Goal: Task Accomplishment & Management: Complete application form

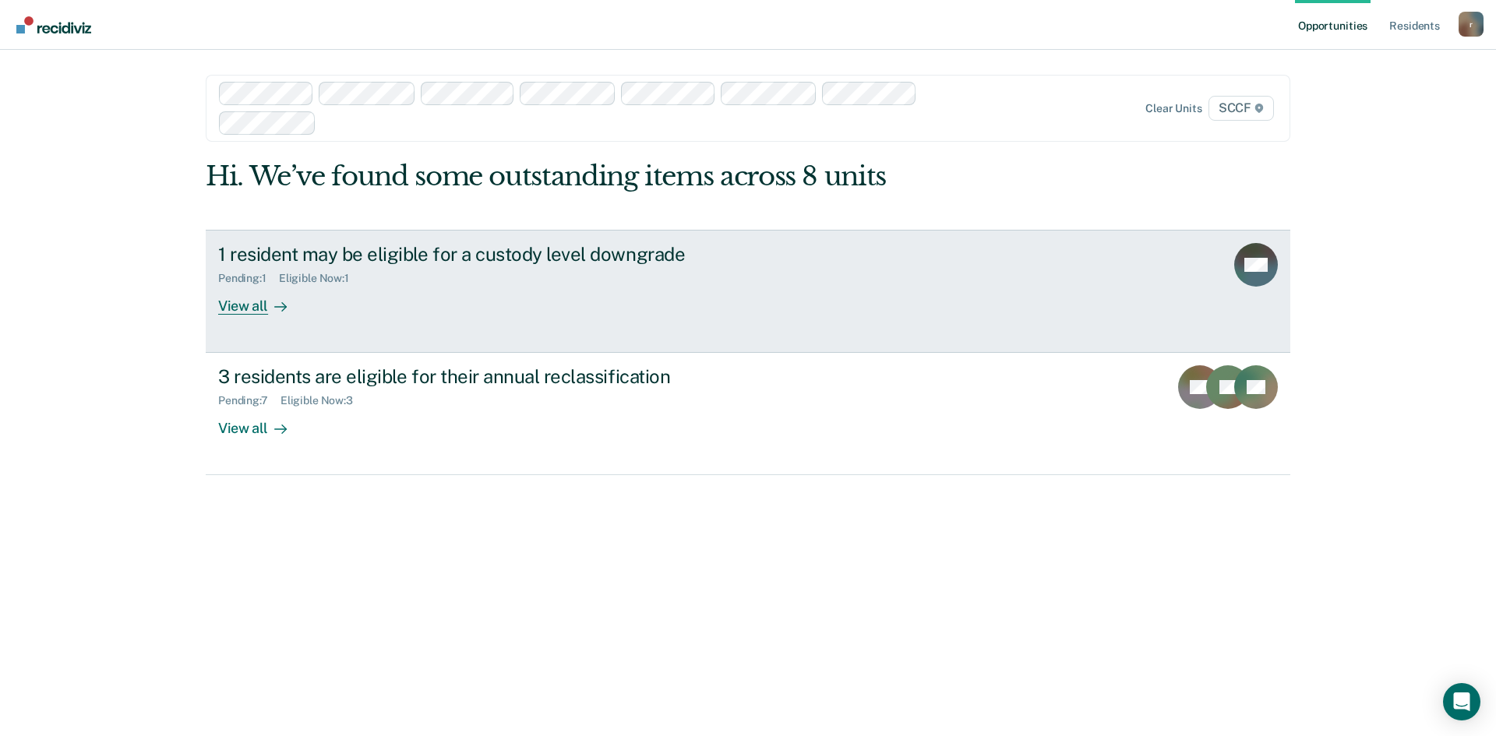
click at [252, 306] on div "View all" at bounding box center [261, 299] width 87 height 30
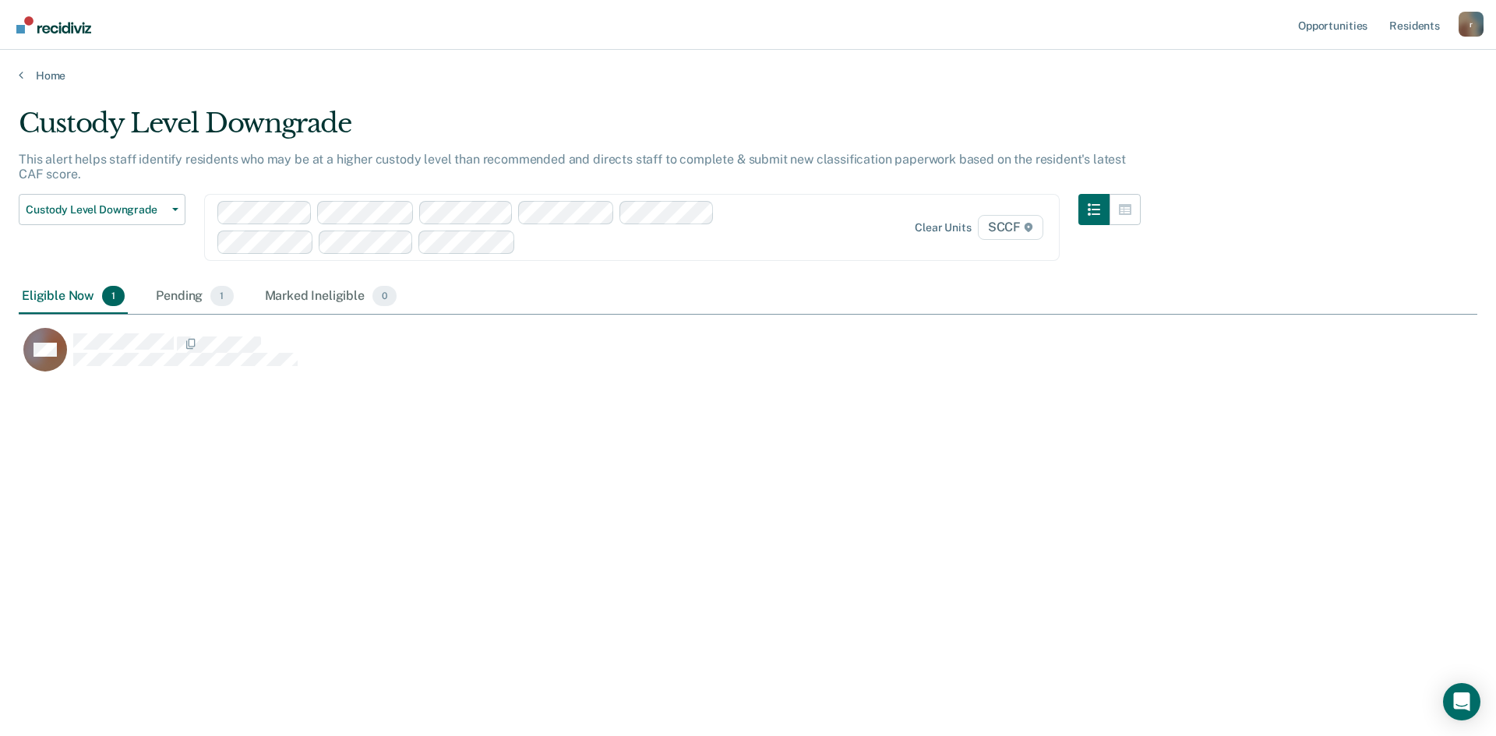
scroll to position [500, 1447]
click at [17, 77] on div "Home" at bounding box center [748, 66] width 1496 height 33
click at [173, 295] on div "Pending 1" at bounding box center [194, 297] width 83 height 34
click at [302, 294] on div "Marked Ineligible 0" at bounding box center [331, 297] width 139 height 34
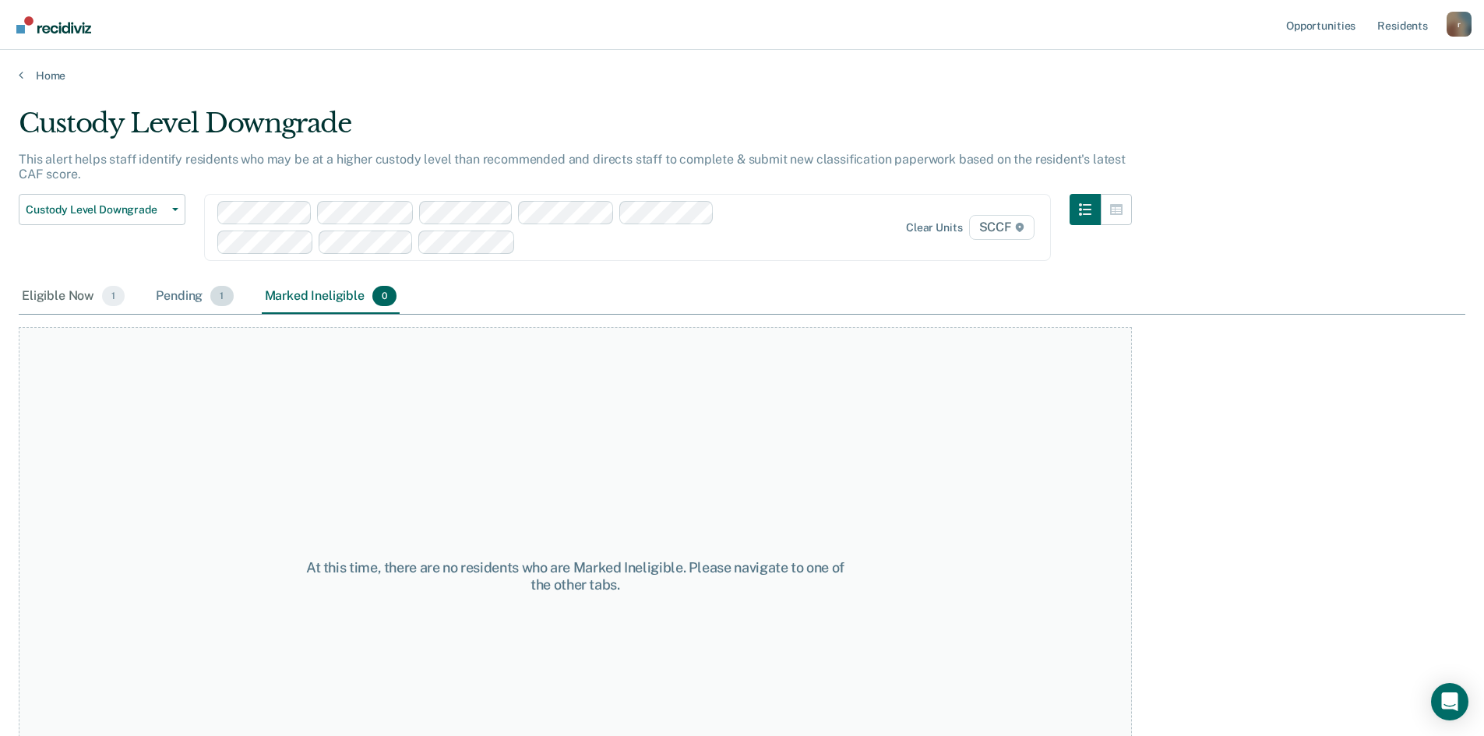
click at [182, 299] on div "Pending 1" at bounding box center [194, 297] width 83 height 34
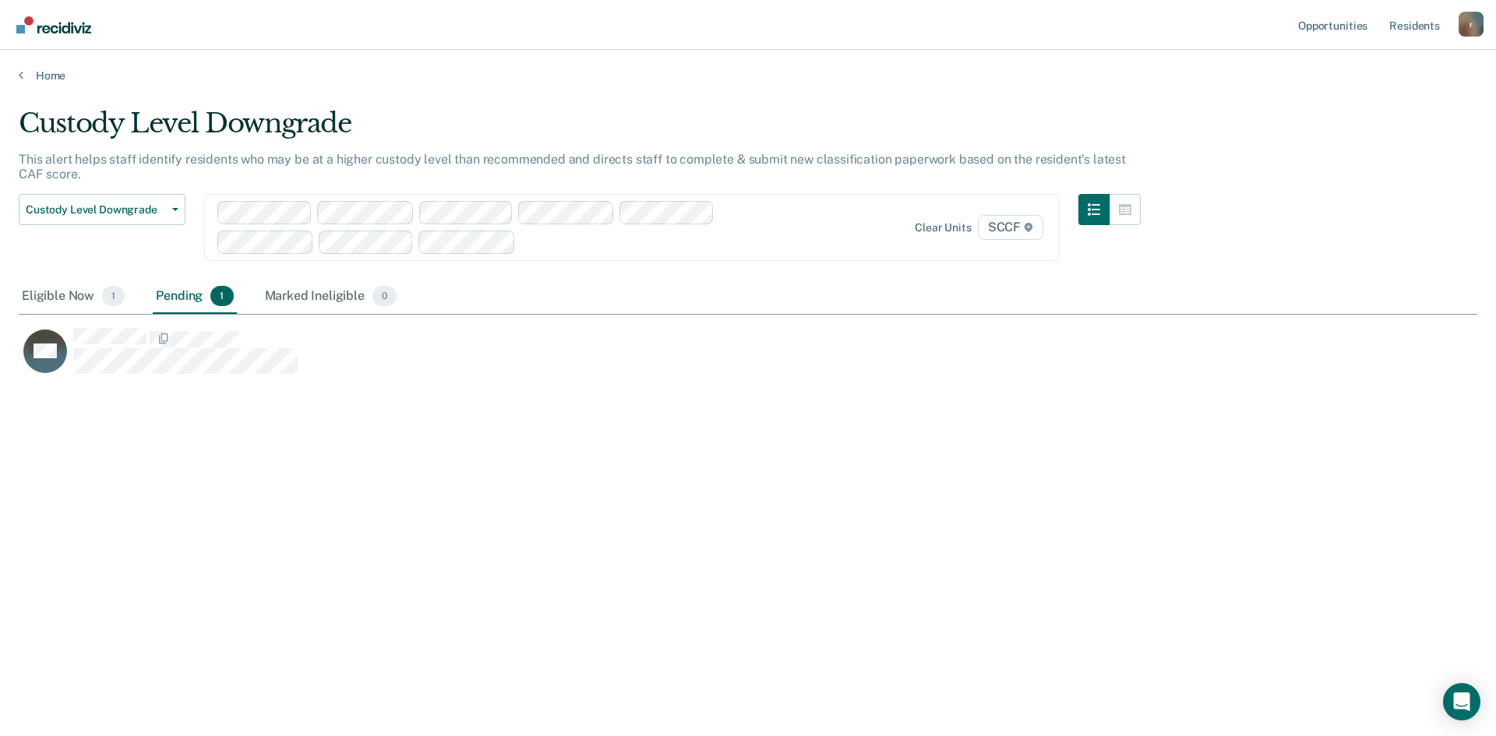
click at [86, 249] on div "Custody Level Downgrade Custody Level Downgrade Annual Reclassification Initial…" at bounding box center [102, 237] width 167 height 86
click at [127, 210] on span "Custody Level Downgrade" at bounding box center [96, 209] width 140 height 13
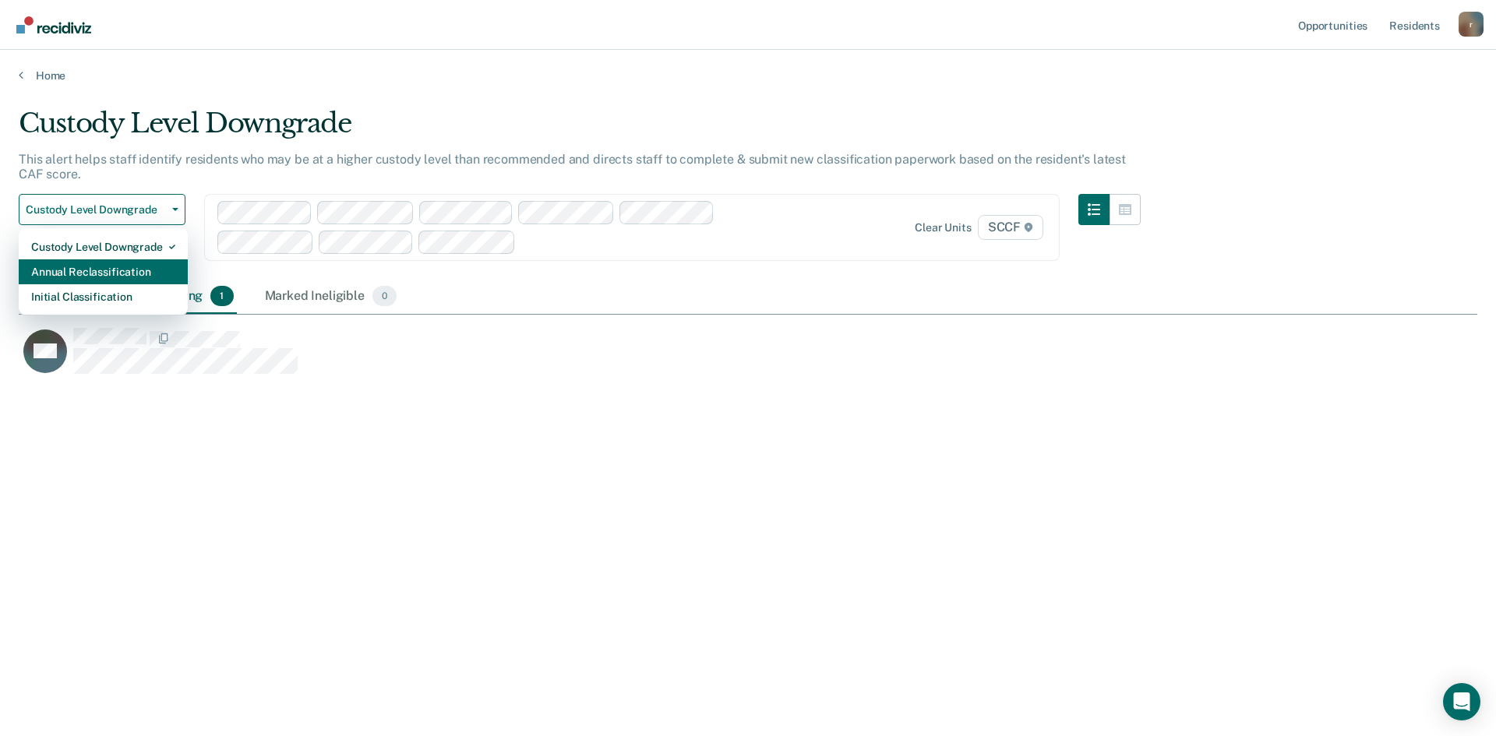
click at [126, 268] on div "Annual Reclassification" at bounding box center [103, 271] width 144 height 25
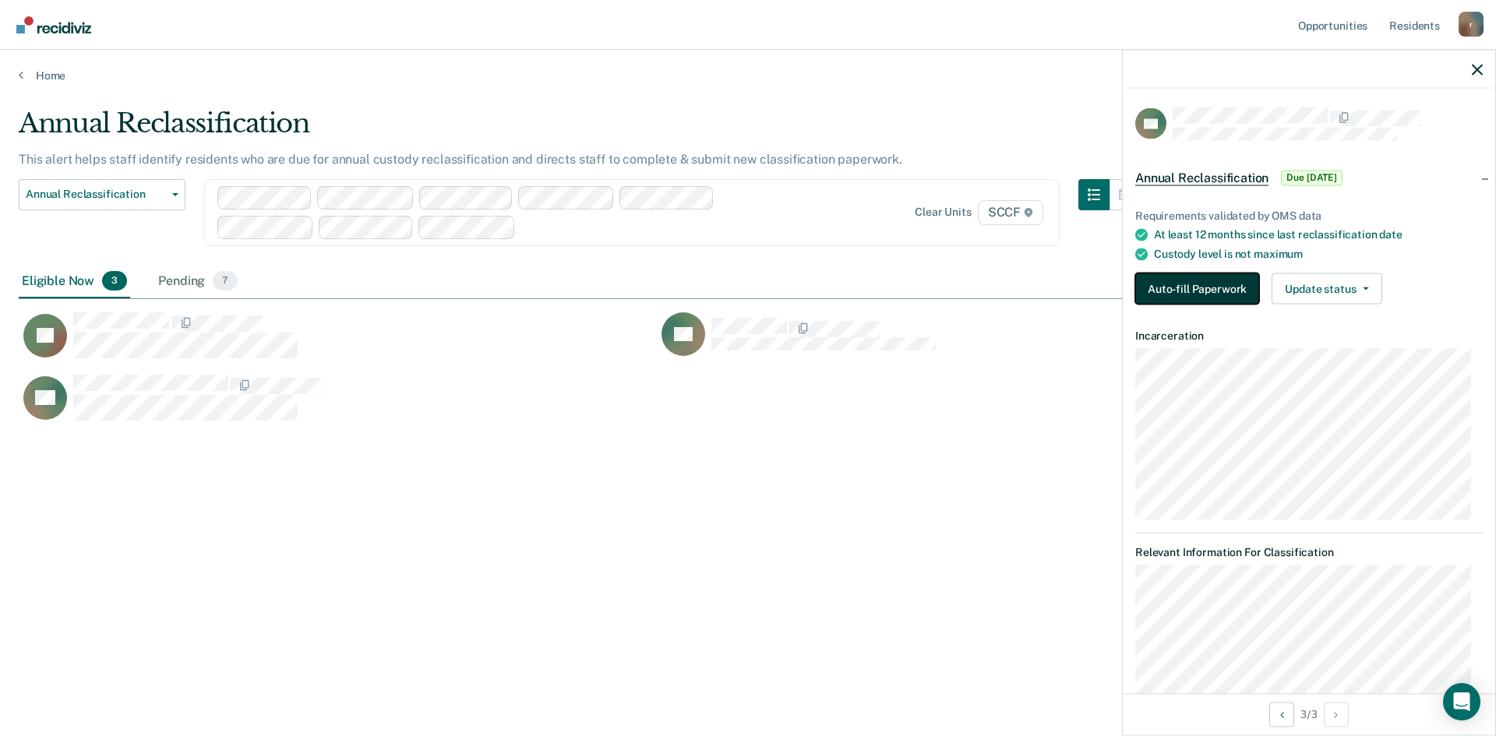
click at [1203, 290] on button "Auto-fill Paperwork" at bounding box center [1197, 288] width 124 height 31
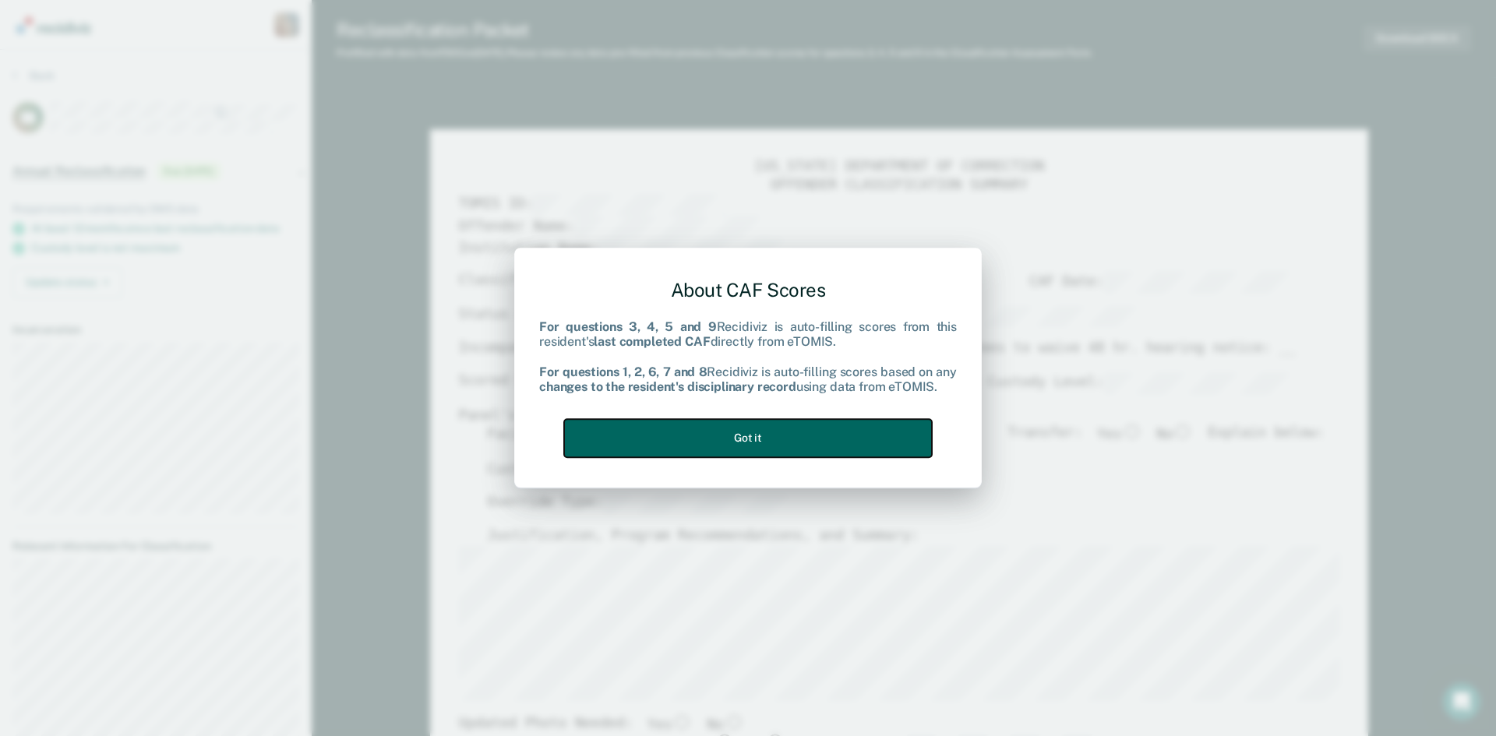
click at [808, 446] on button "Got it" at bounding box center [748, 438] width 368 height 38
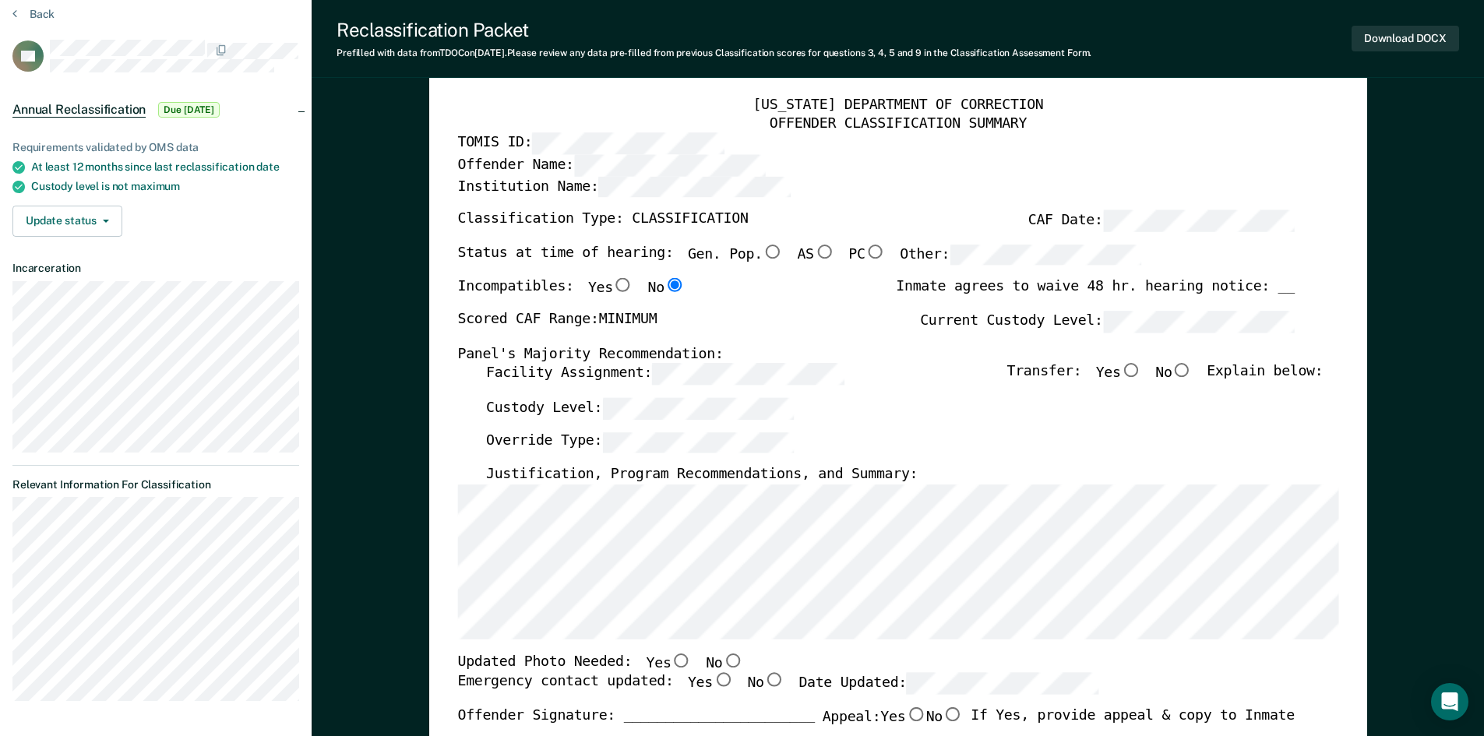
scroll to position [78, 0]
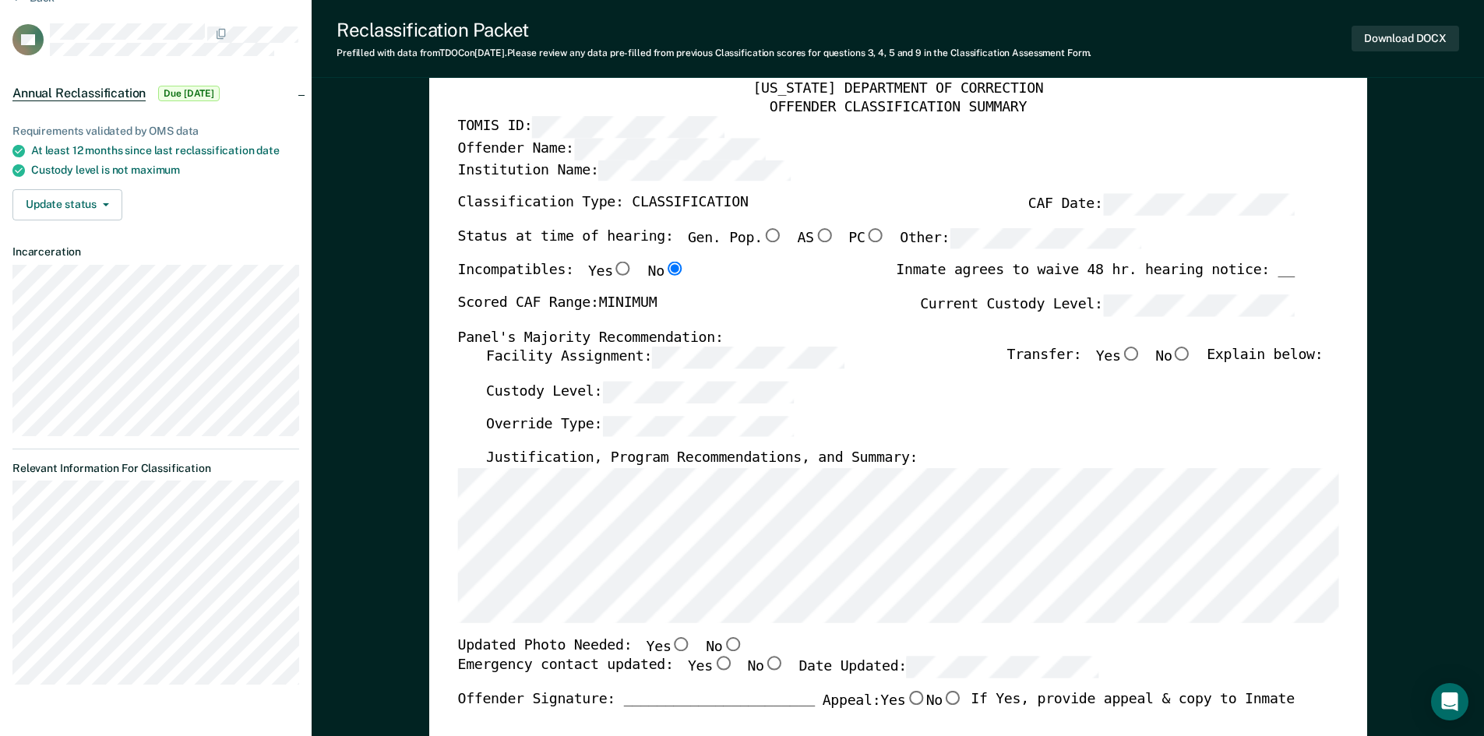
click at [1192, 352] on input "No" at bounding box center [1182, 354] width 20 height 14
type textarea "x"
radio input "true"
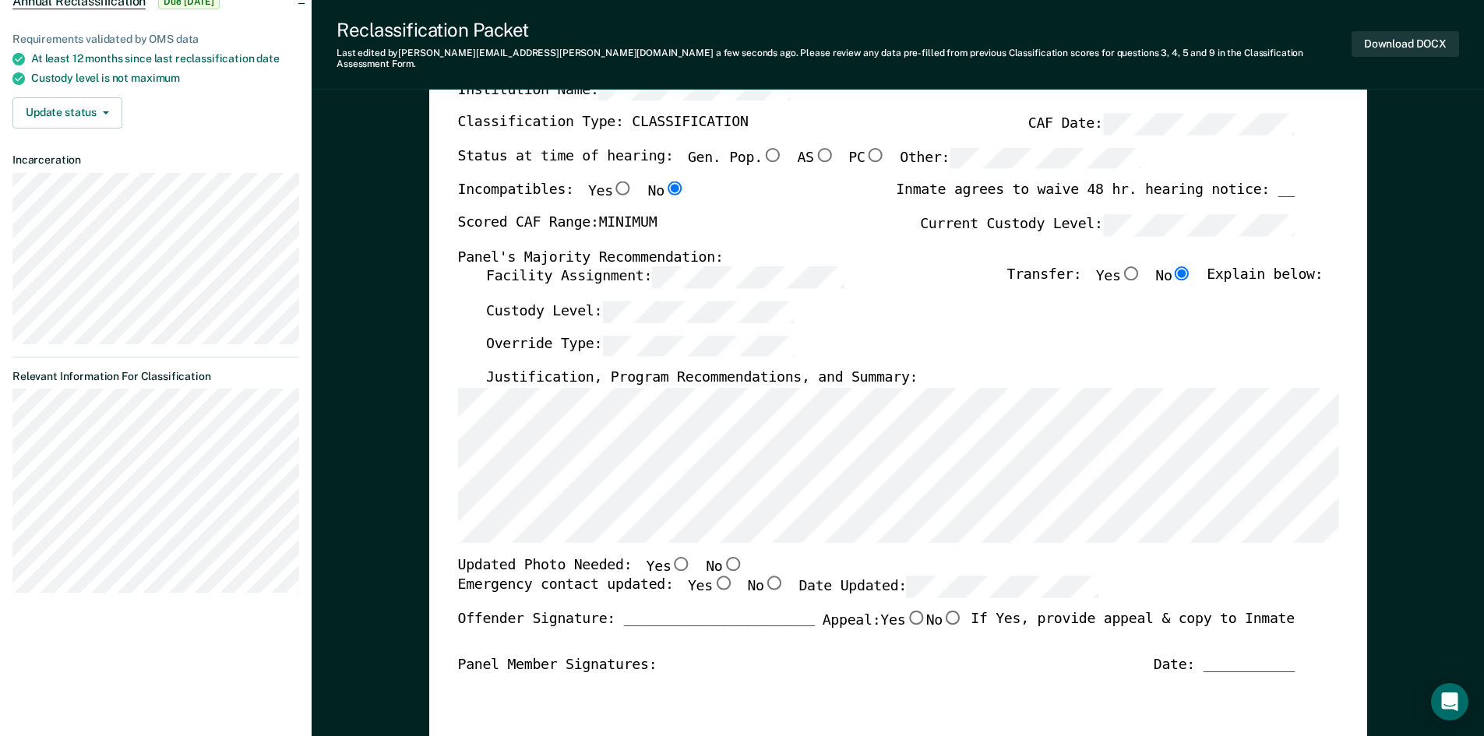
scroll to position [390, 0]
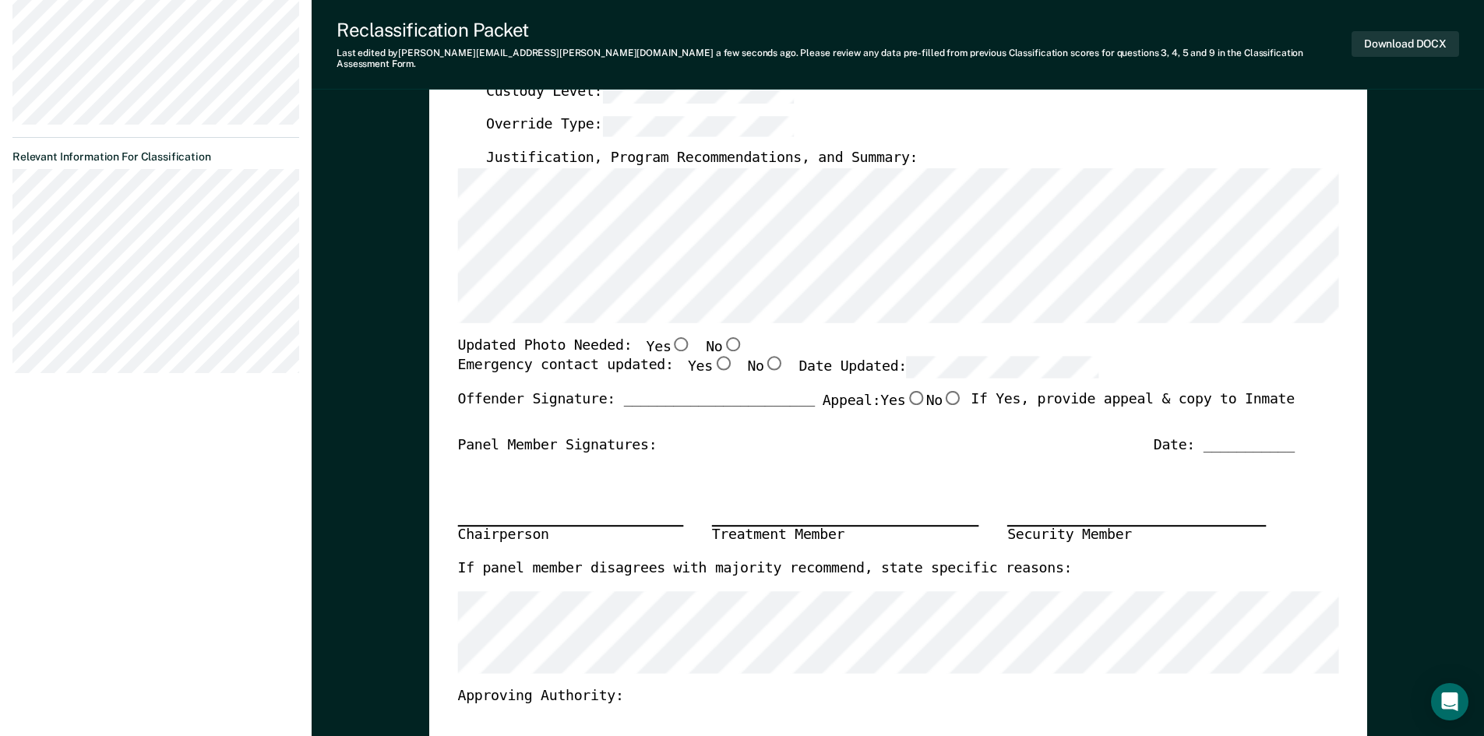
click at [722, 337] on input "No" at bounding box center [732, 344] width 20 height 14
type textarea "x"
radio input "true"
click at [712, 357] on input "Yes" at bounding box center [722, 364] width 20 height 14
type textarea "x"
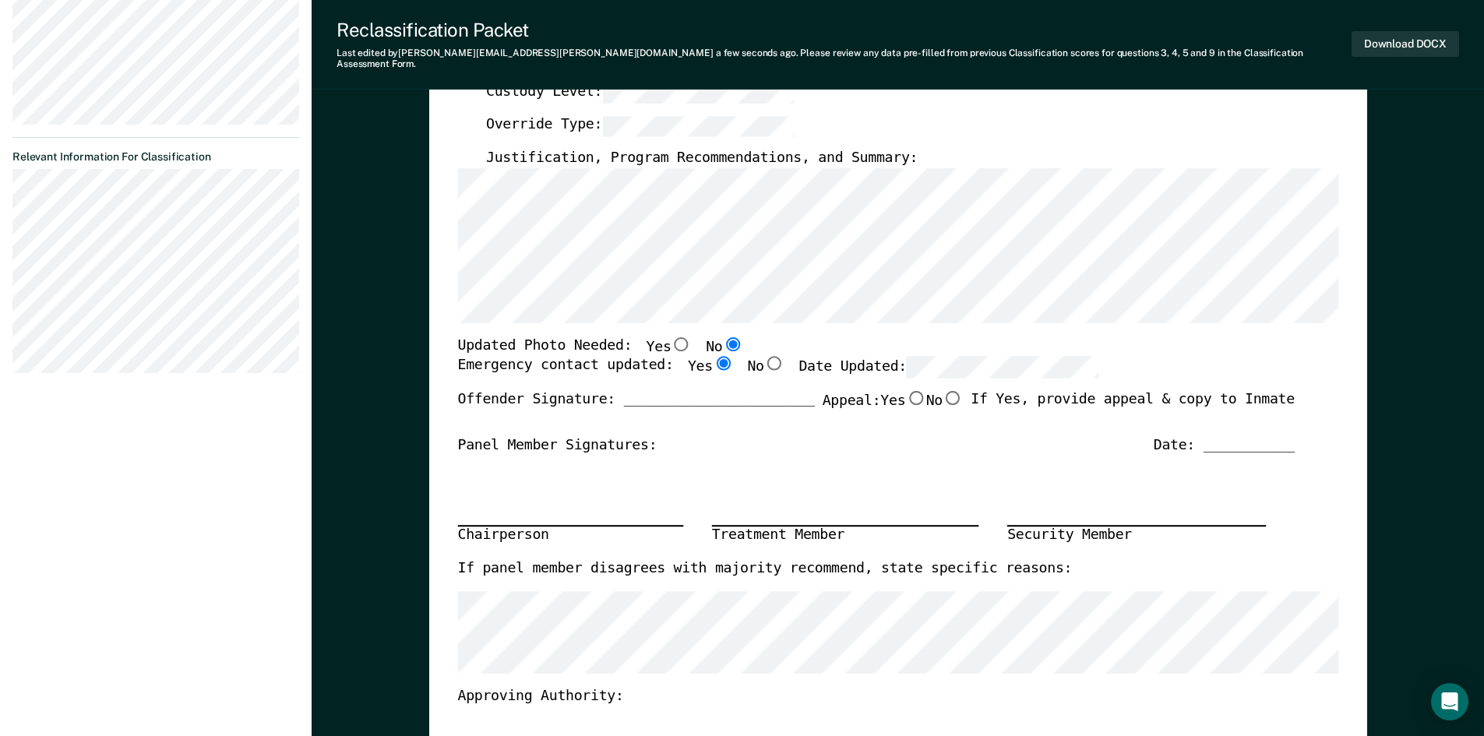
radio input "true"
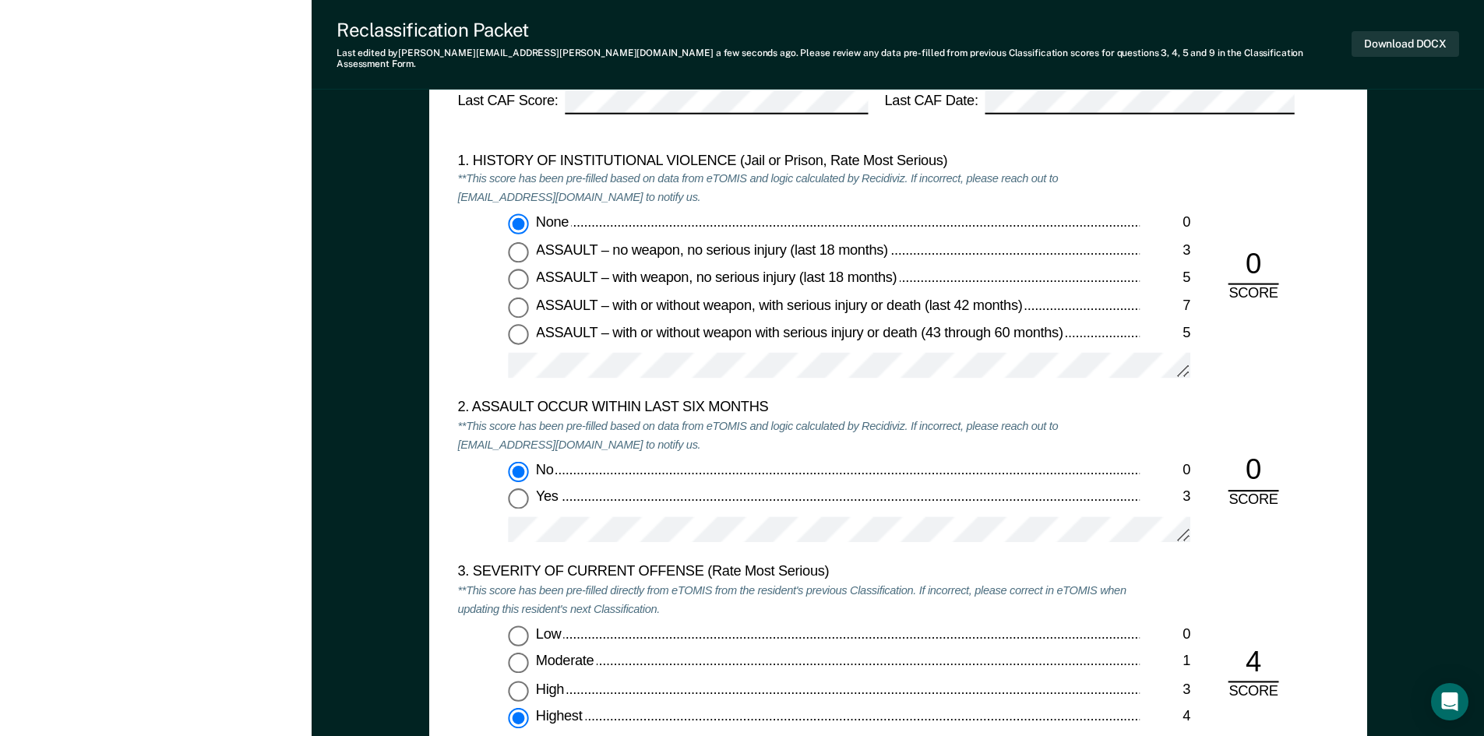
scroll to position [1325, 0]
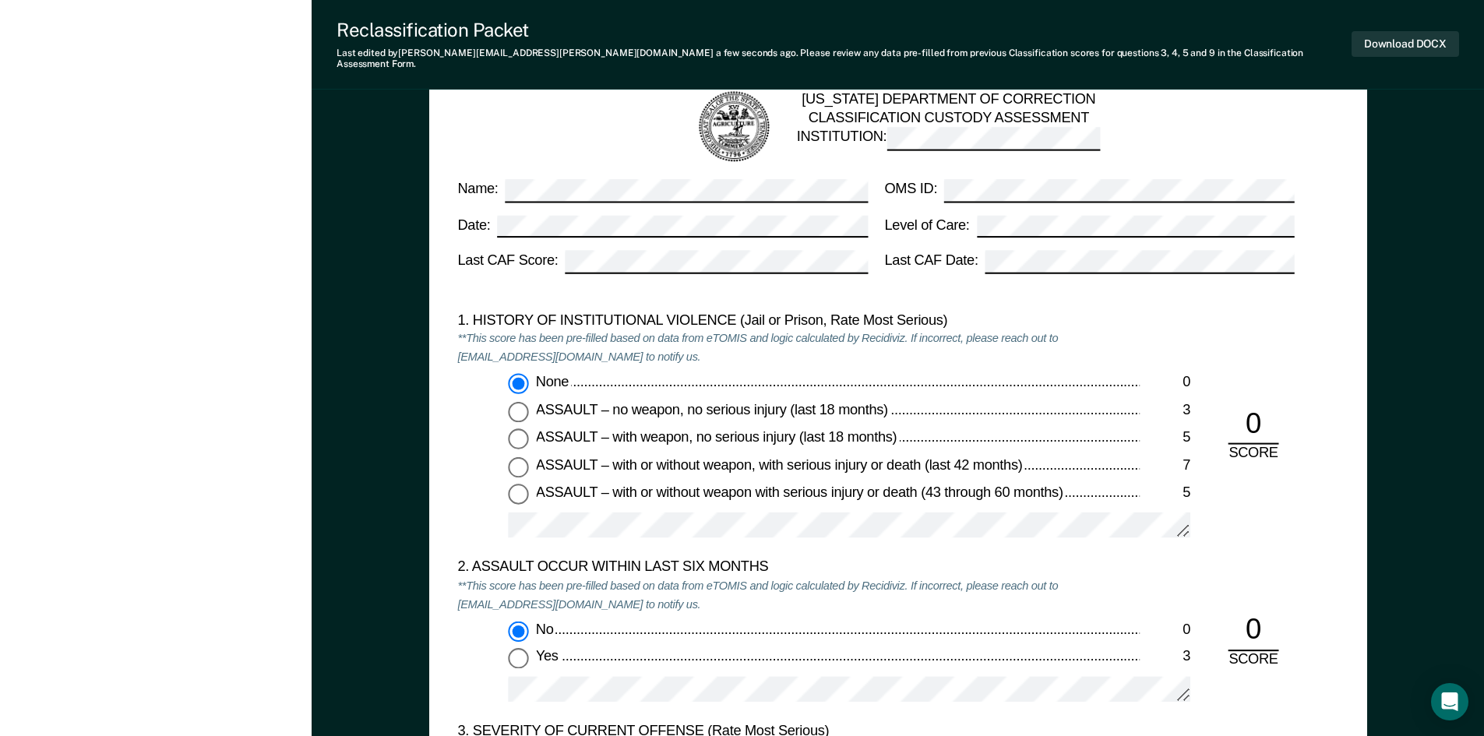
click at [514, 492] on div "None 0 ASSAULT – no weapon, no serious injury (last 18 months) 3 ASSAULT – with…" at bounding box center [798, 463] width 683 height 178
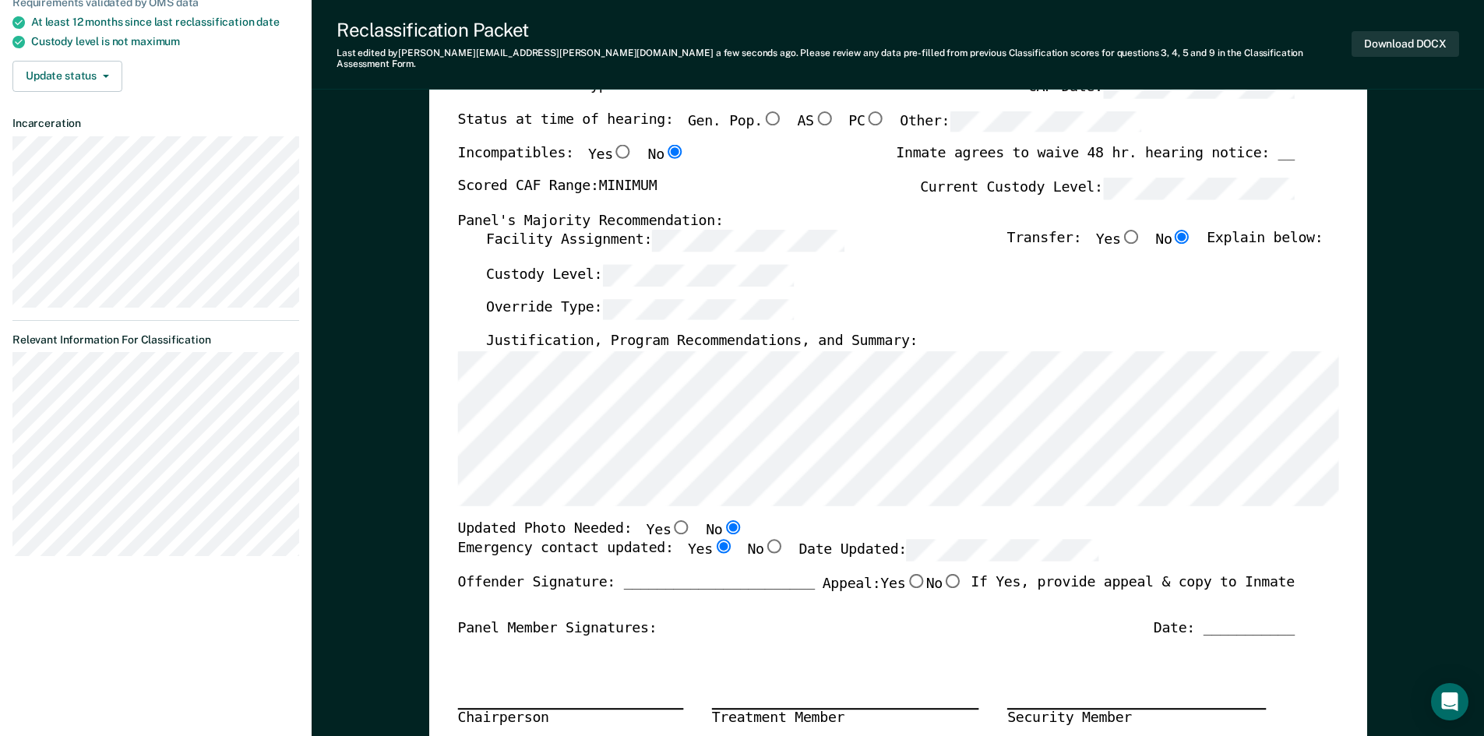
scroll to position [0, 0]
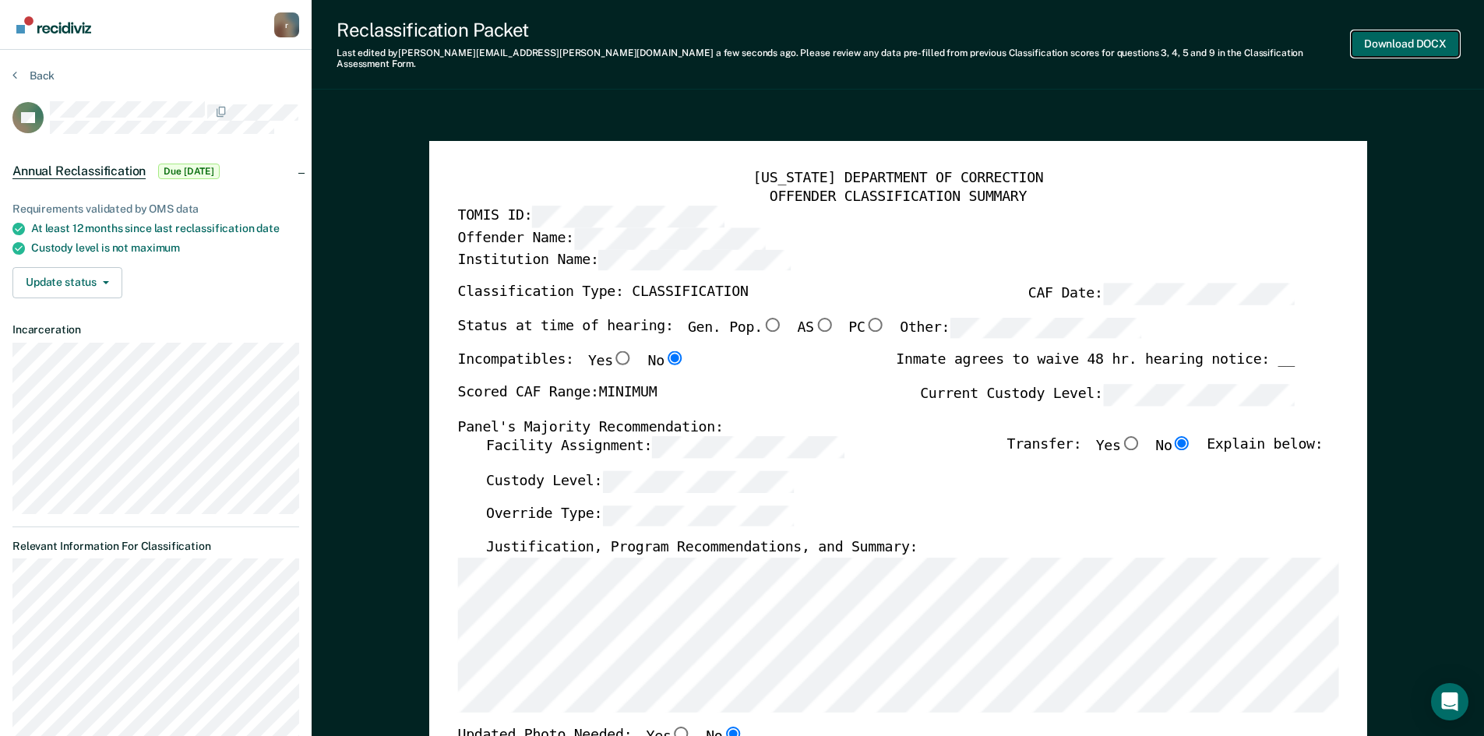
click at [1413, 37] on button "Download DOCX" at bounding box center [1406, 44] width 108 height 26
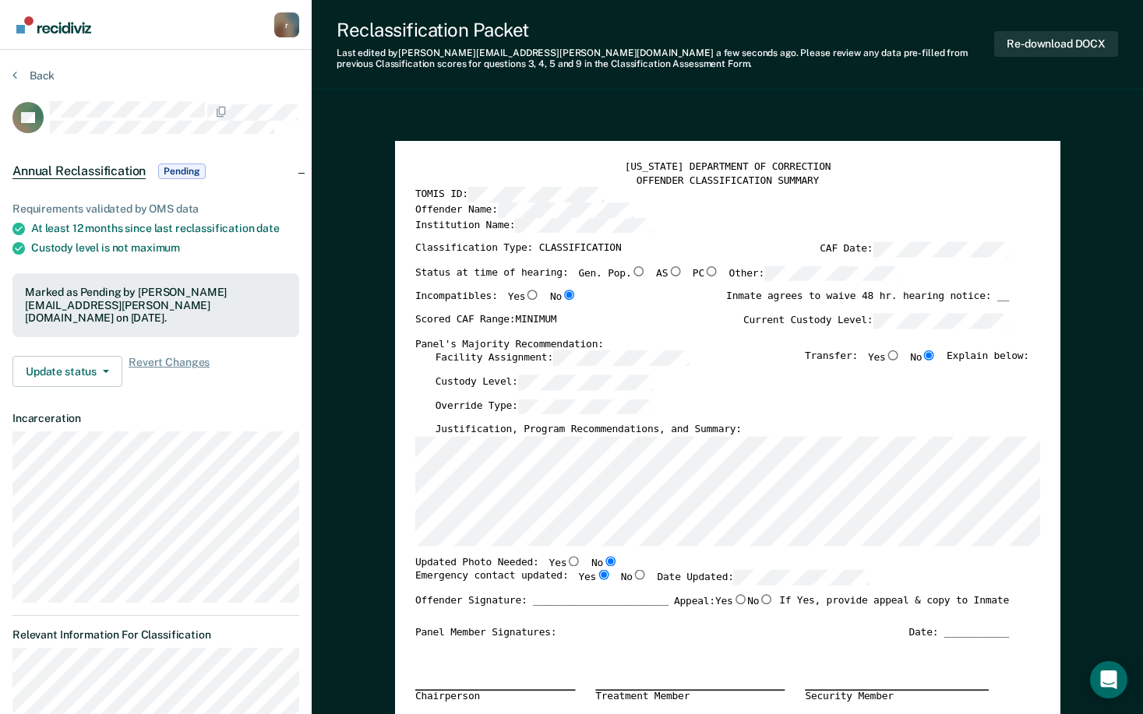
type textarea "x"
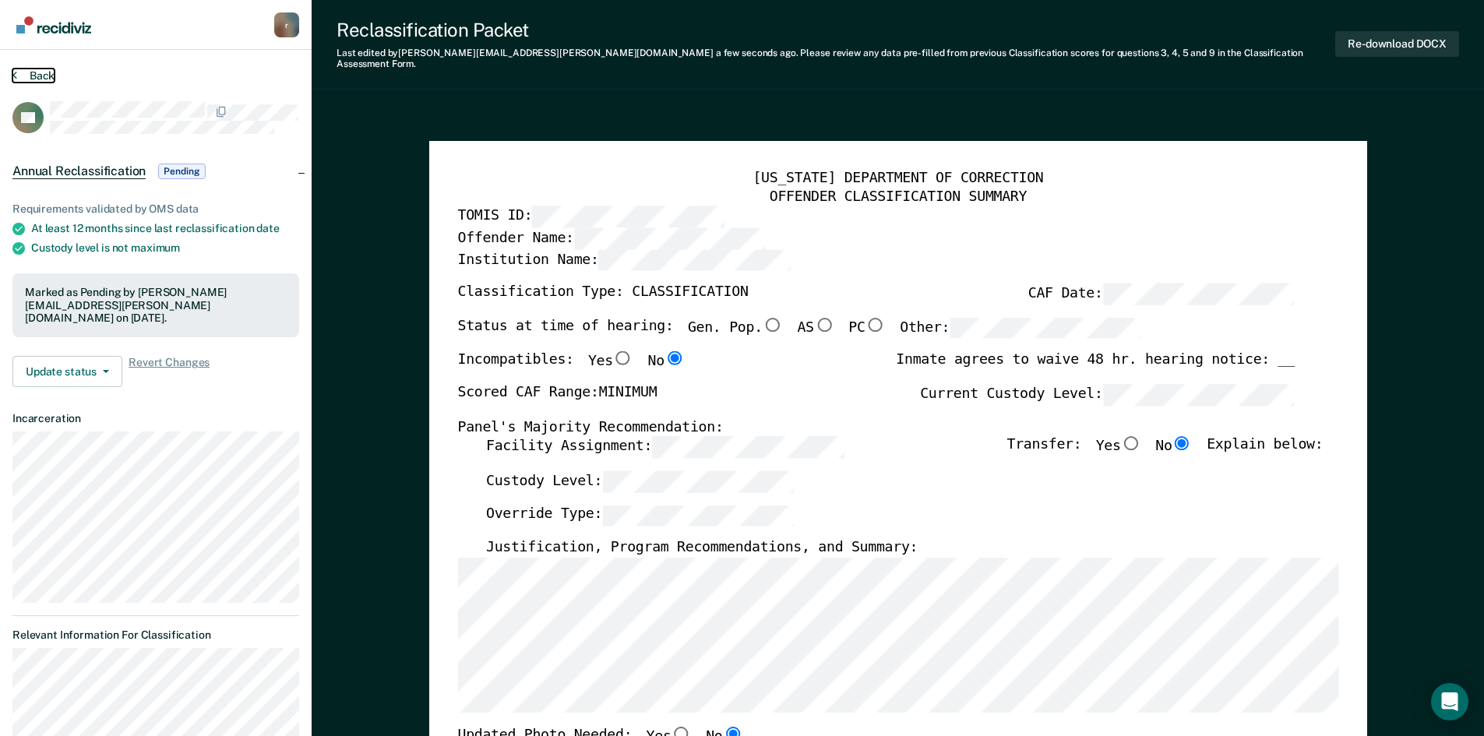
click at [18, 79] on button "Back" at bounding box center [33, 76] width 42 height 14
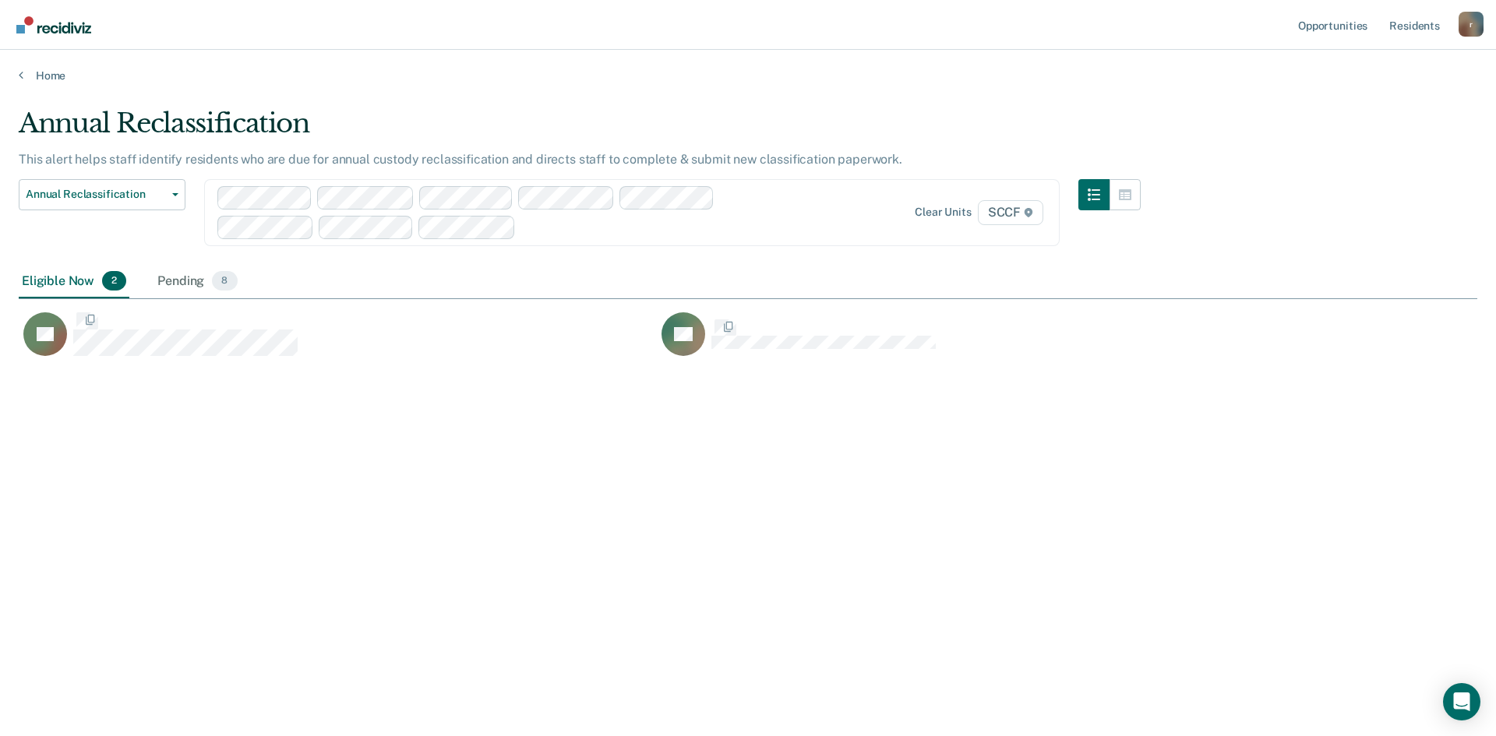
scroll to position [500, 1447]
click at [637, 237] on div at bounding box center [507, 212] width 580 height 53
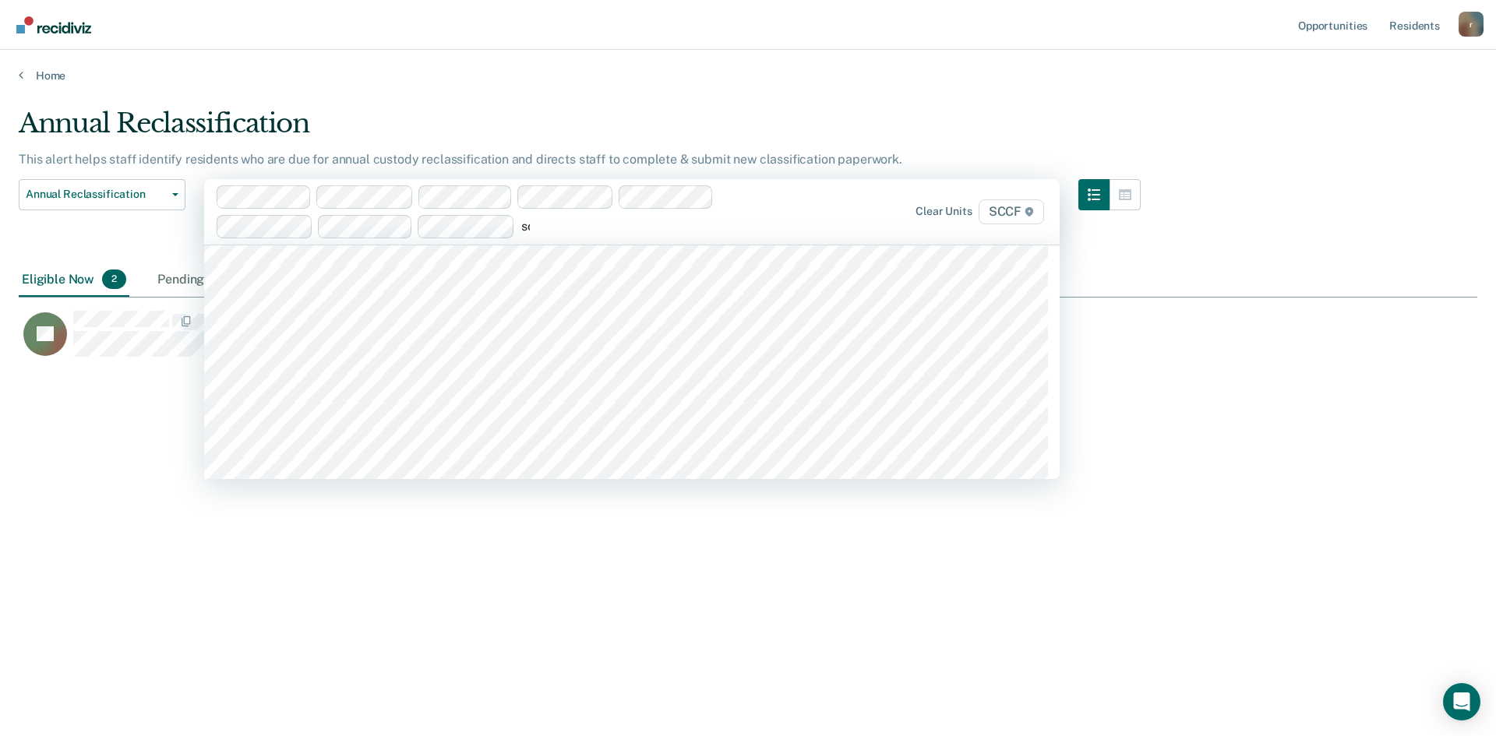
scroll to position [711, 0]
type input "sccf"
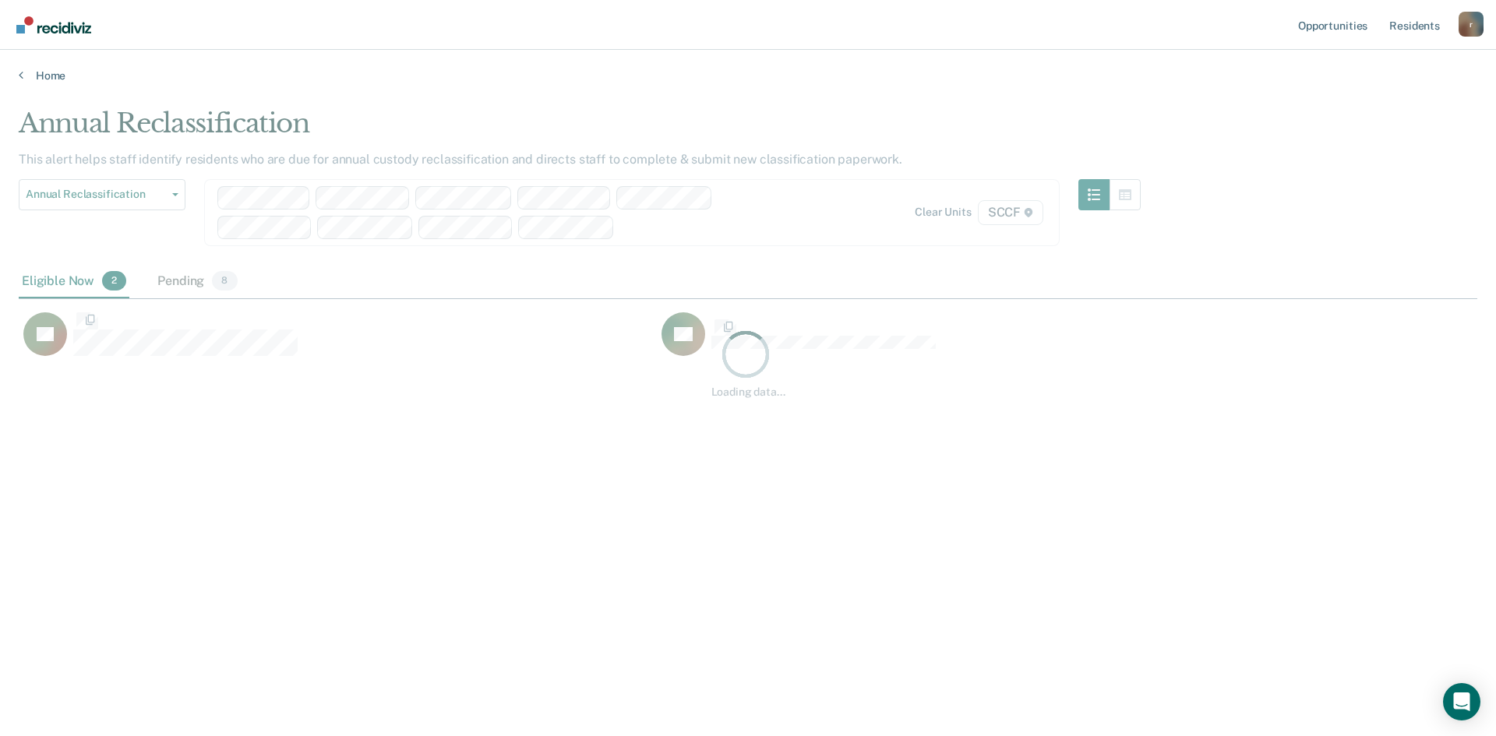
click at [638, 234] on div "Loading data..." at bounding box center [748, 364] width 1459 height 512
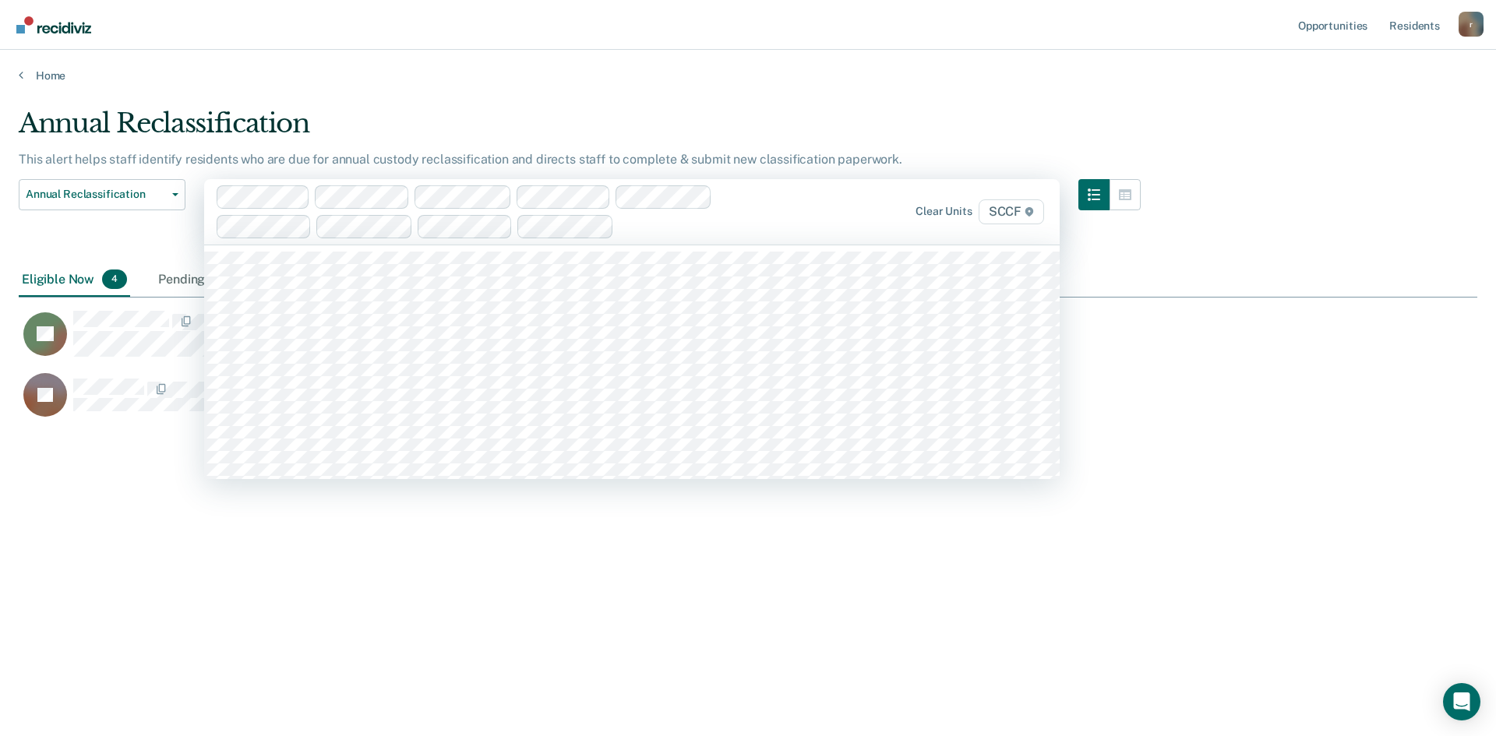
click at [637, 224] on div at bounding box center [708, 226] width 176 height 18
type input "sccf"
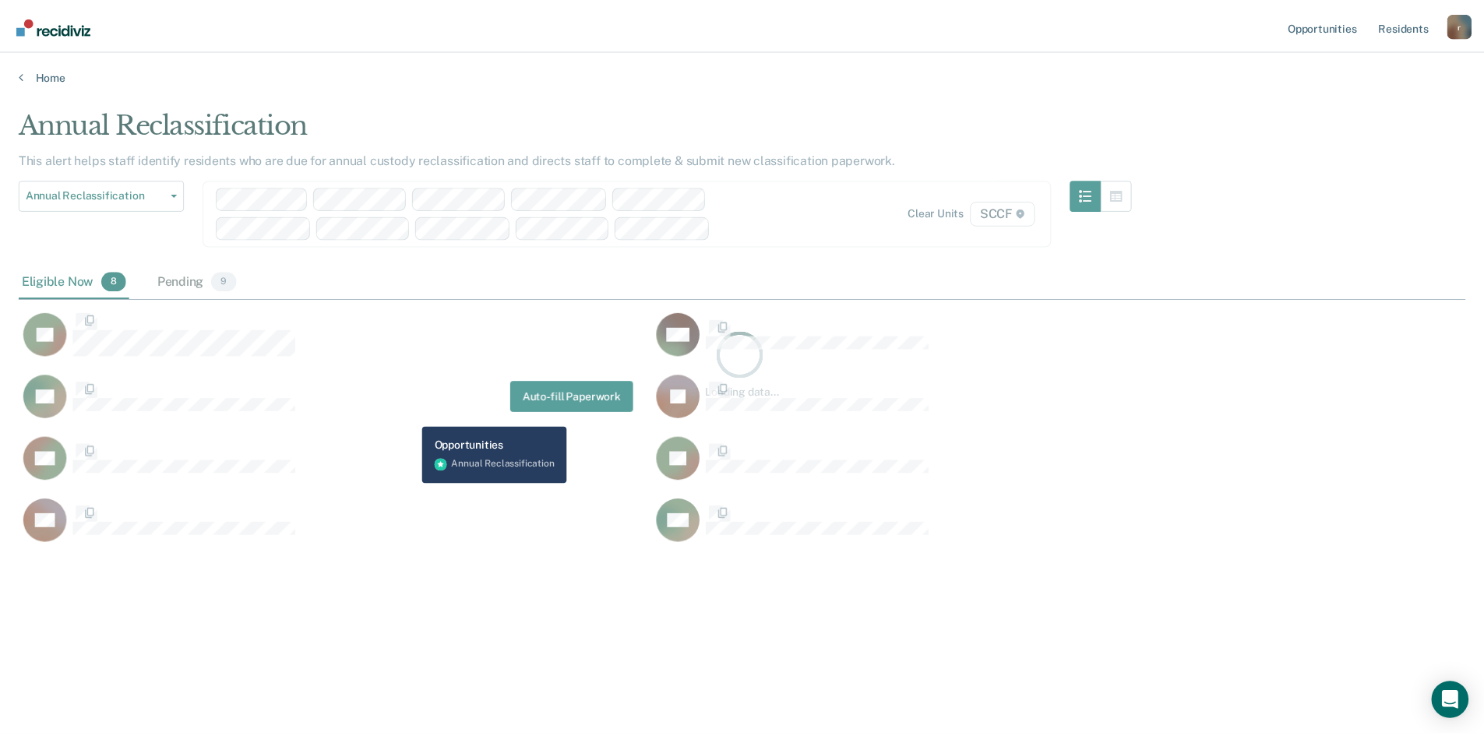
scroll to position [500, 1447]
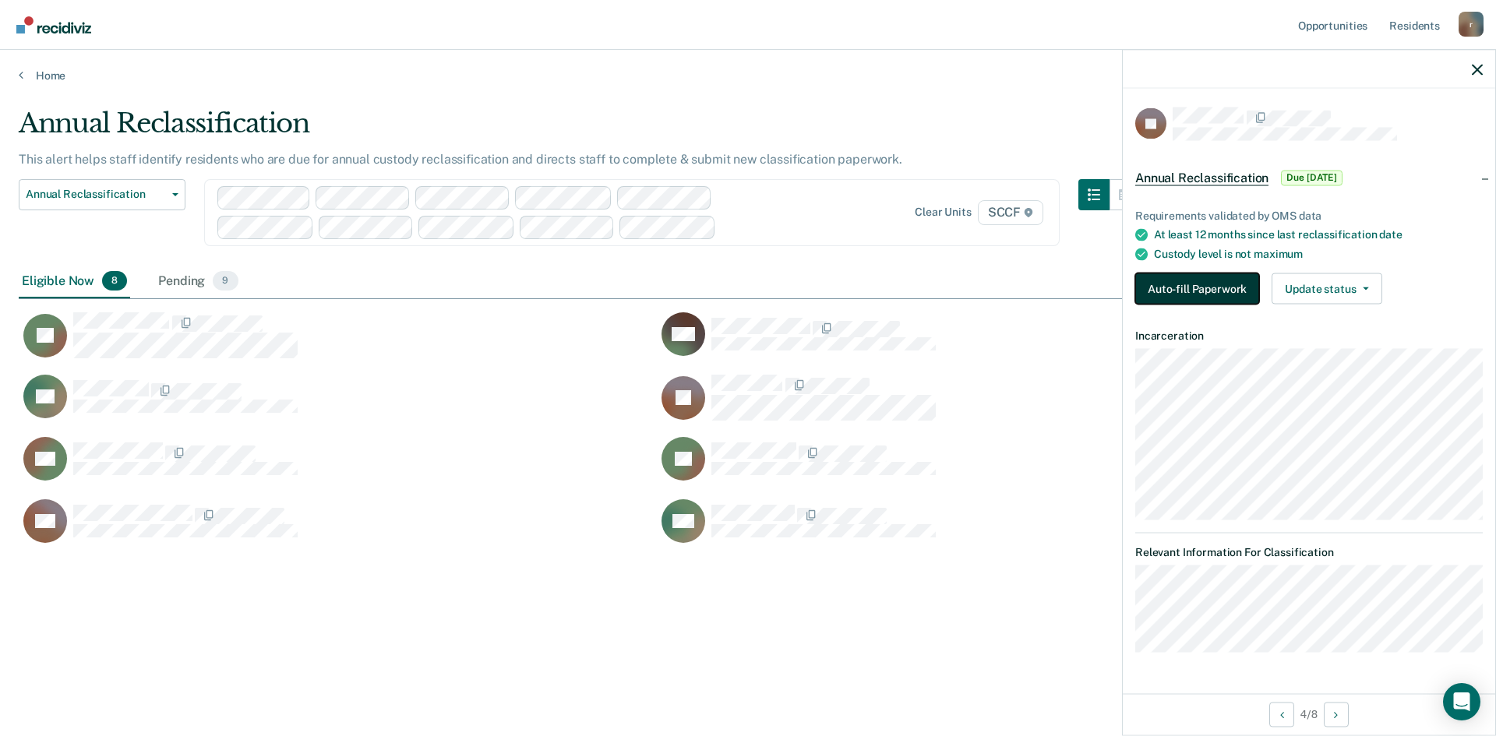
click at [1219, 284] on button "Auto-fill Paperwork" at bounding box center [1197, 288] width 124 height 31
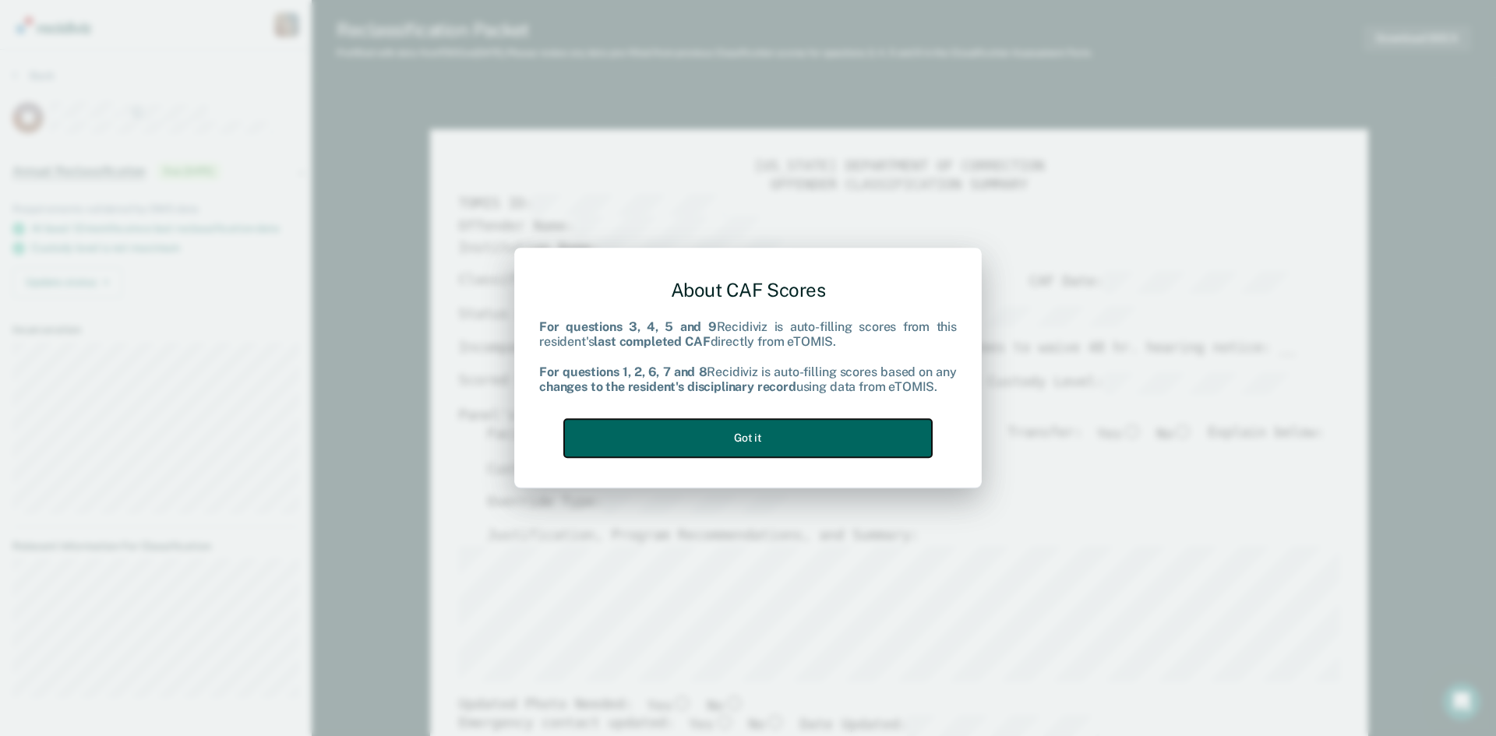
click at [761, 439] on button "Got it" at bounding box center [748, 438] width 368 height 38
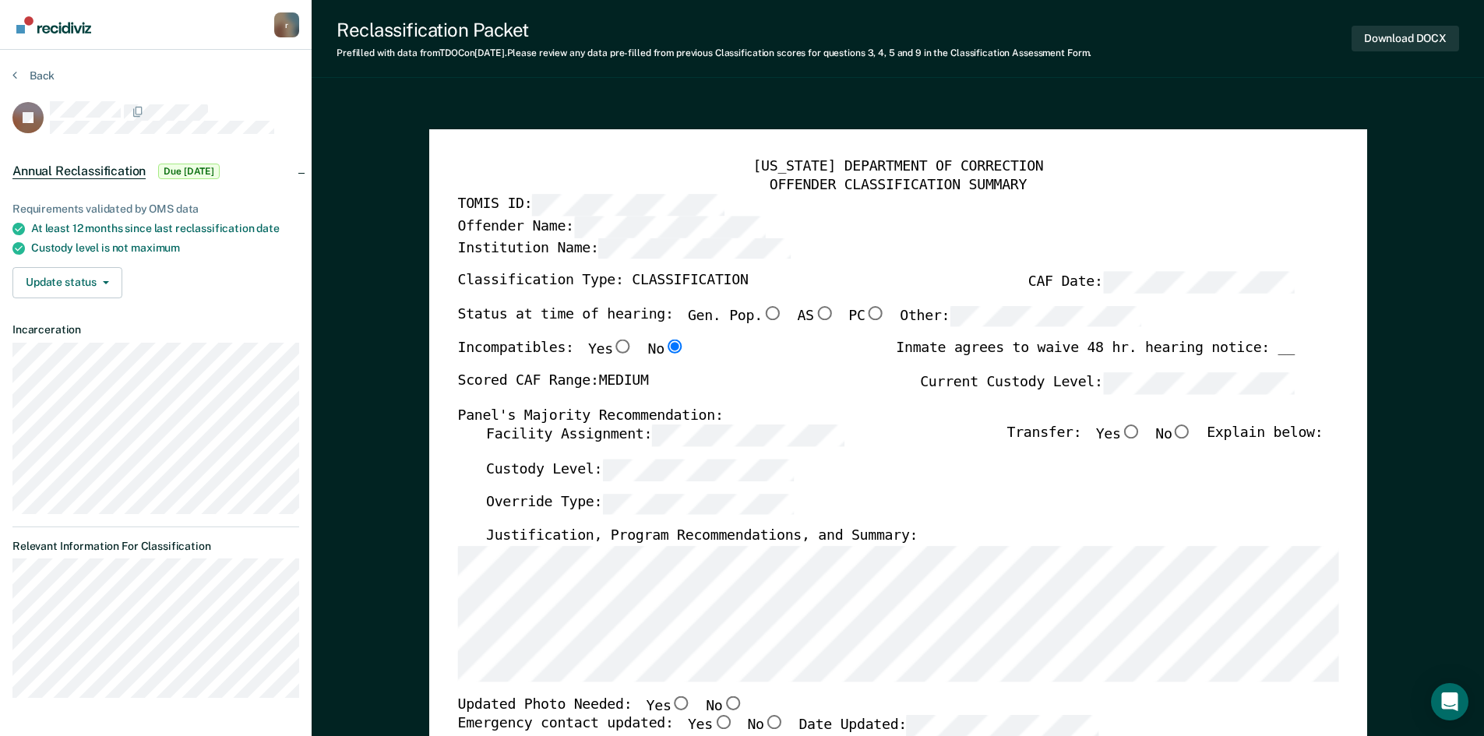
click at [1192, 435] on input "No" at bounding box center [1182, 432] width 20 height 14
type textarea "x"
radio input "true"
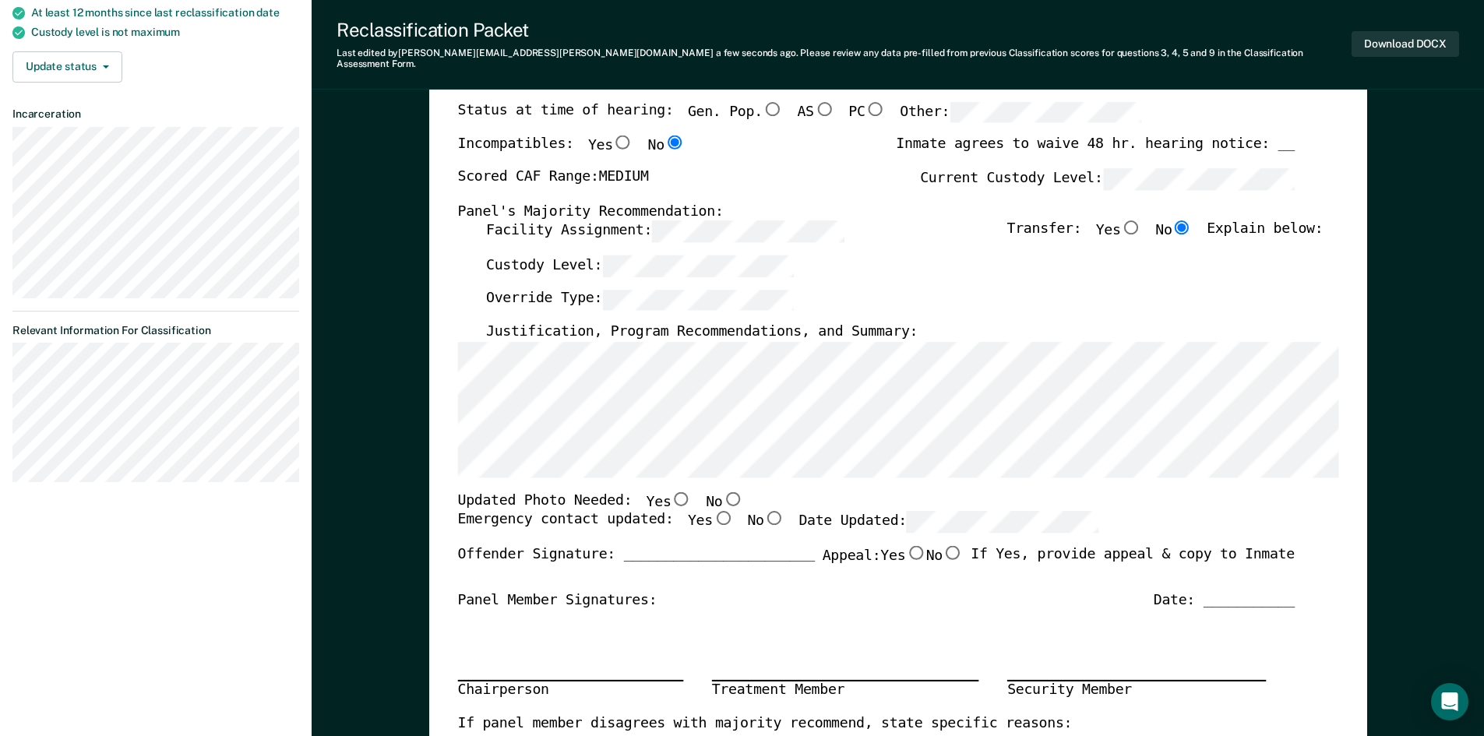
scroll to position [234, 0]
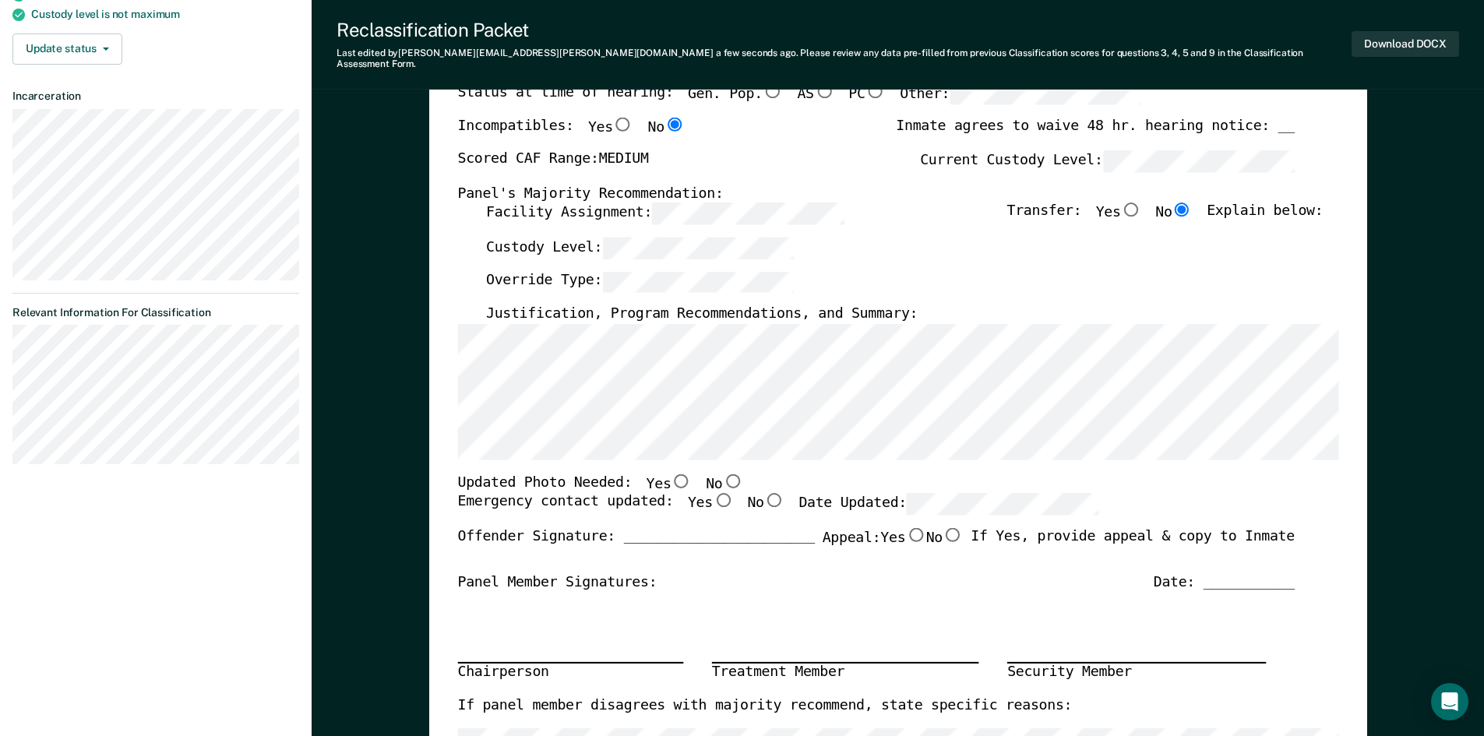
click at [722, 474] on input "No" at bounding box center [732, 481] width 20 height 14
type textarea "x"
radio input "true"
click at [712, 494] on input "Yes" at bounding box center [722, 501] width 20 height 14
type textarea "x"
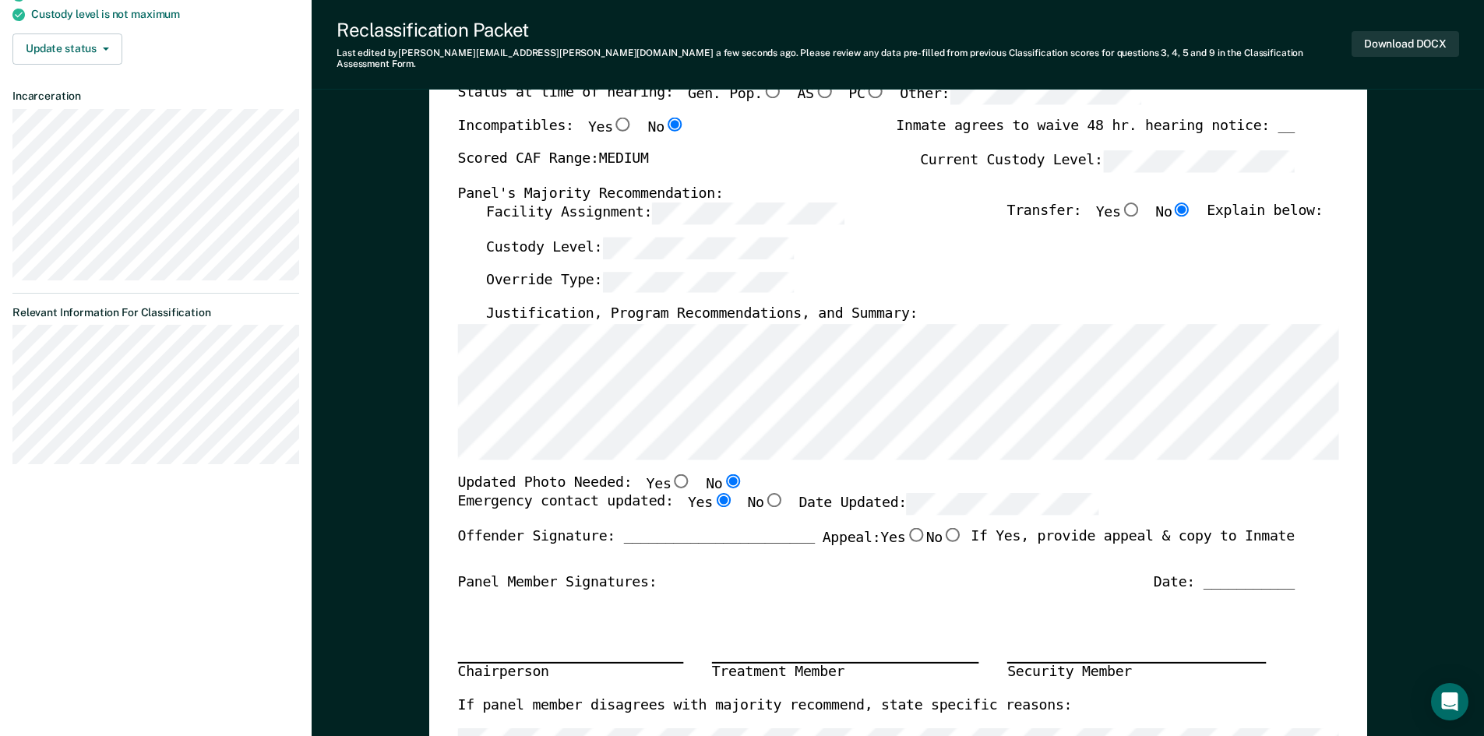
radio input "true"
click at [1402, 43] on button "Download DOCX" at bounding box center [1406, 44] width 108 height 26
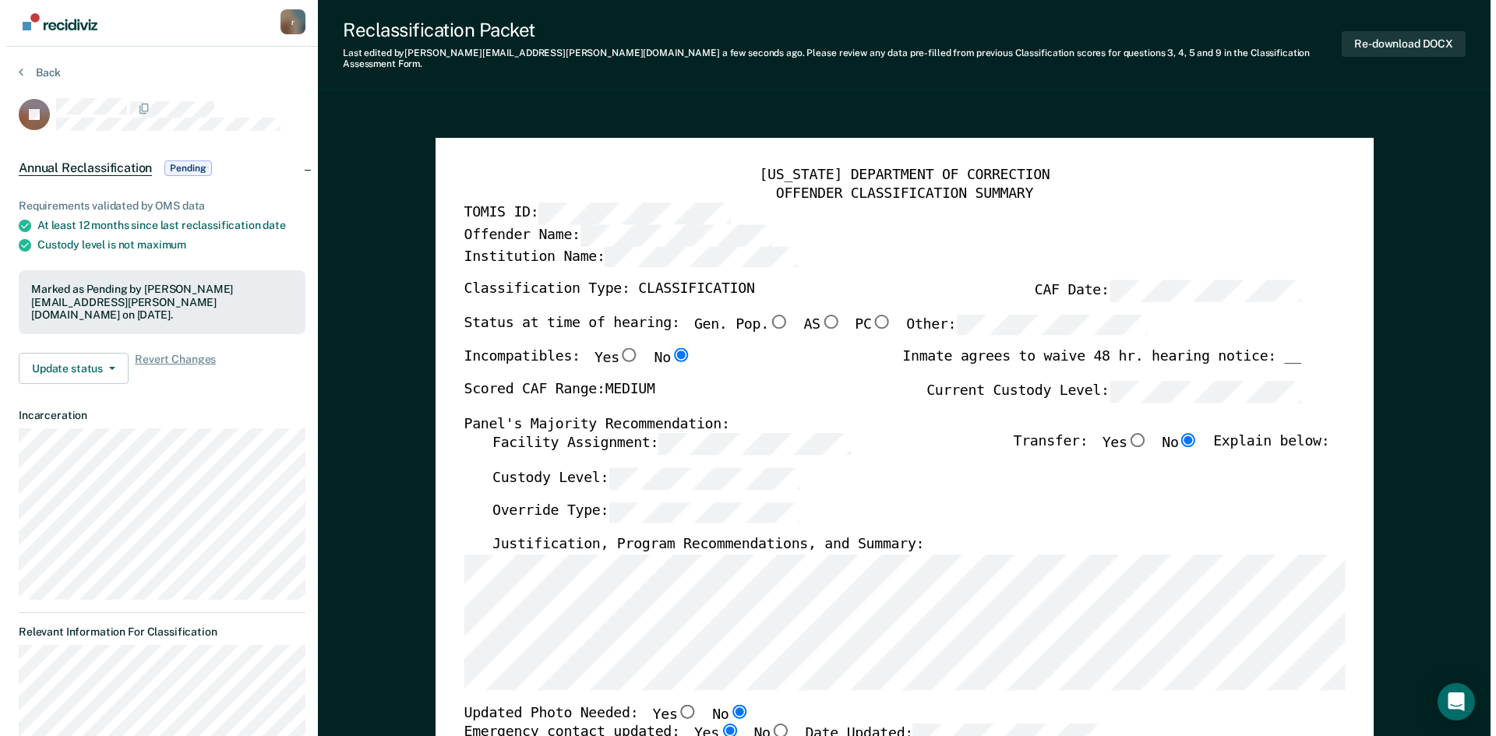
scroll to position [0, 0]
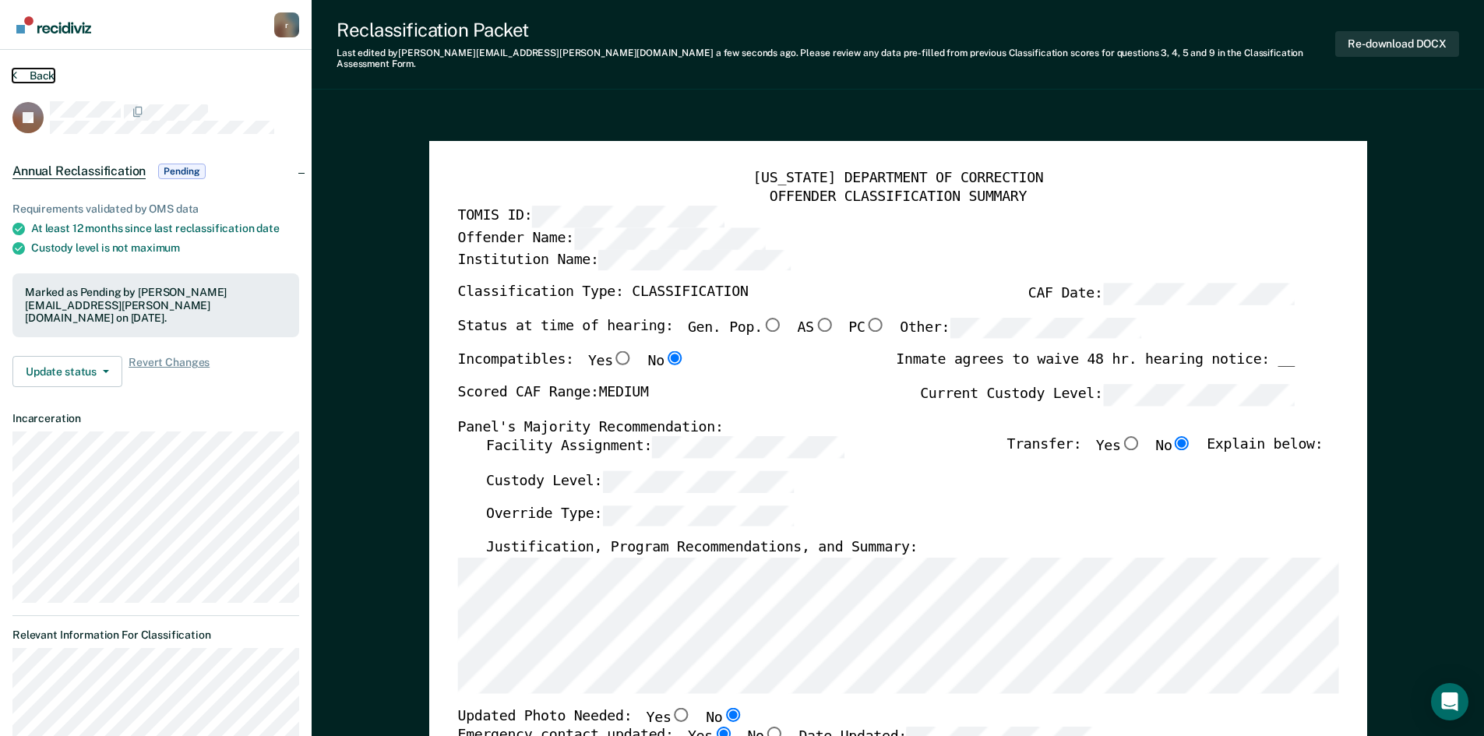
click at [44, 72] on button "Back" at bounding box center [33, 76] width 42 height 14
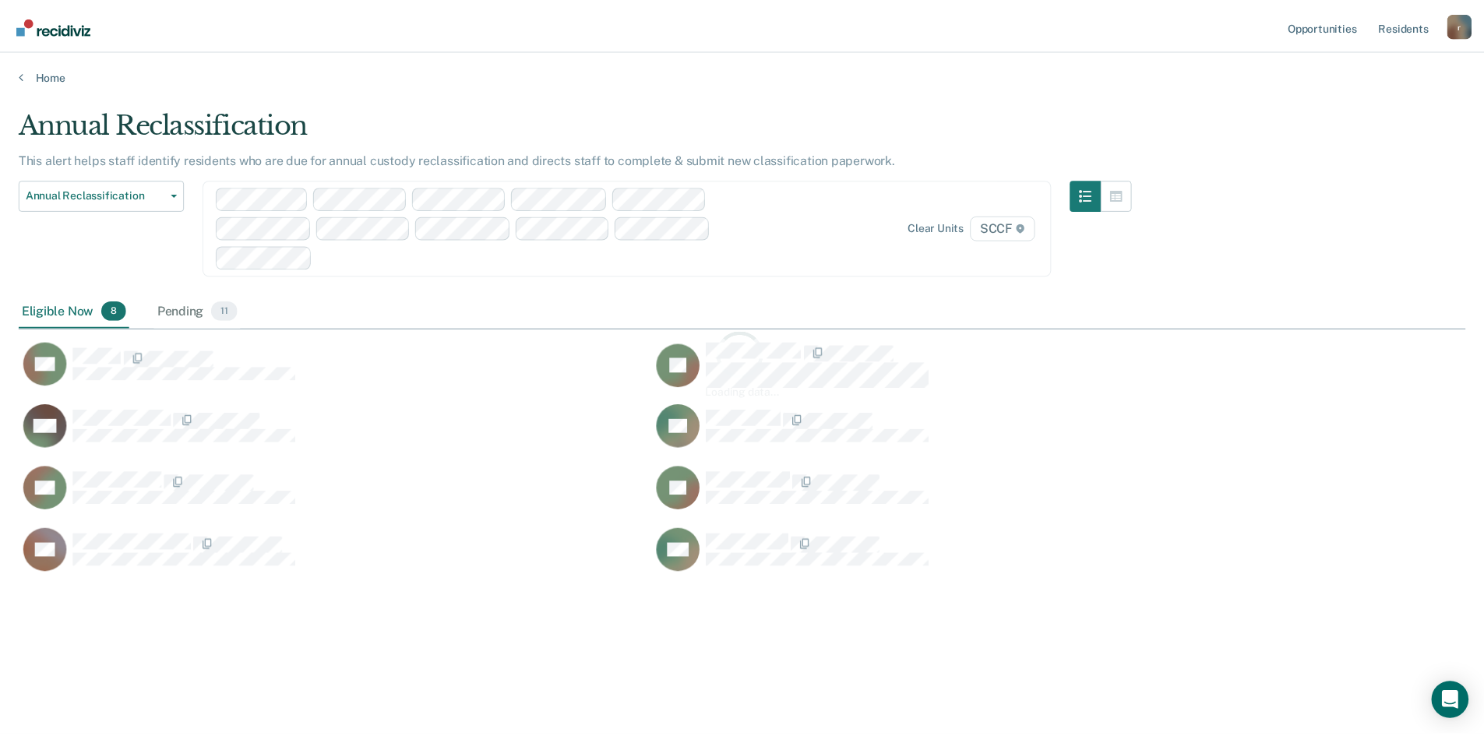
scroll to position [500, 1447]
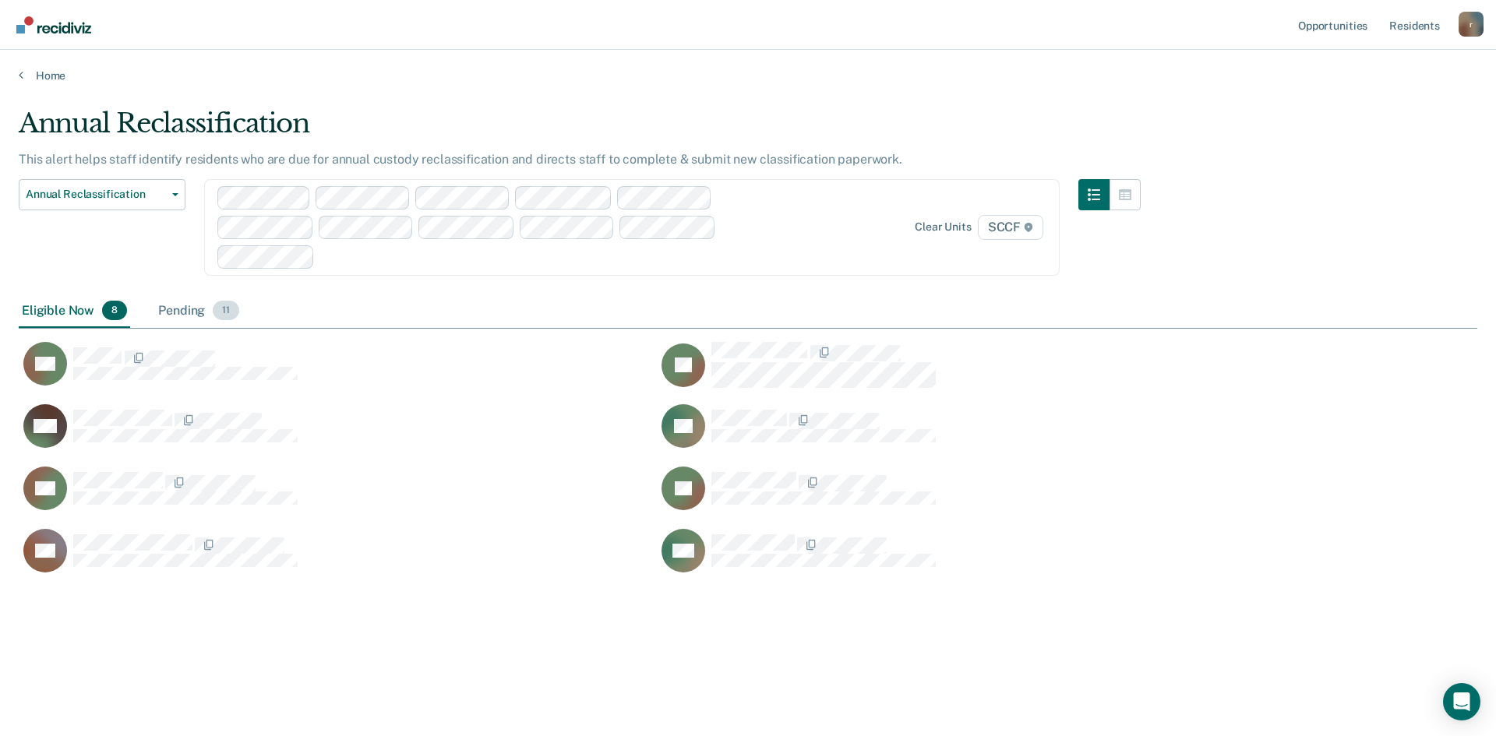
click at [192, 310] on div "Pending 11" at bounding box center [198, 312] width 87 height 34
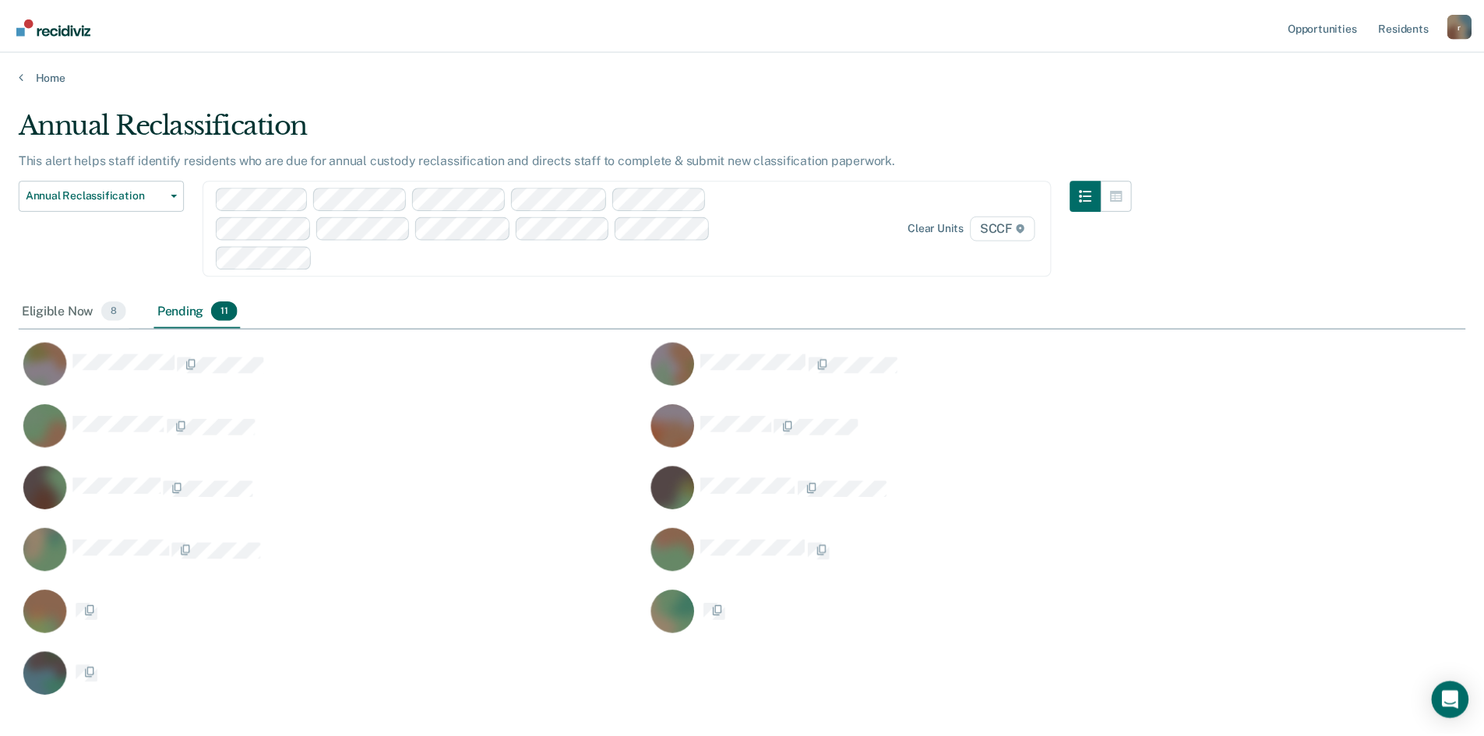
scroll to position [592, 1435]
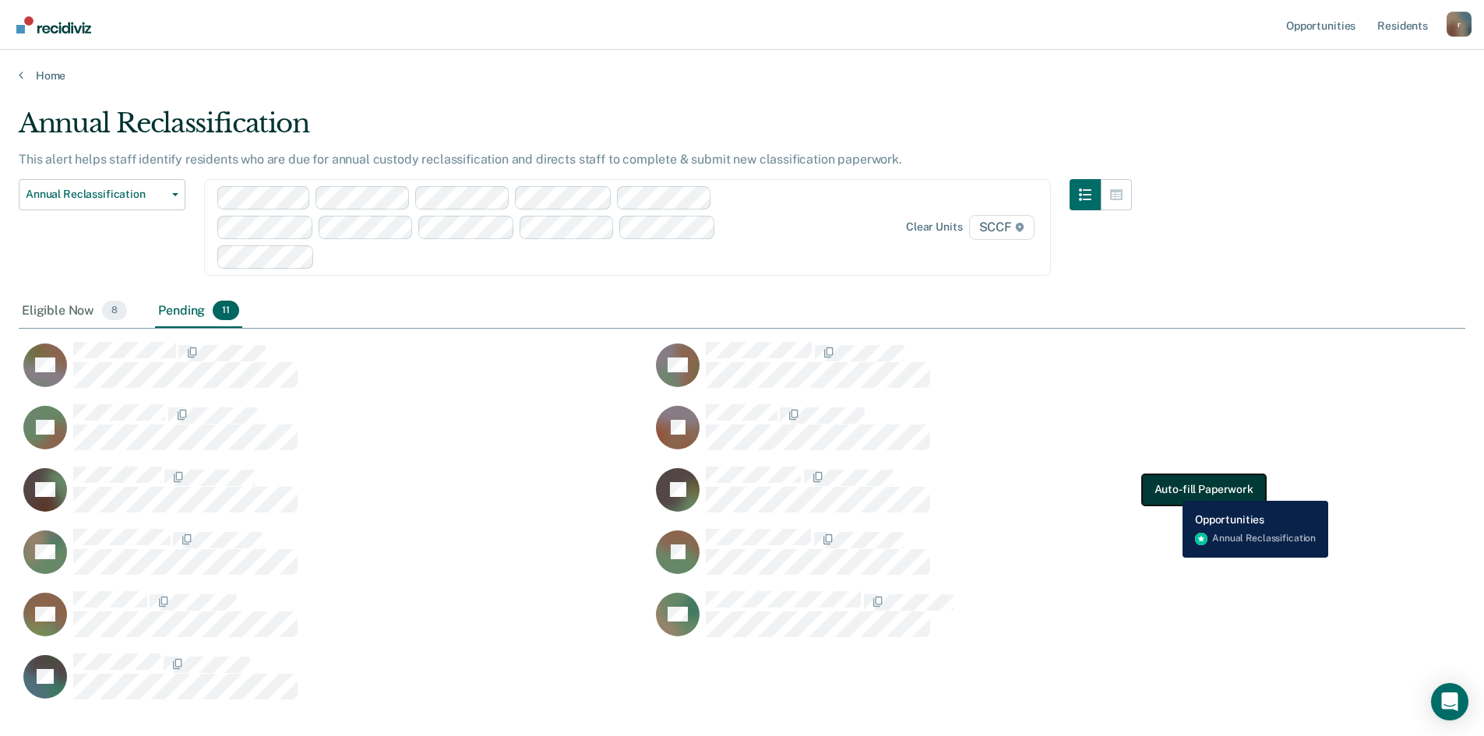
click at [1171, 489] on button "Auto-fill Paperwork" at bounding box center [1204, 490] width 124 height 31
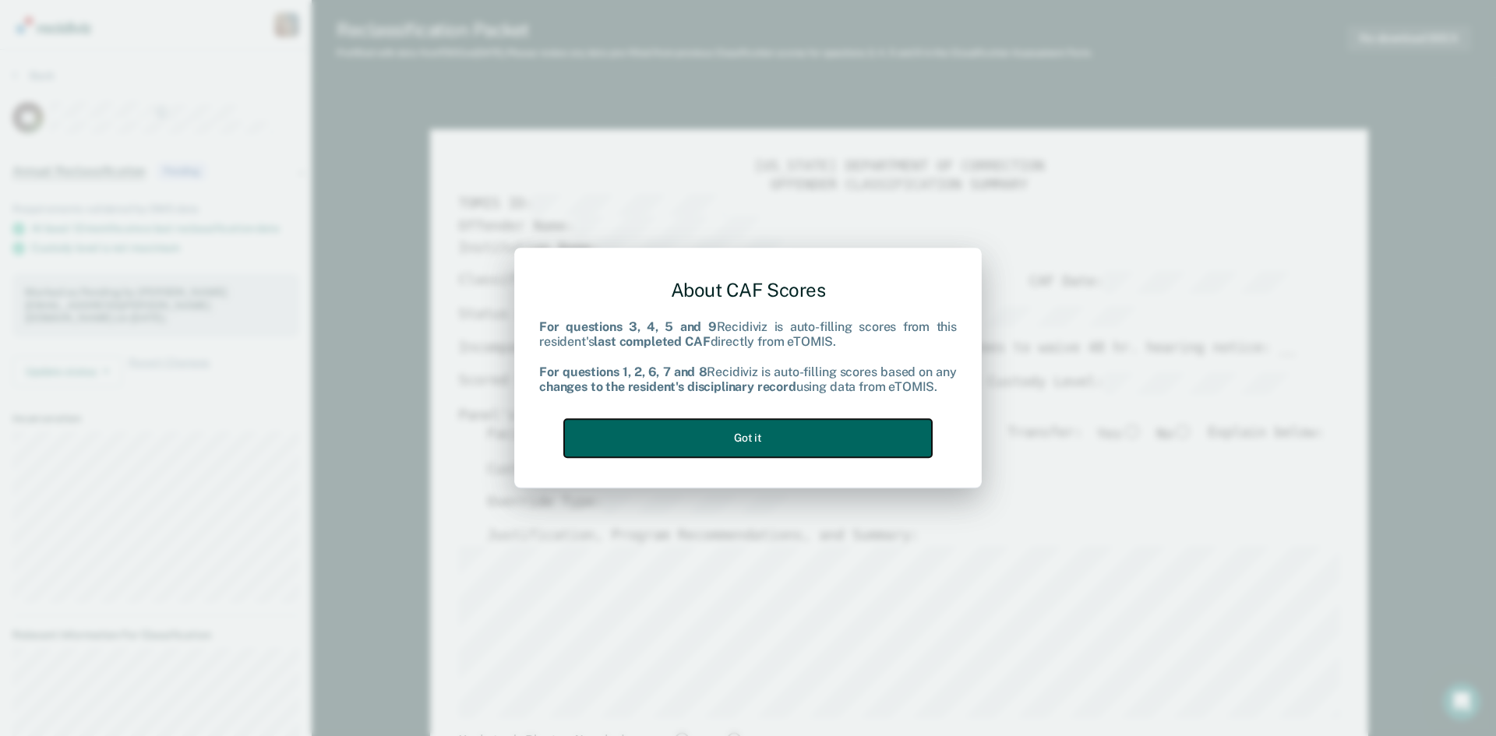
click at [805, 441] on button "Got it" at bounding box center [748, 438] width 368 height 38
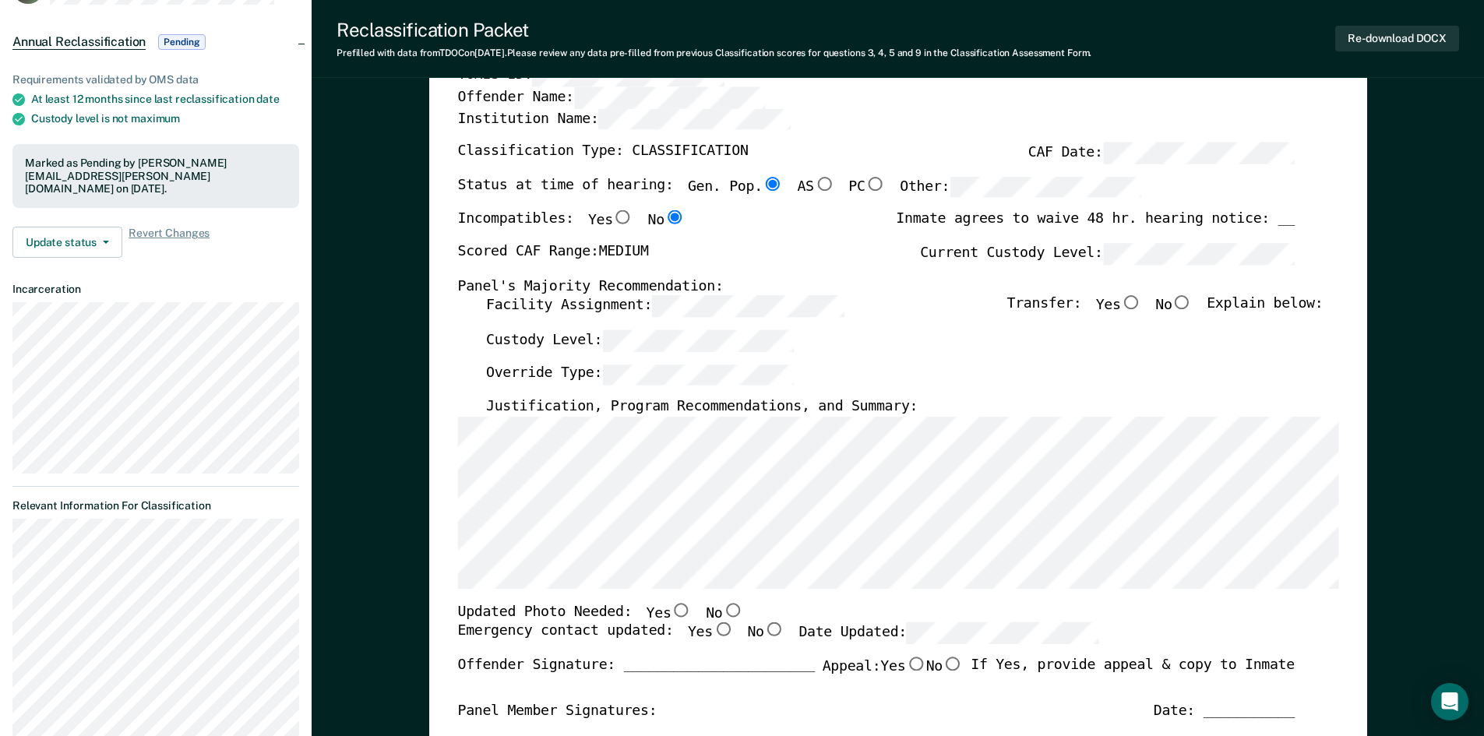
scroll to position [156, 0]
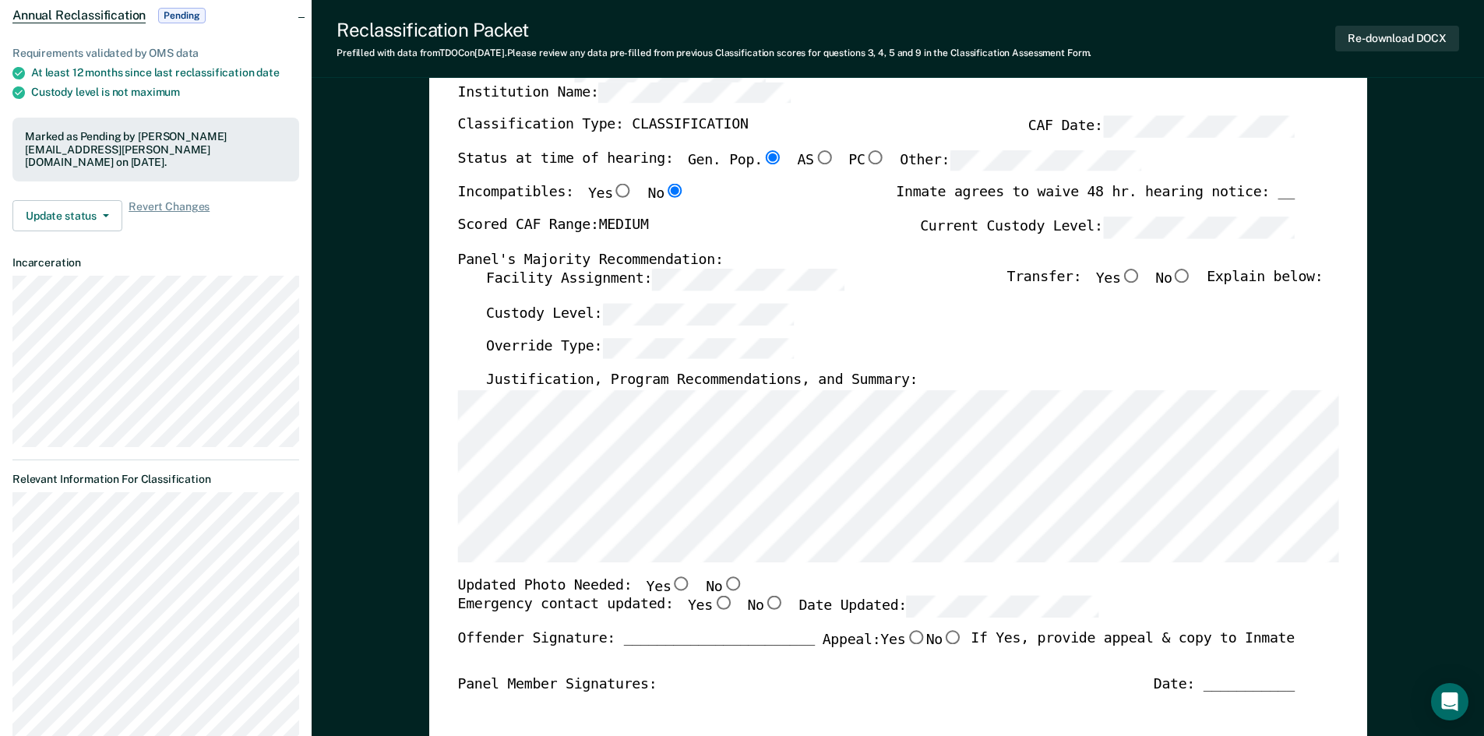
click at [1192, 277] on input "No" at bounding box center [1182, 277] width 20 height 14
type textarea "x"
radio input "true"
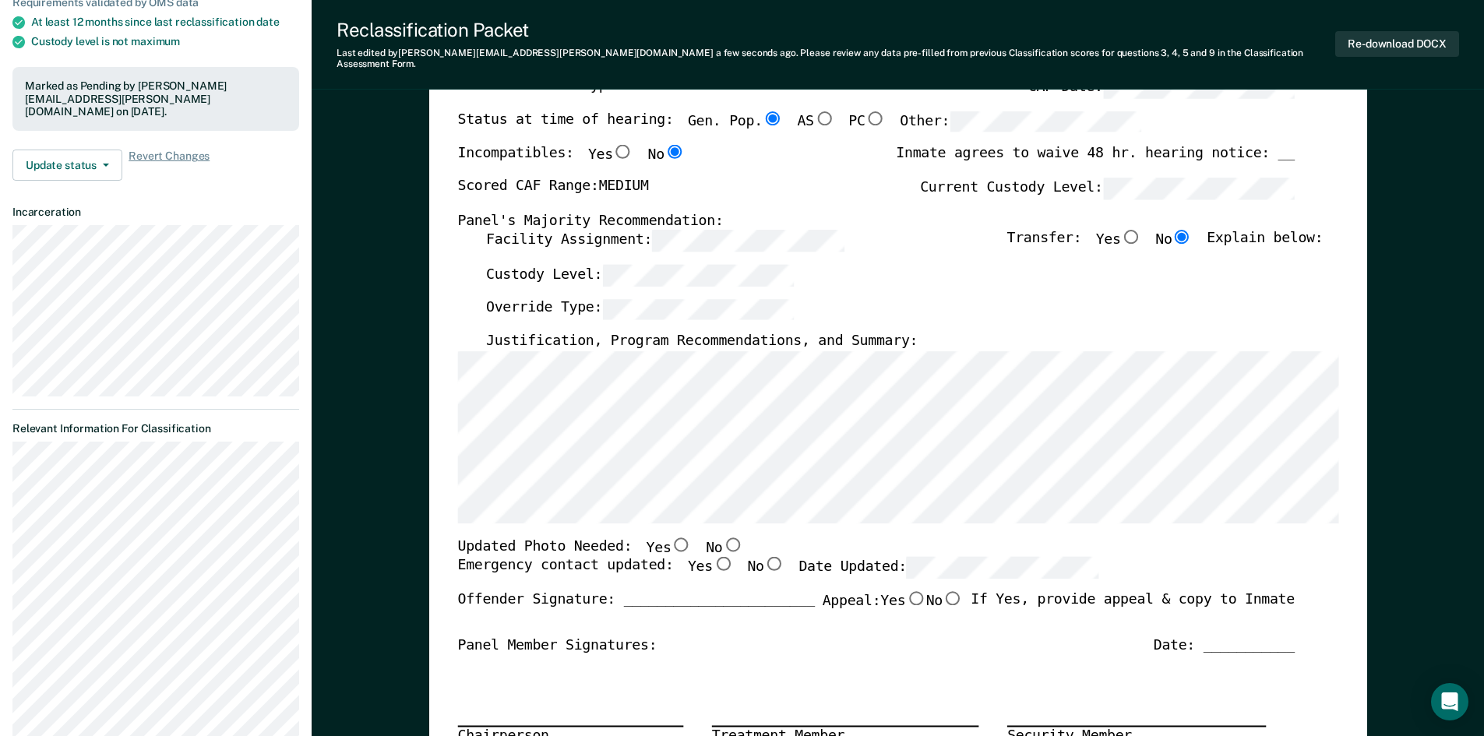
scroll to position [234, 0]
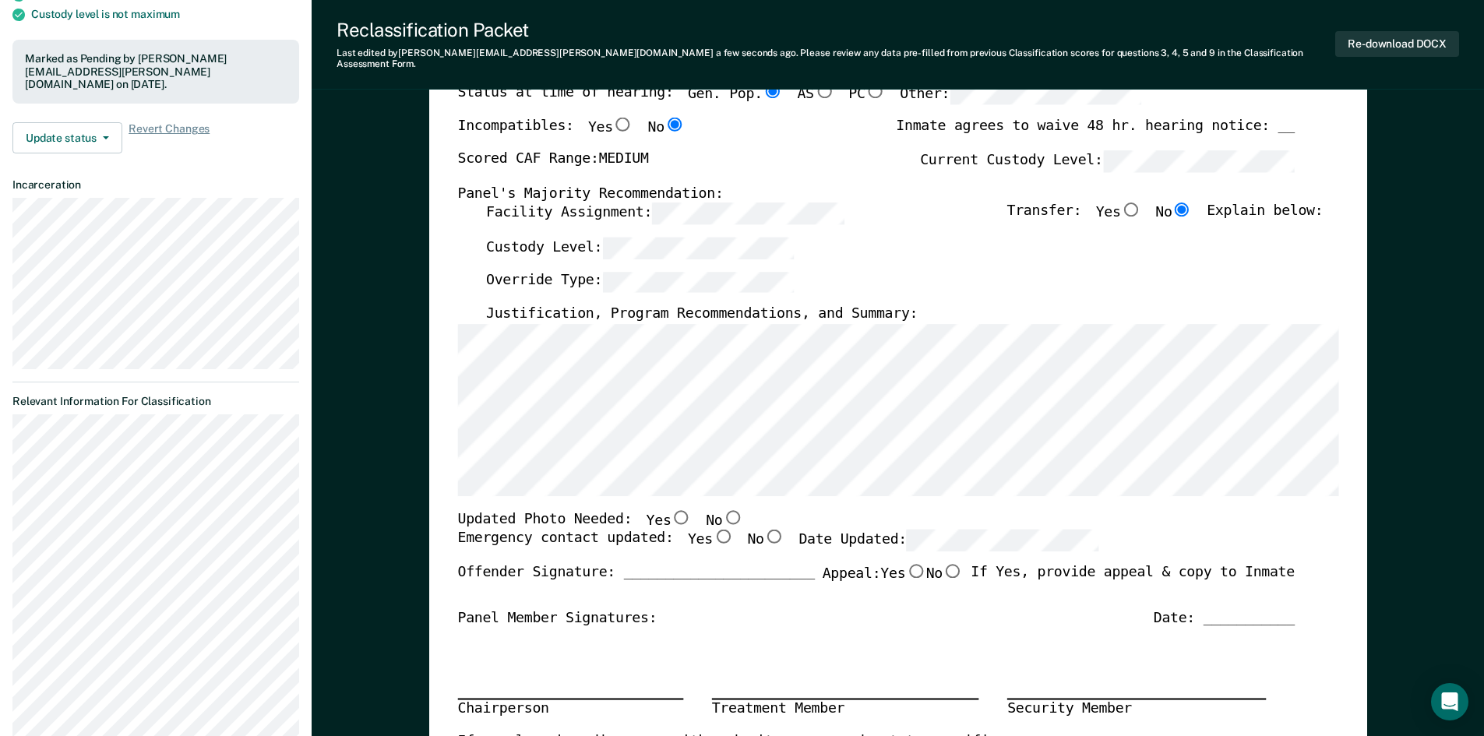
click at [722, 510] on input "No" at bounding box center [732, 517] width 20 height 14
type textarea "x"
radio input "true"
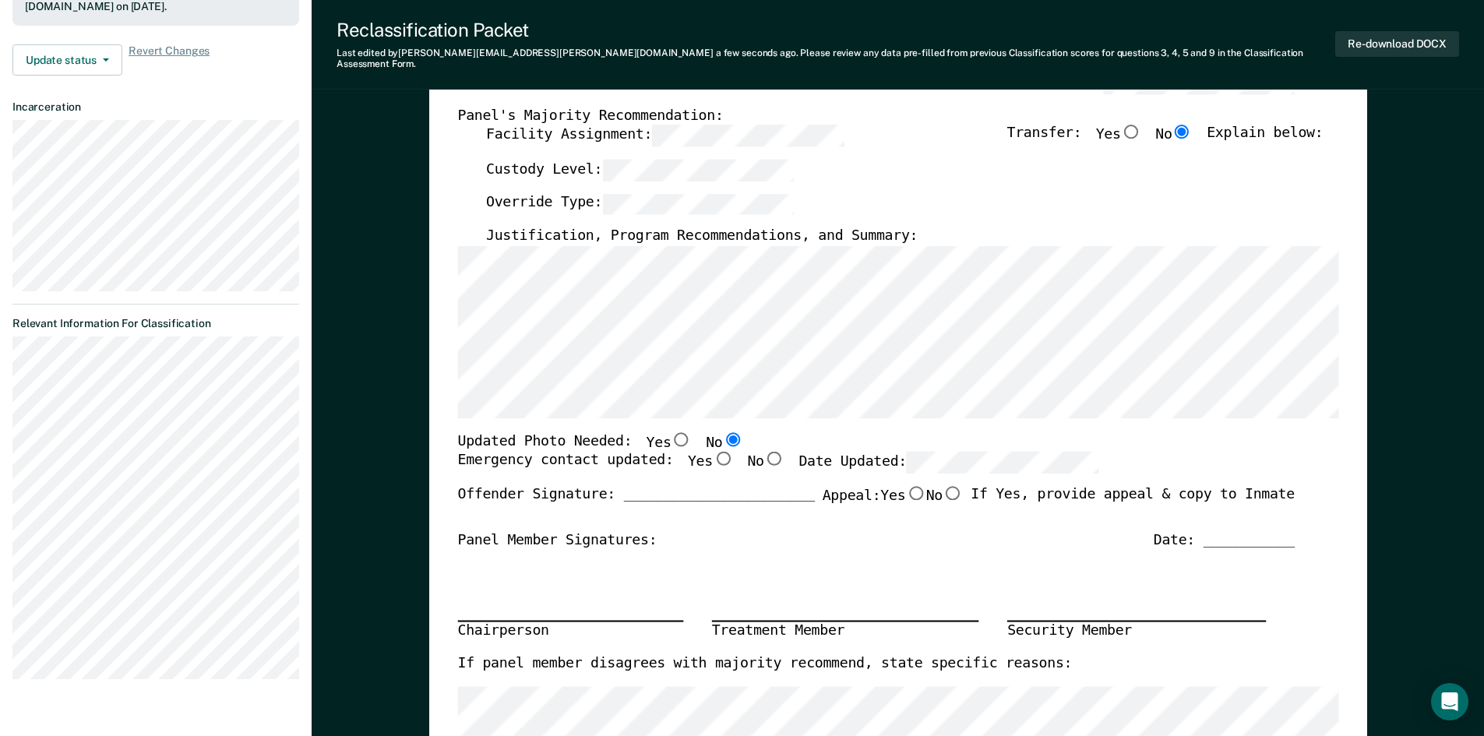
scroll to position [467, 0]
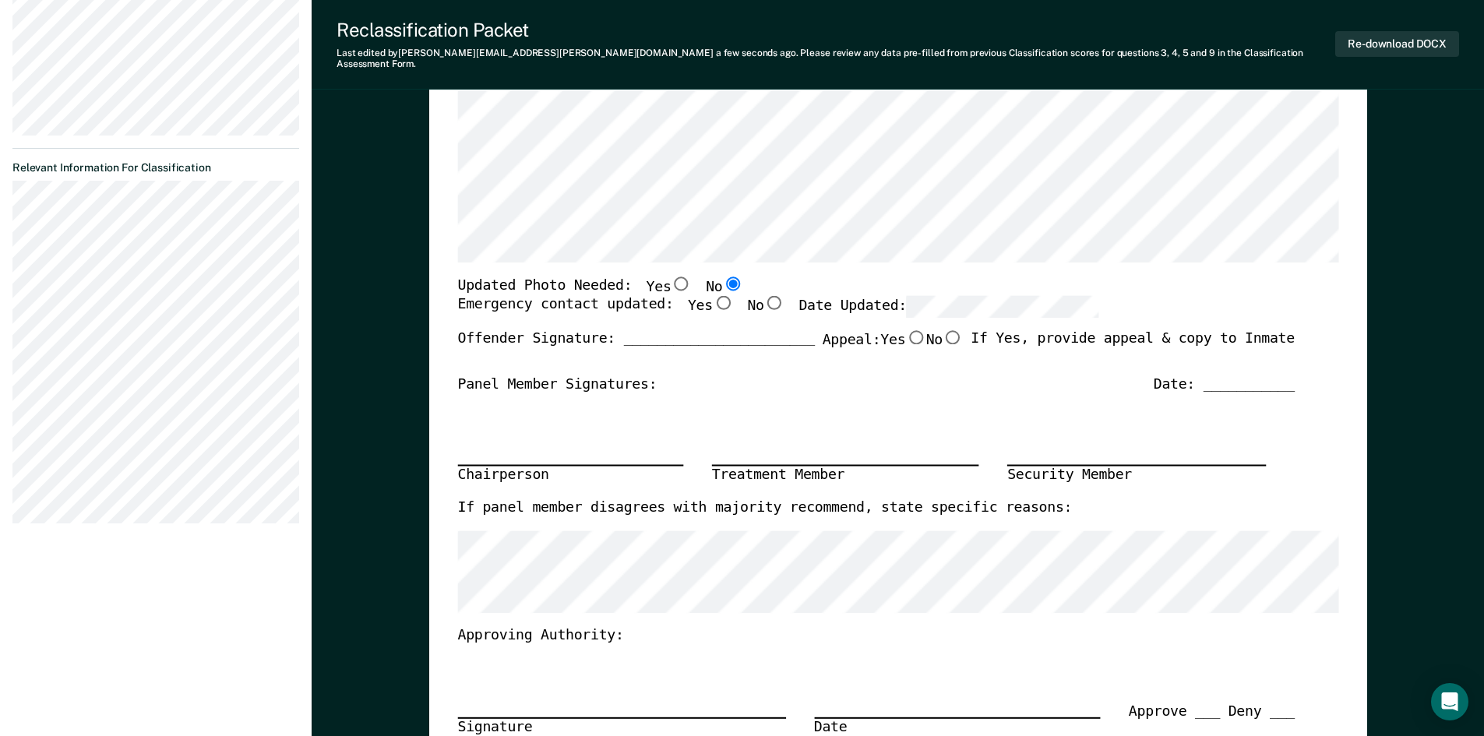
click at [671, 276] on input "Yes" at bounding box center [681, 283] width 20 height 14
type textarea "x"
radio input "true"
radio input "false"
click at [712, 296] on input "Yes" at bounding box center [722, 303] width 20 height 14
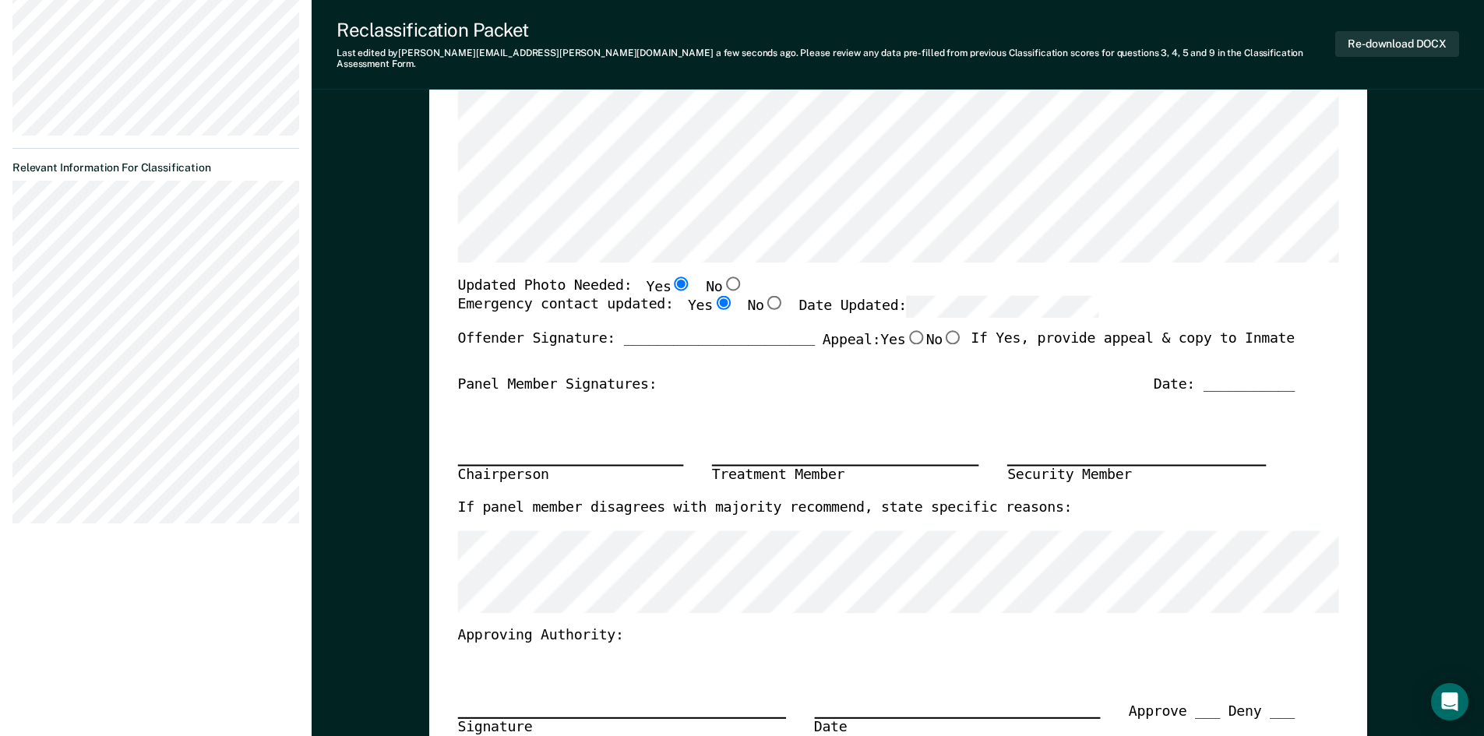
type textarea "x"
radio input "true"
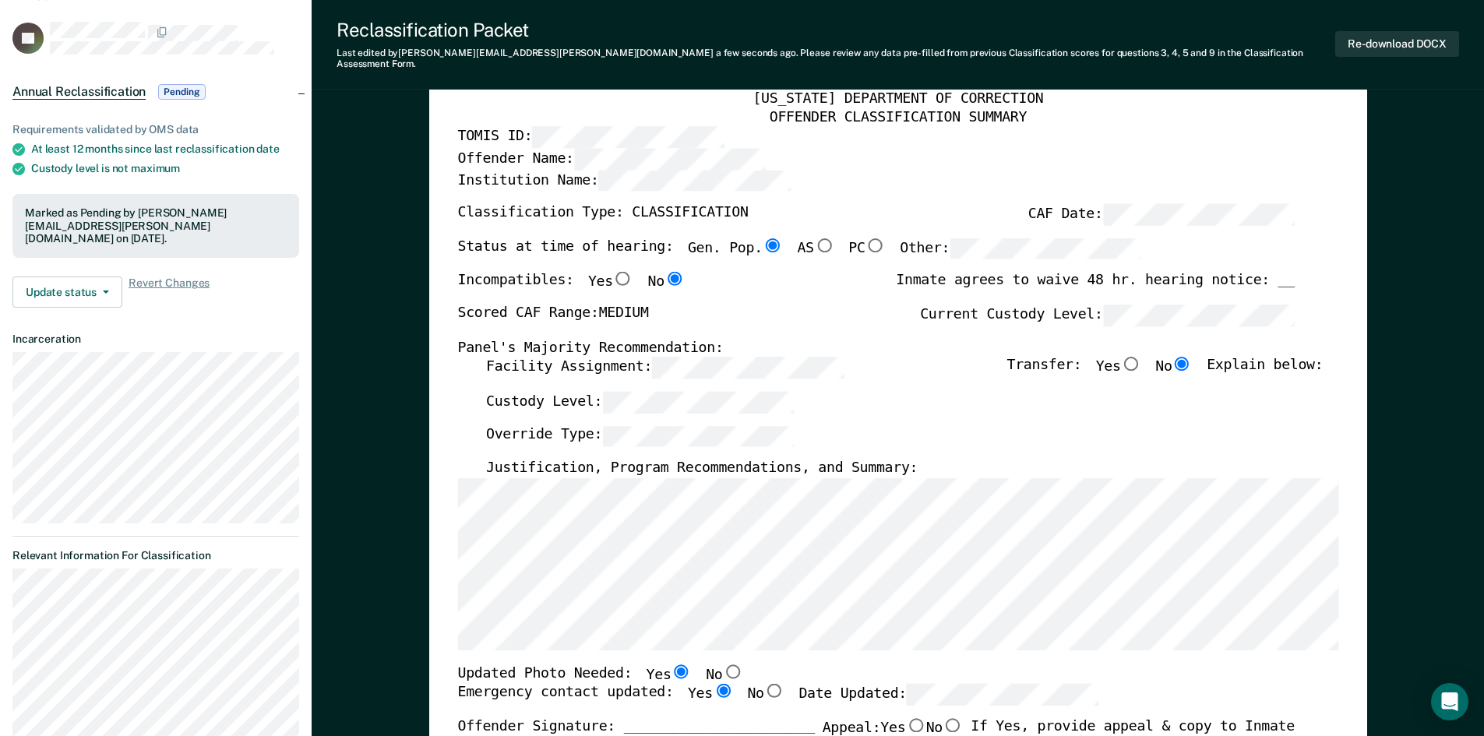
scroll to position [78, 0]
click at [994, 415] on div "Custody Level:" at bounding box center [903, 410] width 837 height 34
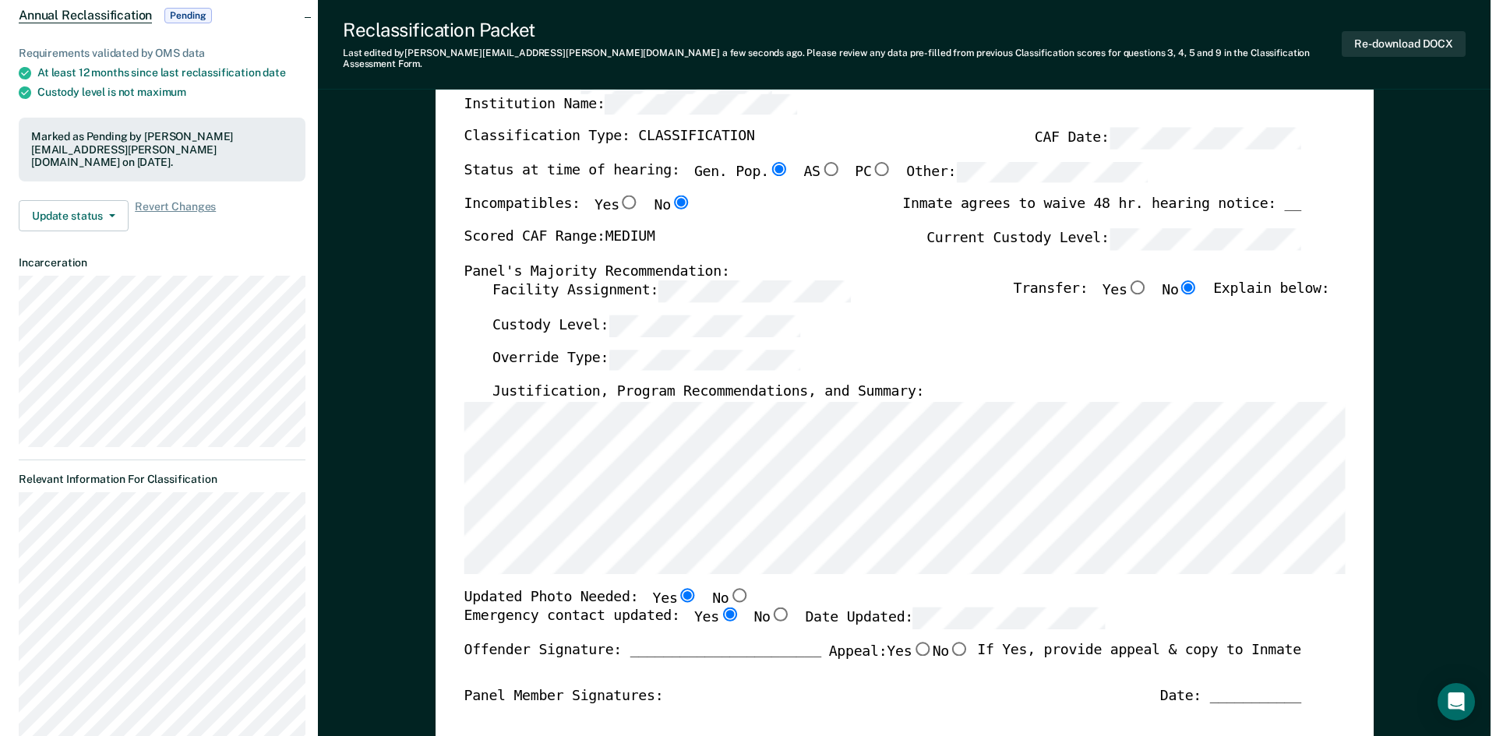
scroll to position [0, 0]
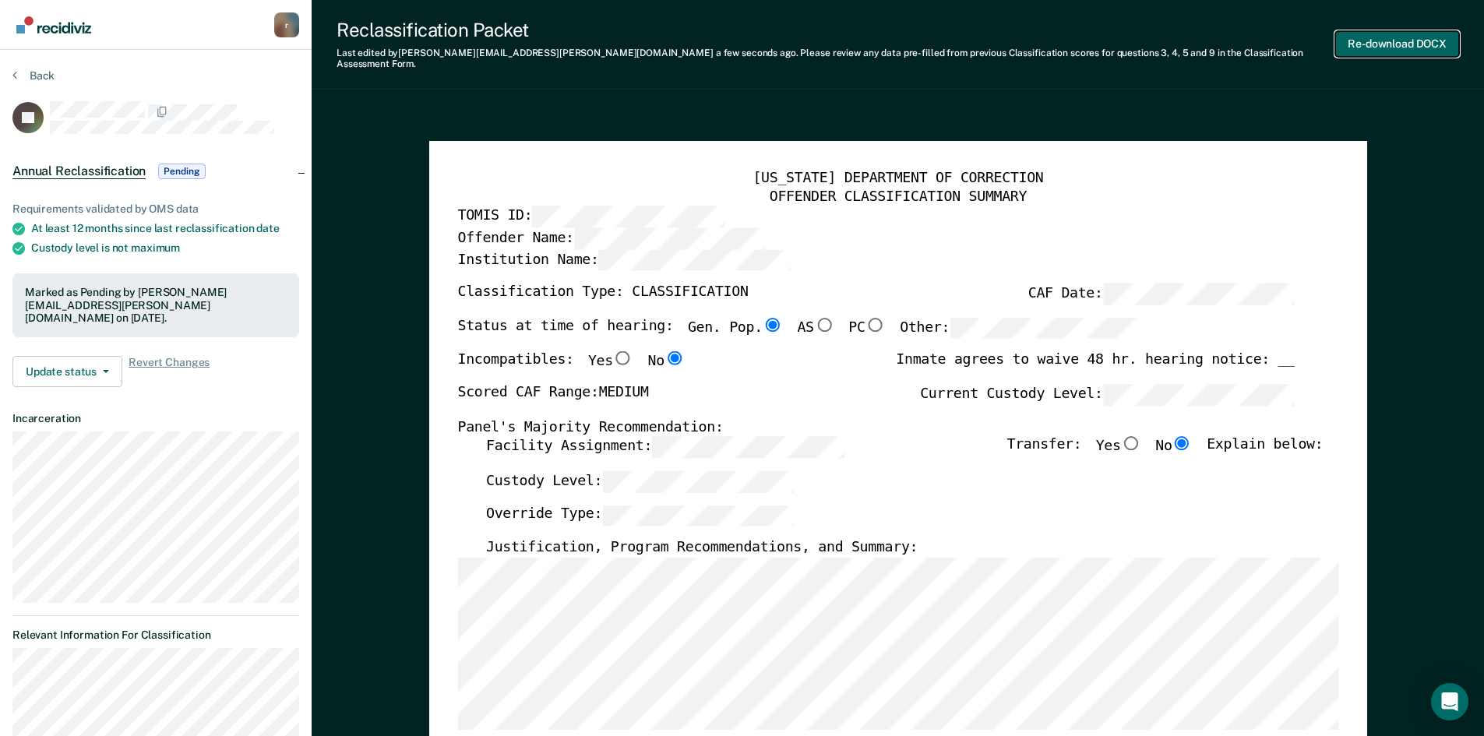
click at [1390, 45] on button "Re-download DOCX" at bounding box center [1397, 44] width 124 height 26
type textarea "x"
click at [27, 78] on button "Back" at bounding box center [33, 76] width 42 height 14
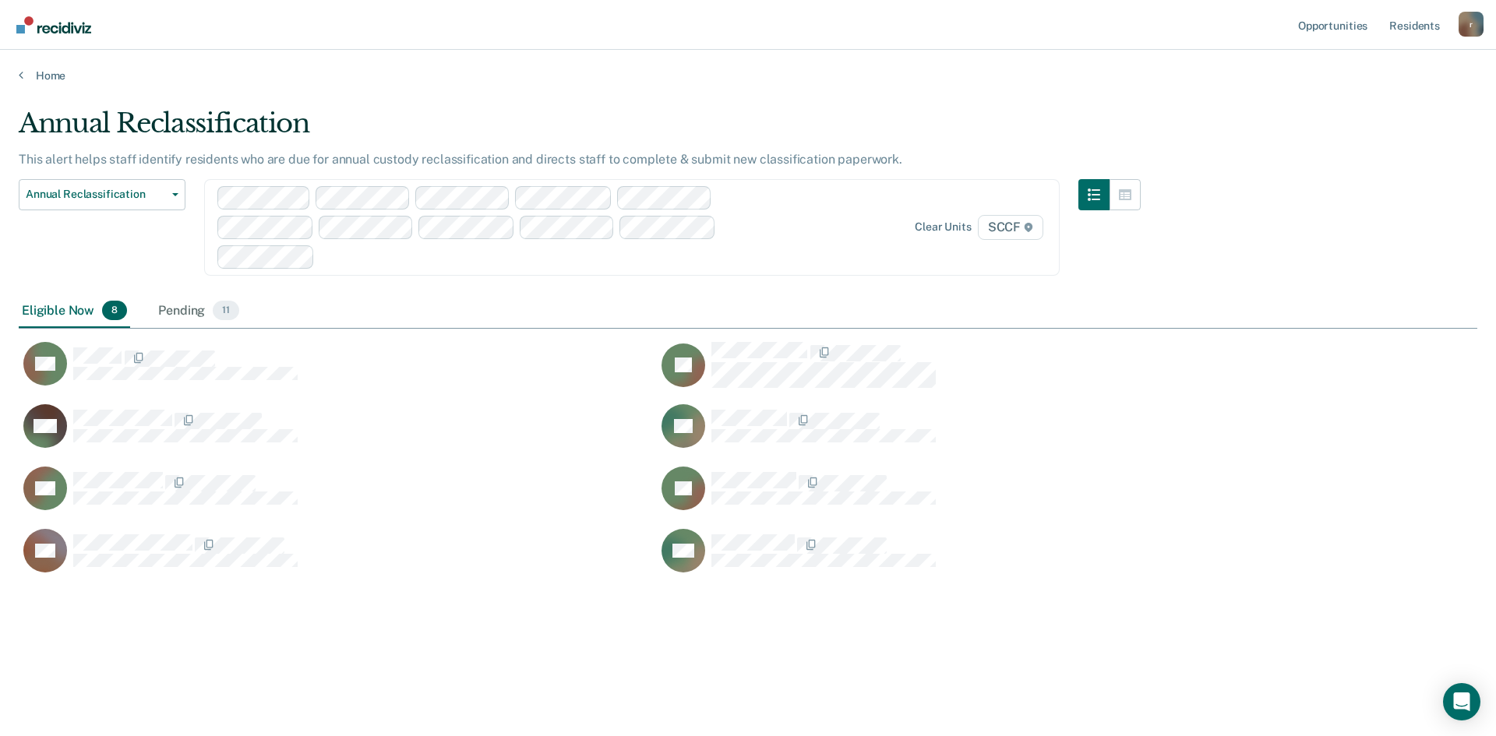
scroll to position [500, 1447]
click at [582, 271] on div "Clear units SCCF" at bounding box center [632, 227] width 856 height 97
click at [582, 258] on div at bounding box center [558, 257] width 475 height 18
click at [581, 257] on div at bounding box center [558, 257] width 475 height 18
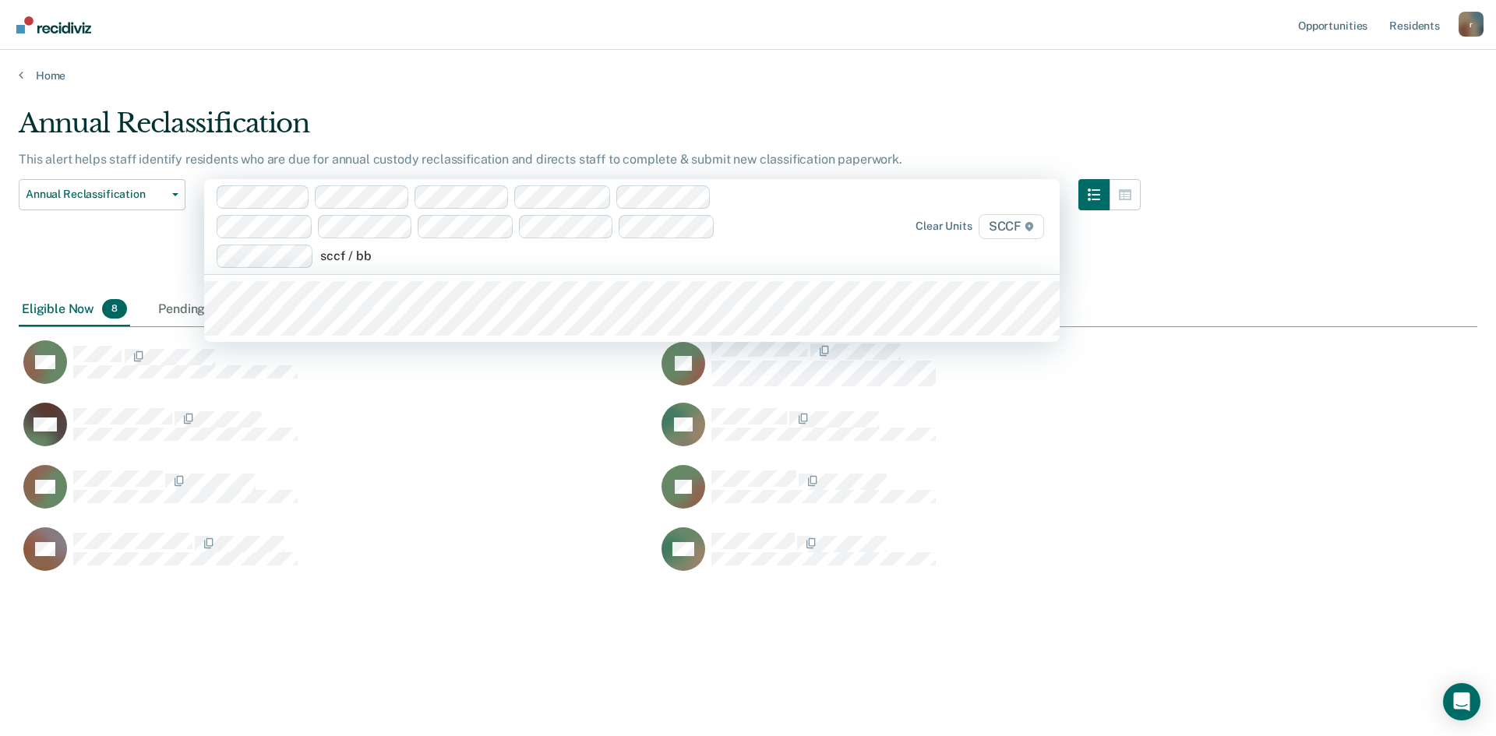
type input "sccf / bb1"
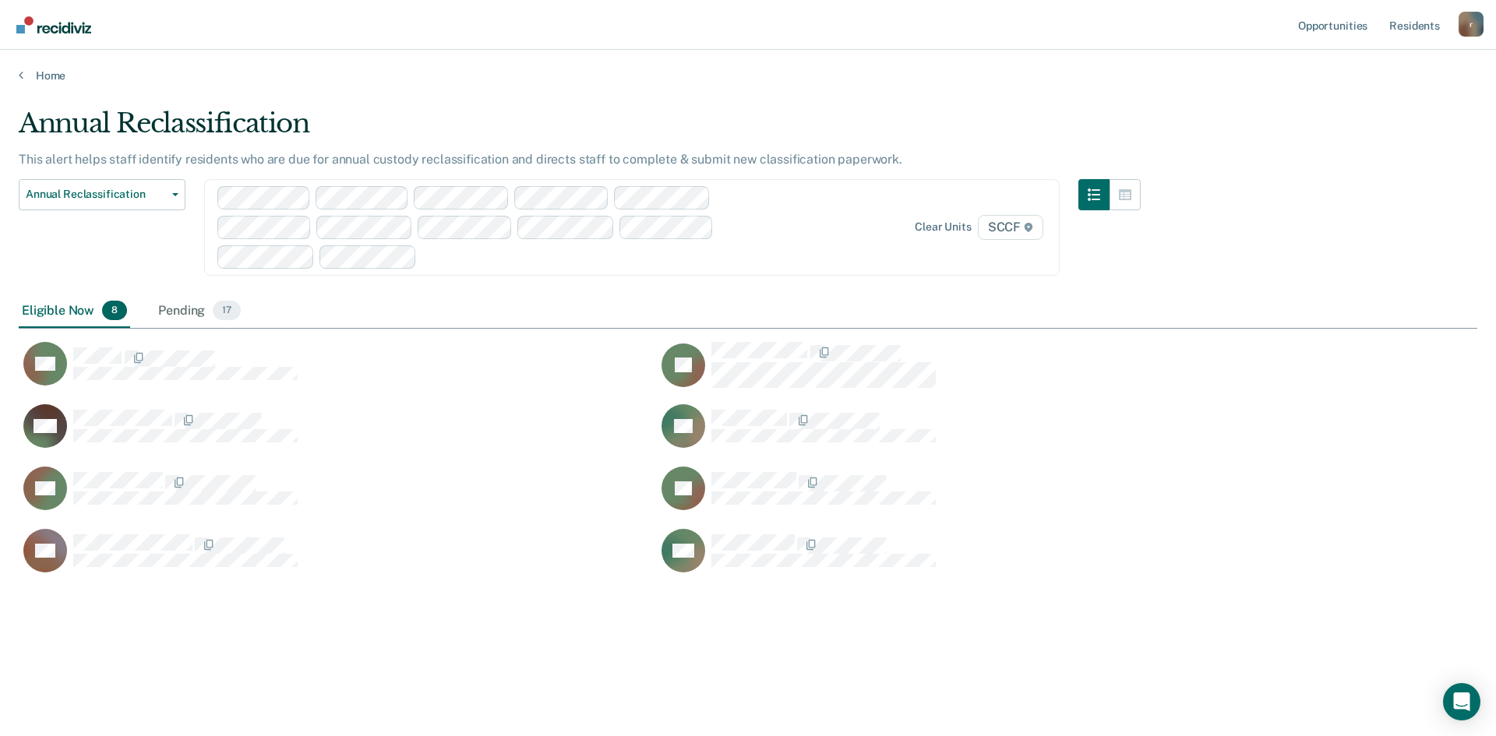
click at [58, 312] on div "Eligible Now 8" at bounding box center [74, 312] width 111 height 34
click at [58, 309] on div "Eligible Now 8" at bounding box center [74, 312] width 111 height 34
click at [189, 317] on div "Pending 17" at bounding box center [199, 312] width 89 height 34
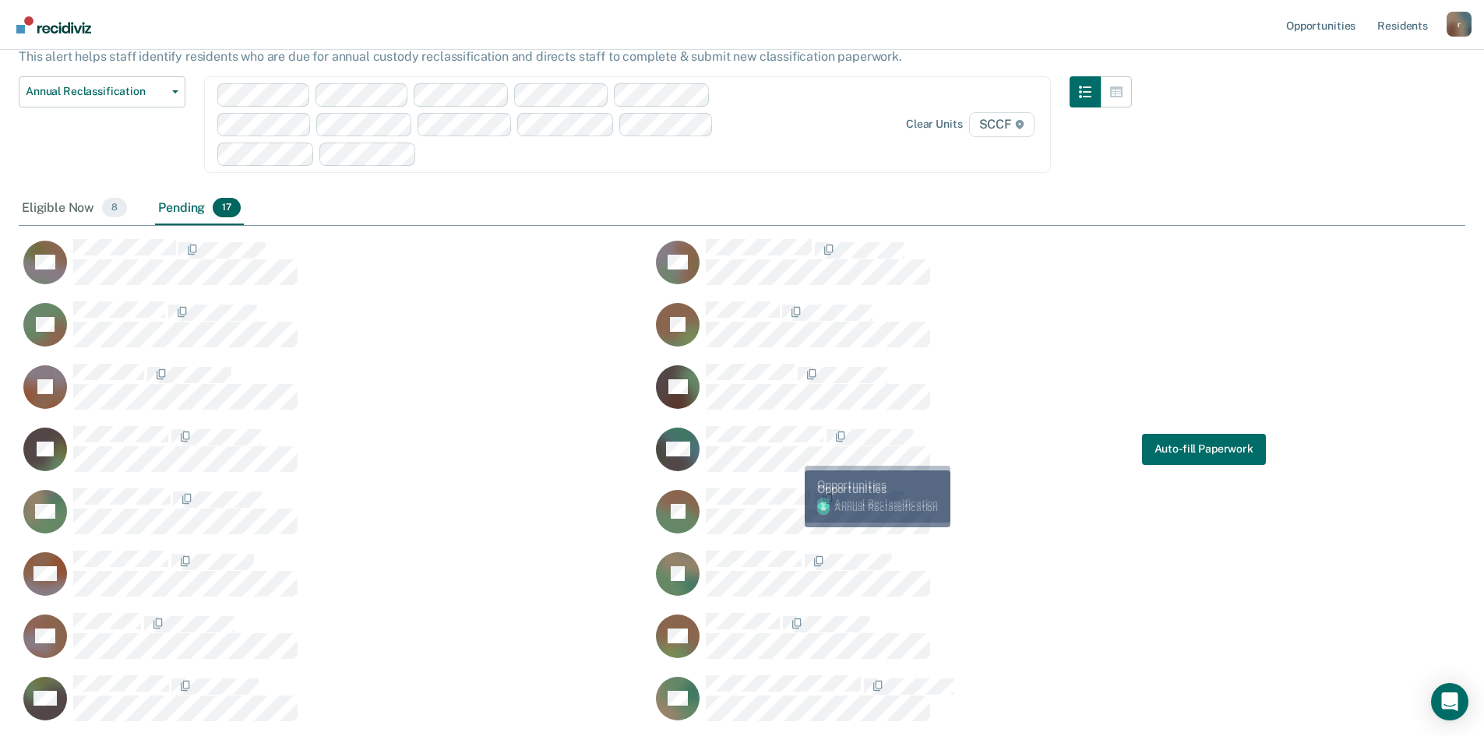
scroll to position [78, 0]
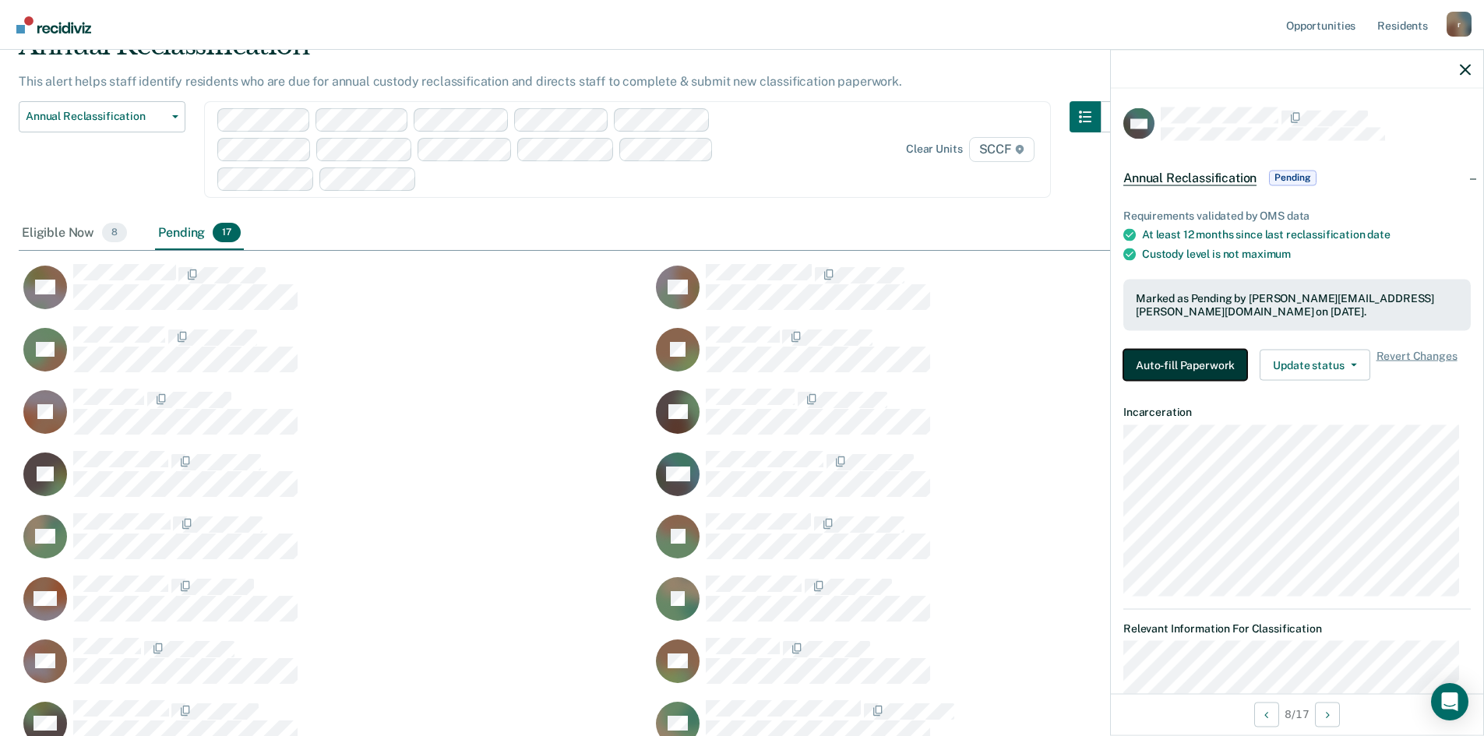
click at [1155, 369] on button "Auto-fill Paperwork" at bounding box center [1186, 364] width 124 height 31
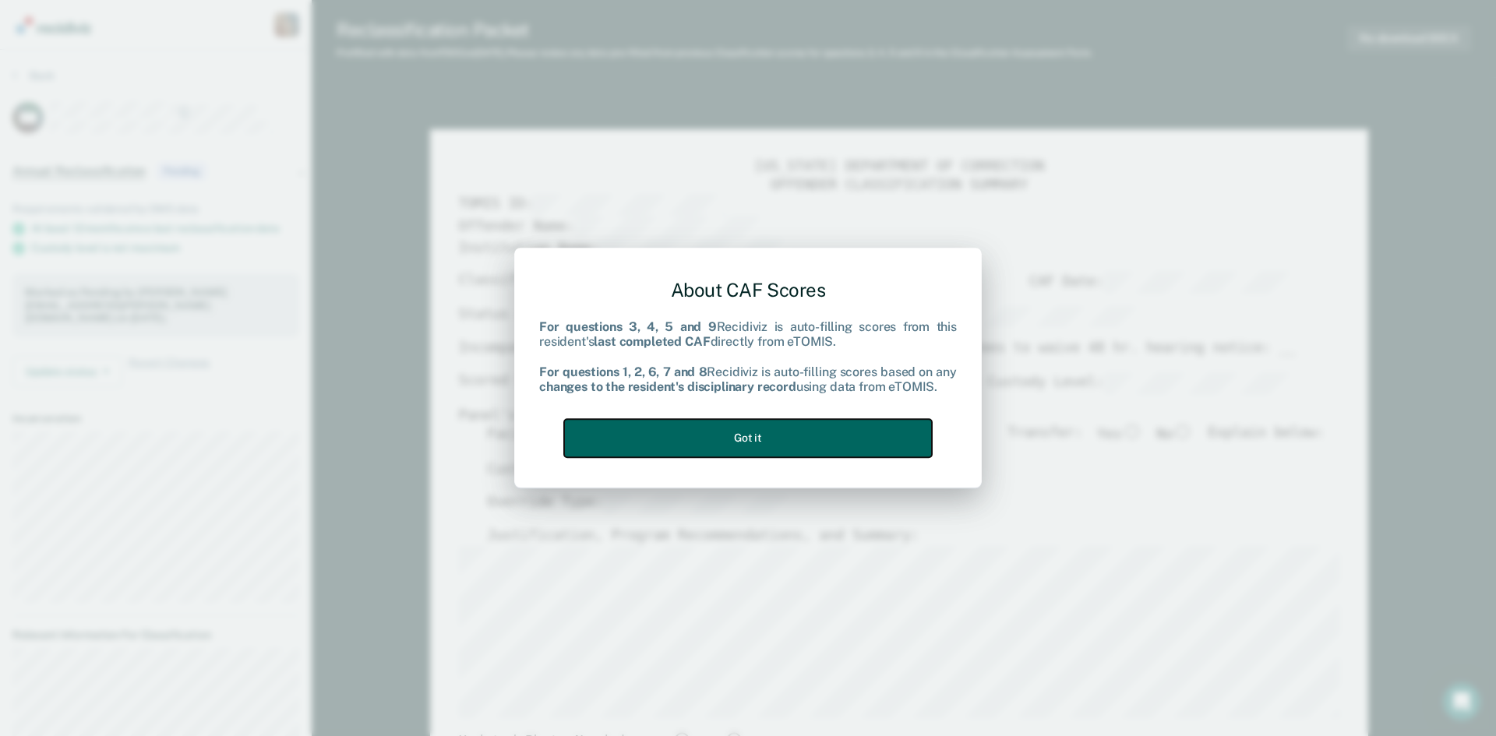
click at [778, 444] on button "Got it" at bounding box center [748, 438] width 368 height 38
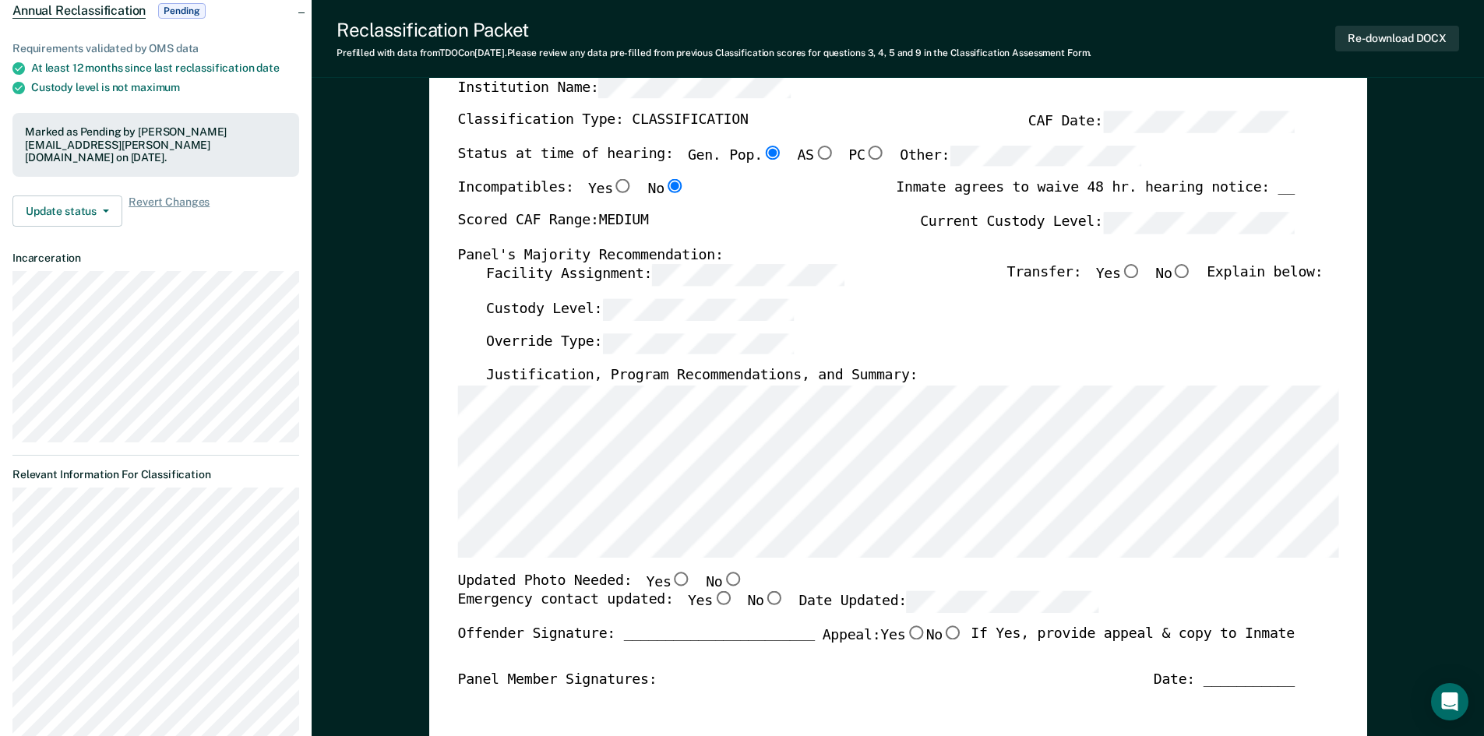
scroll to position [390, 0]
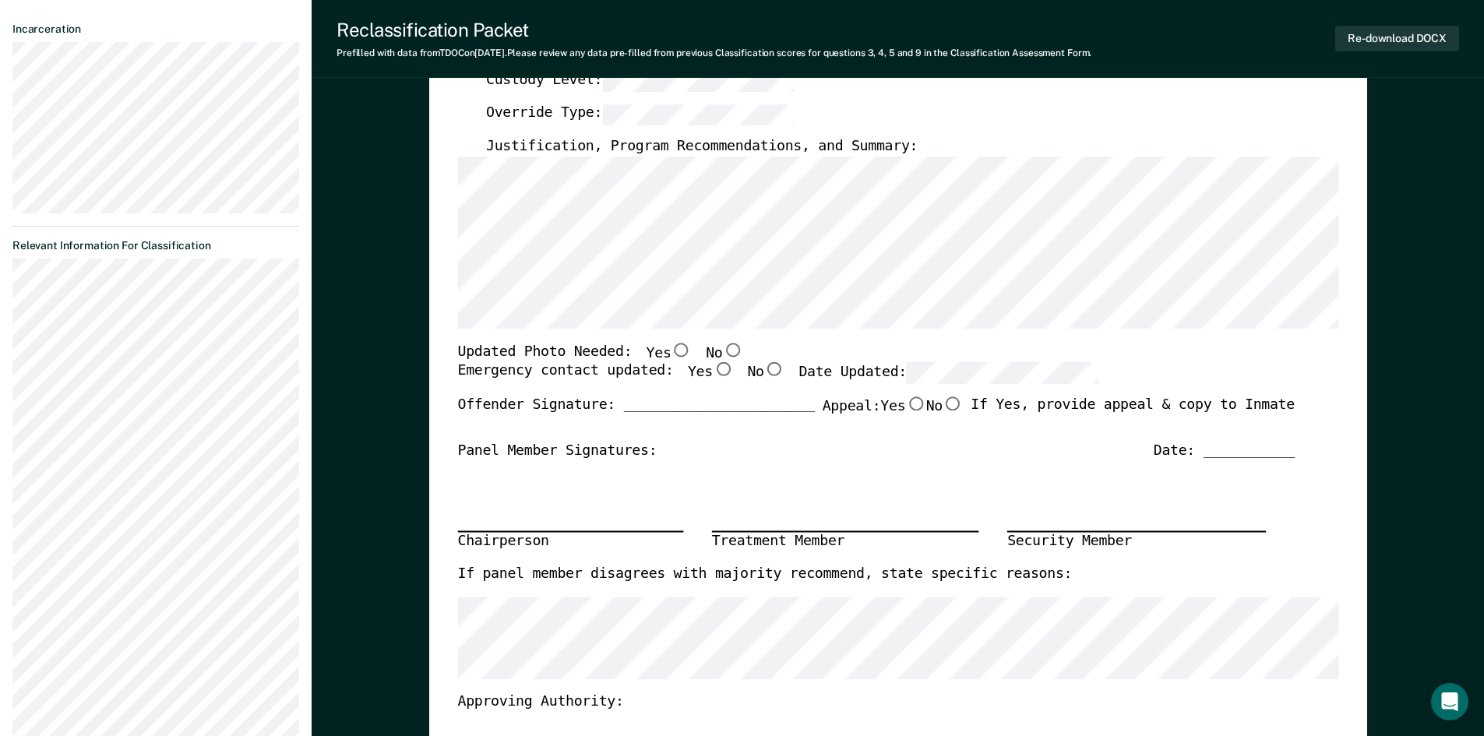
click at [671, 350] on input "Yes" at bounding box center [681, 350] width 20 height 14
type textarea "x"
radio input "true"
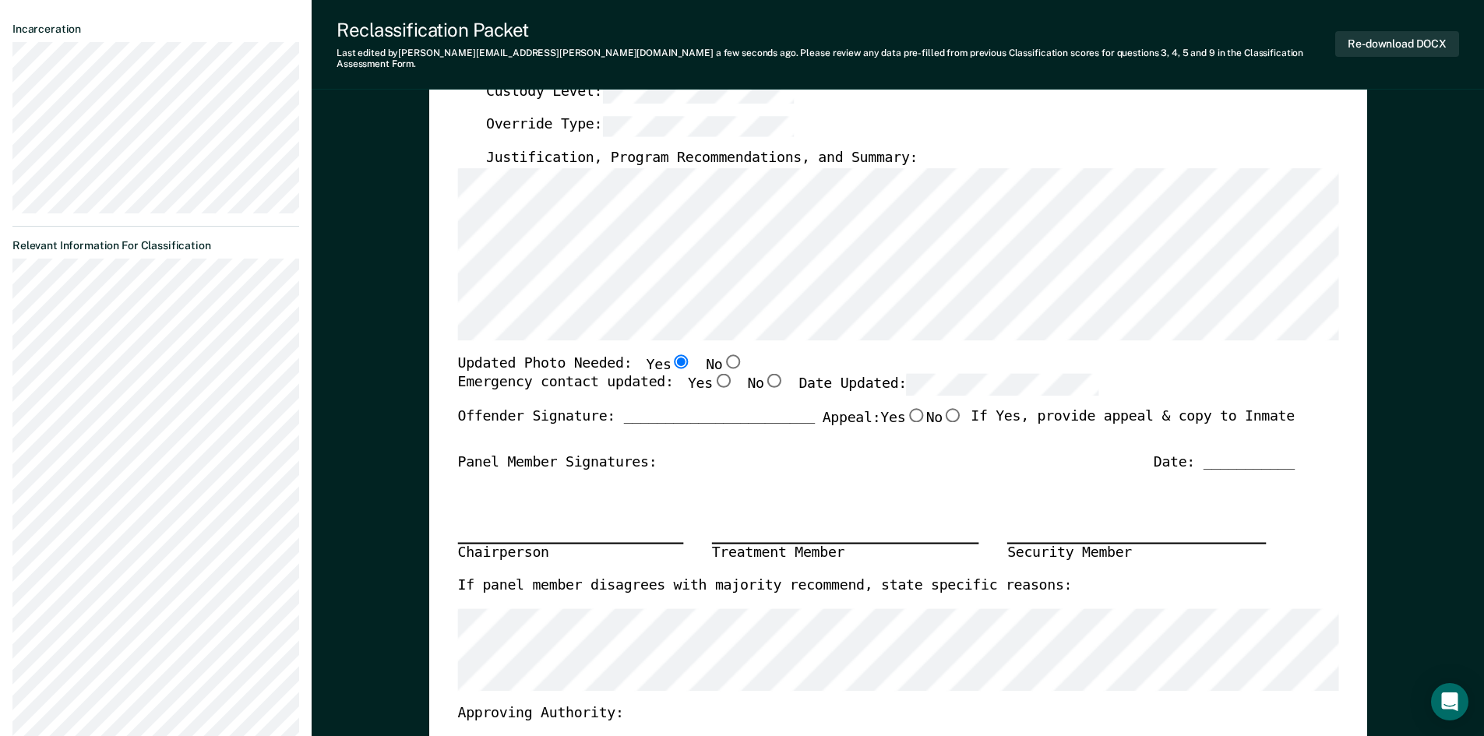
click at [712, 374] on input "Yes" at bounding box center [722, 381] width 20 height 14
type textarea "x"
radio input "true"
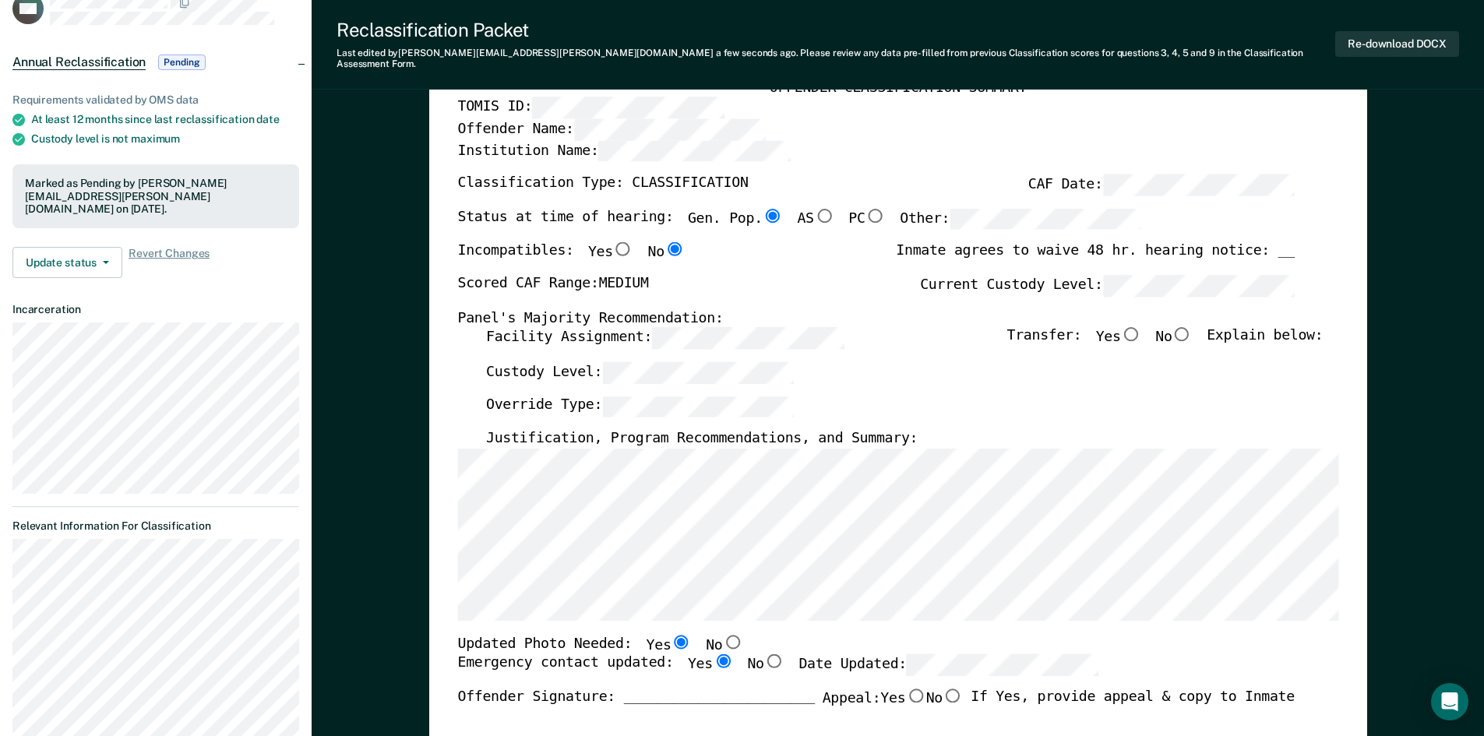
scroll to position [78, 0]
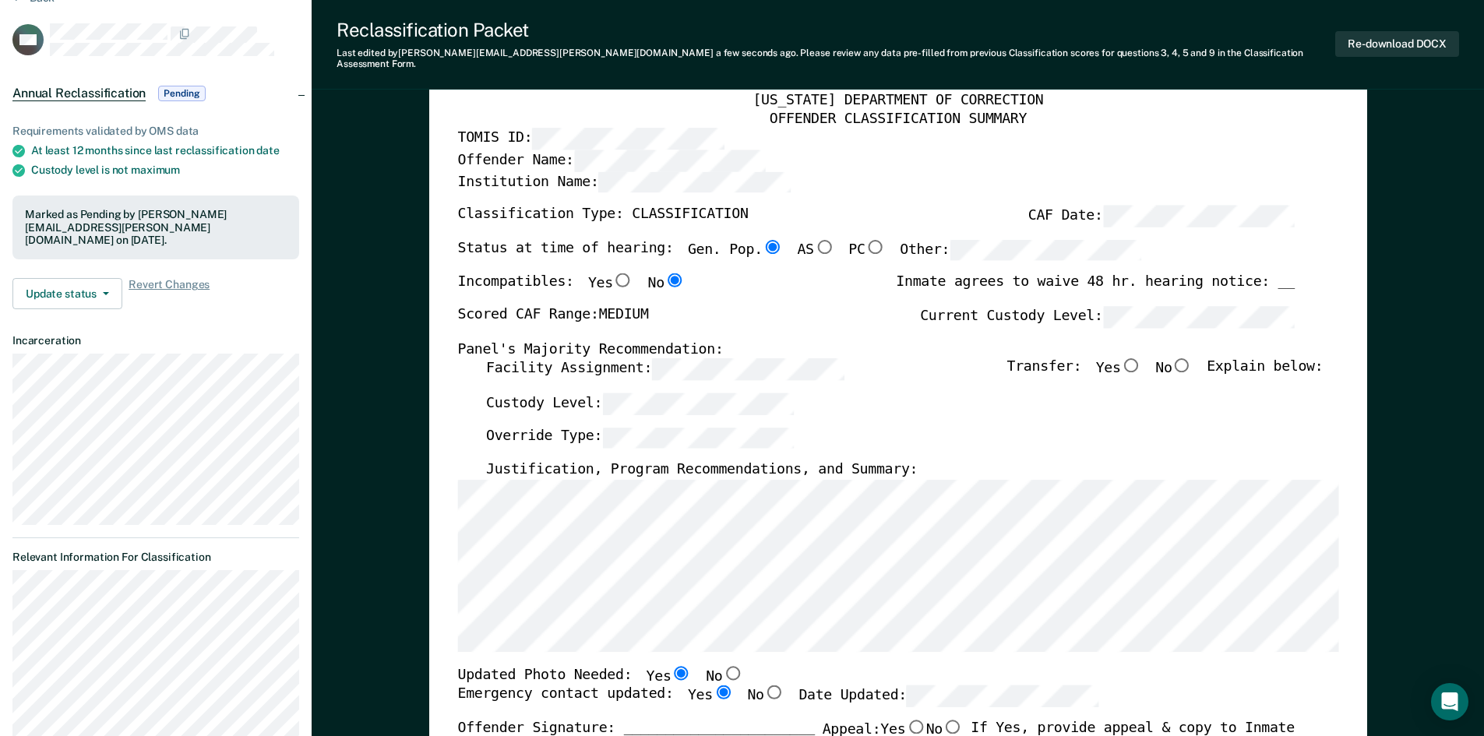
click at [1191, 358] on input "No" at bounding box center [1182, 365] width 20 height 14
type textarea "x"
radio input "true"
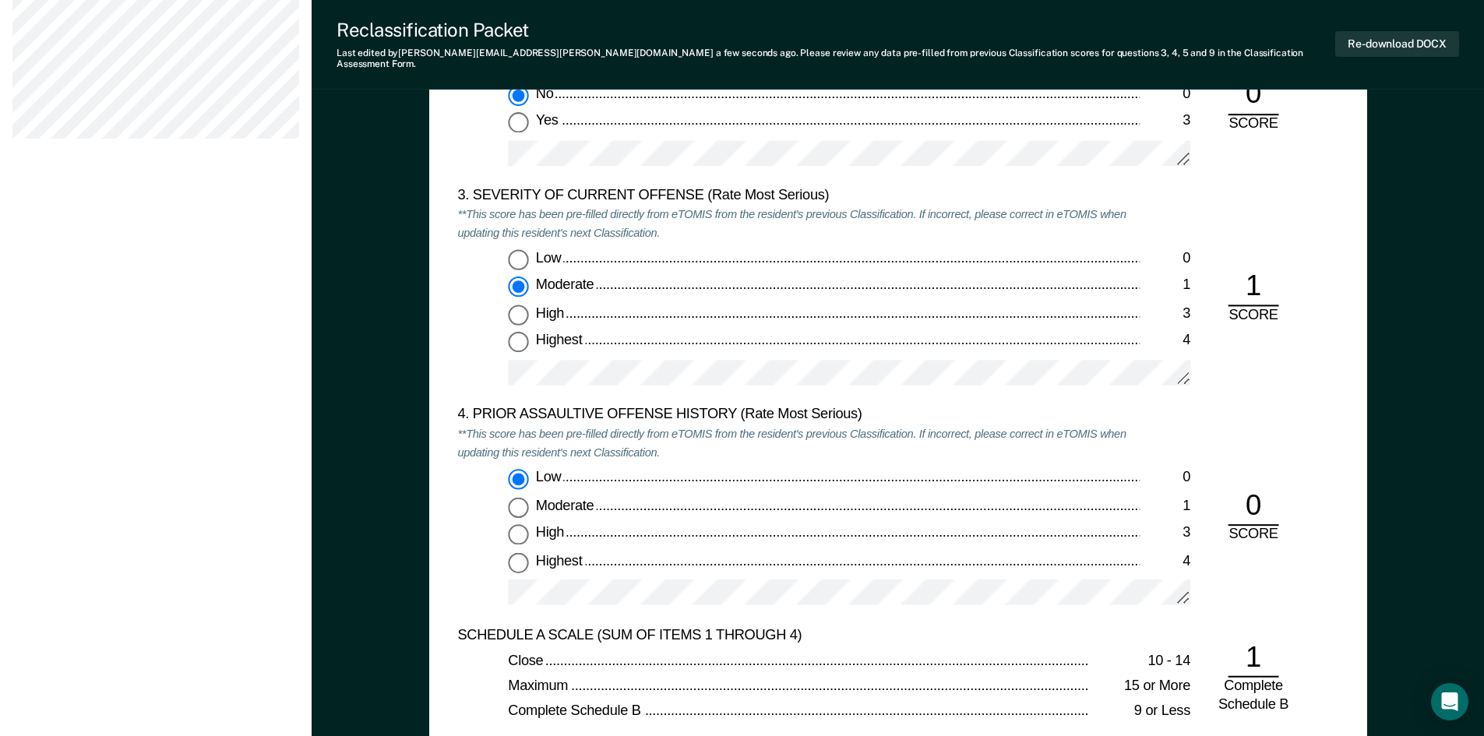
scroll to position [1870, 0]
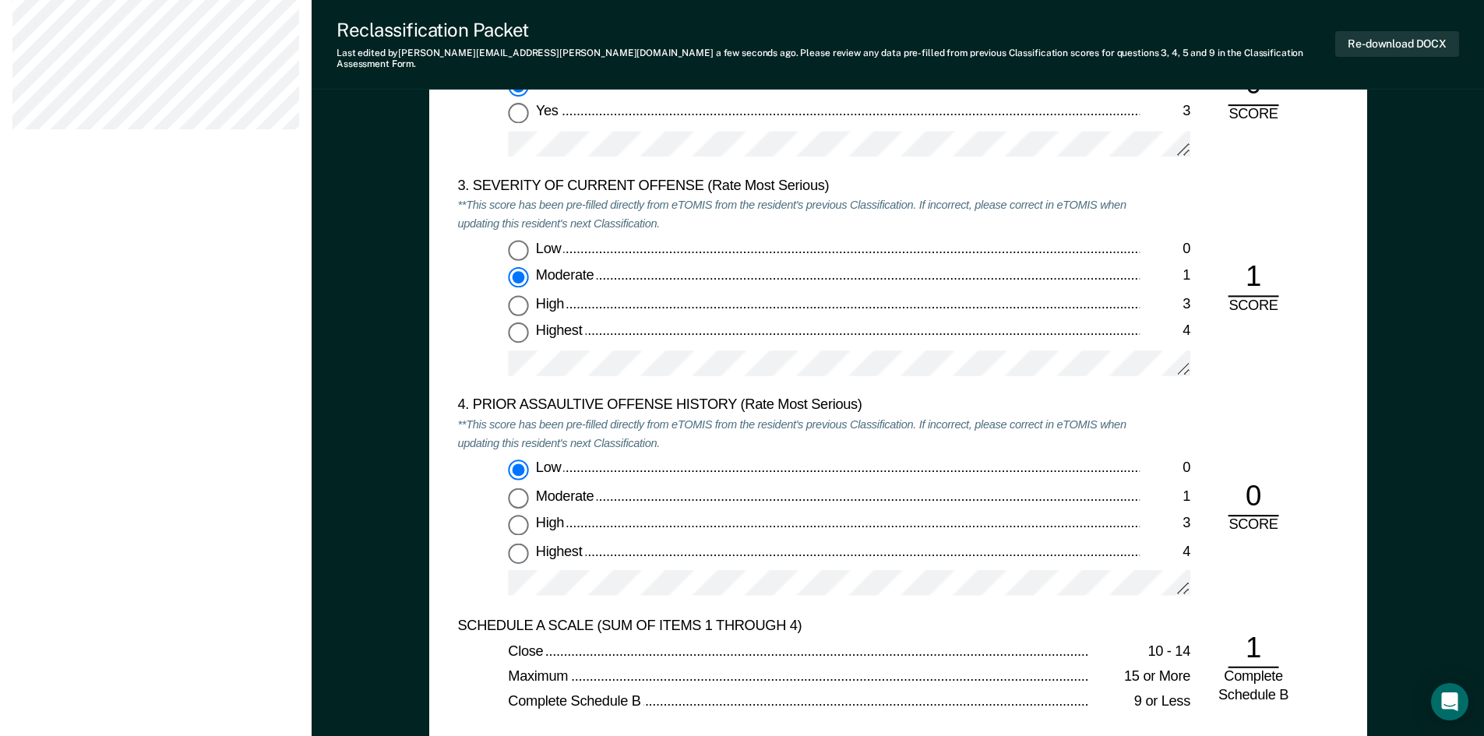
click at [520, 240] on input "Low 0" at bounding box center [518, 250] width 20 height 20
type textarea "x"
radio input "true"
radio input "false"
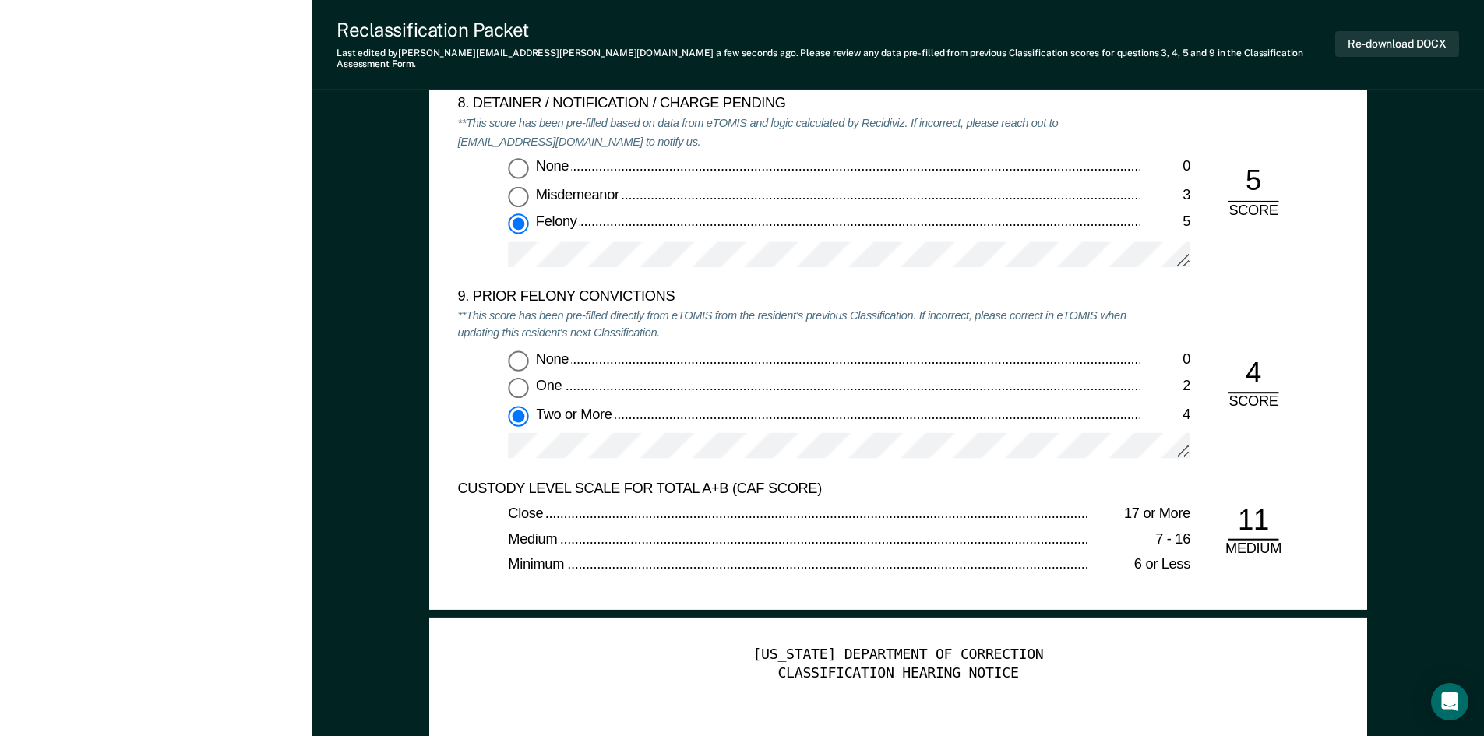
scroll to position [3039, 0]
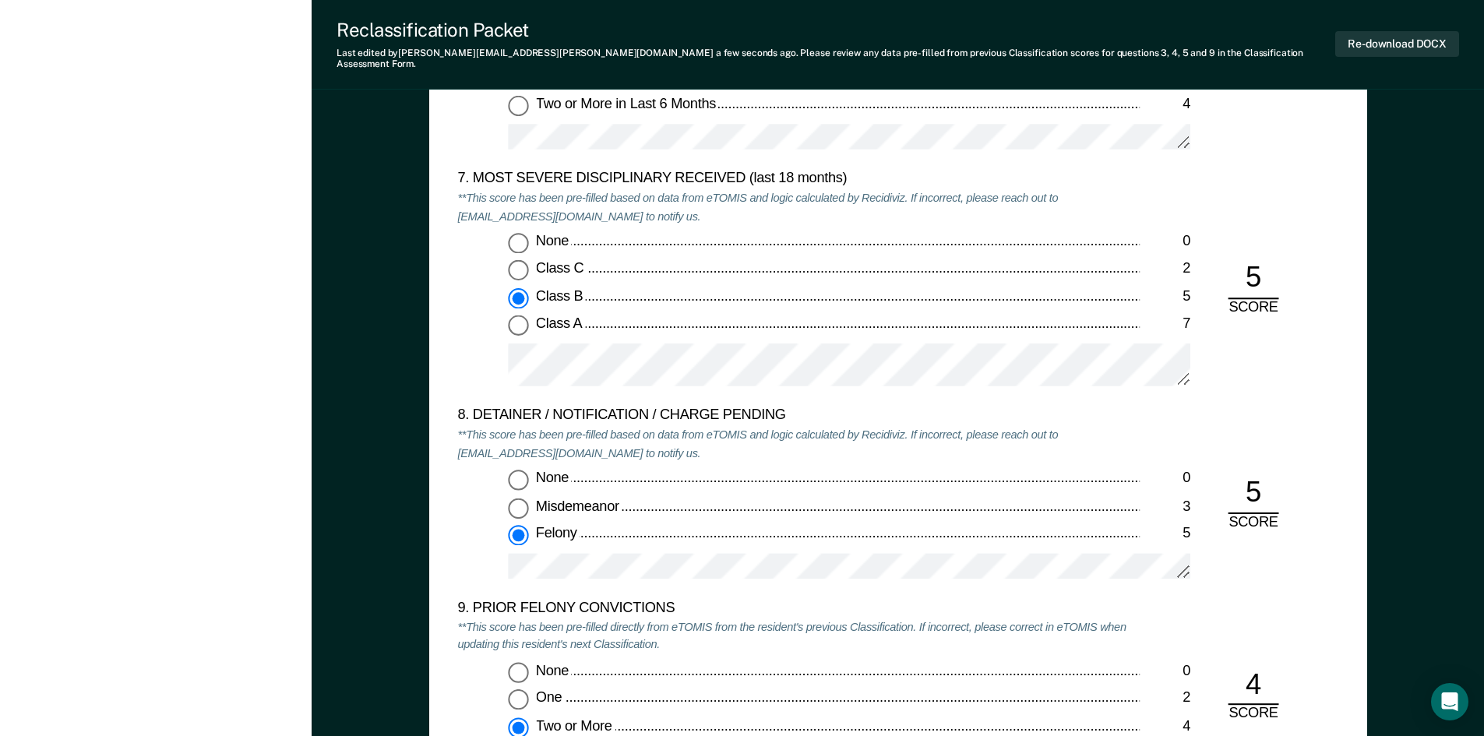
click at [684, 525] on div "Felony" at bounding box center [837, 534] width 604 height 19
click at [528, 525] on input "Felony 5" at bounding box center [518, 535] width 20 height 20
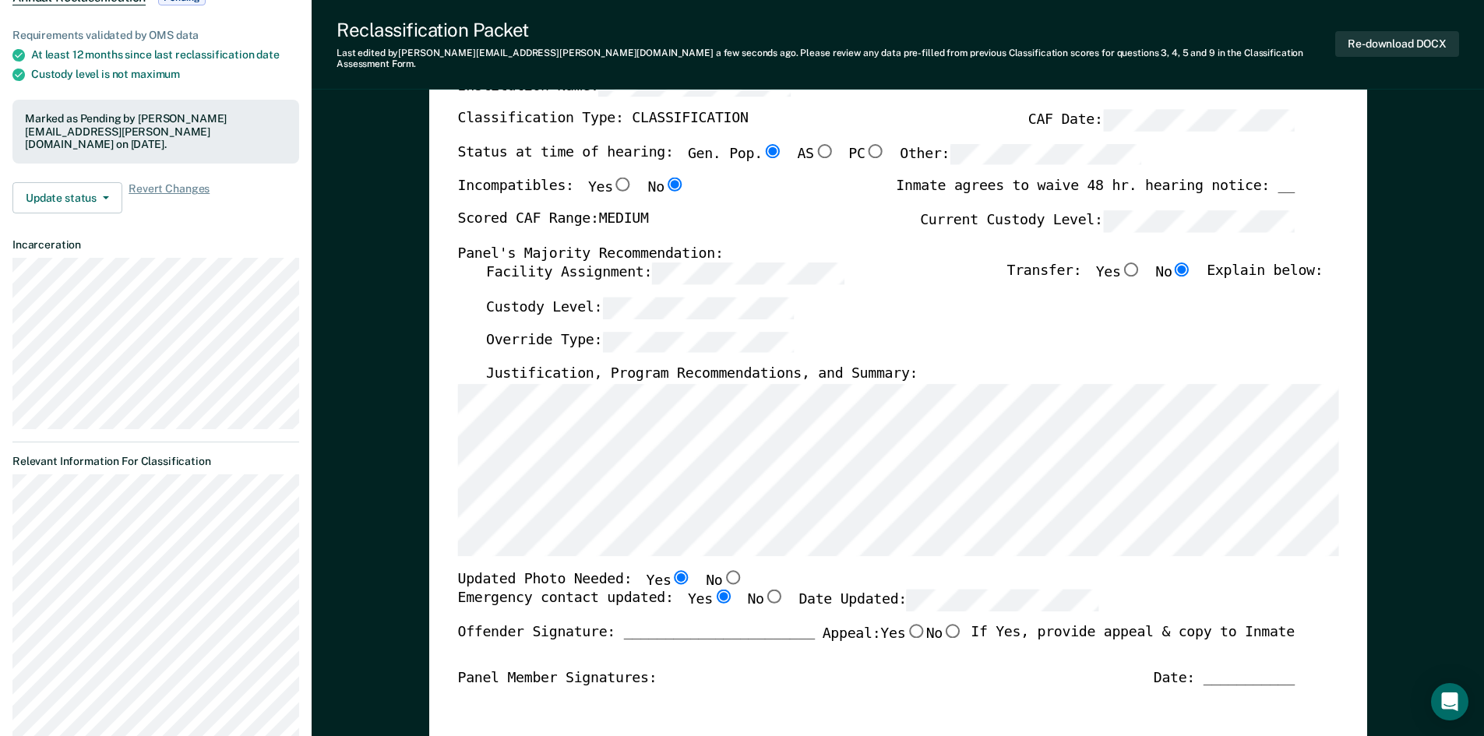
scroll to position [0, 0]
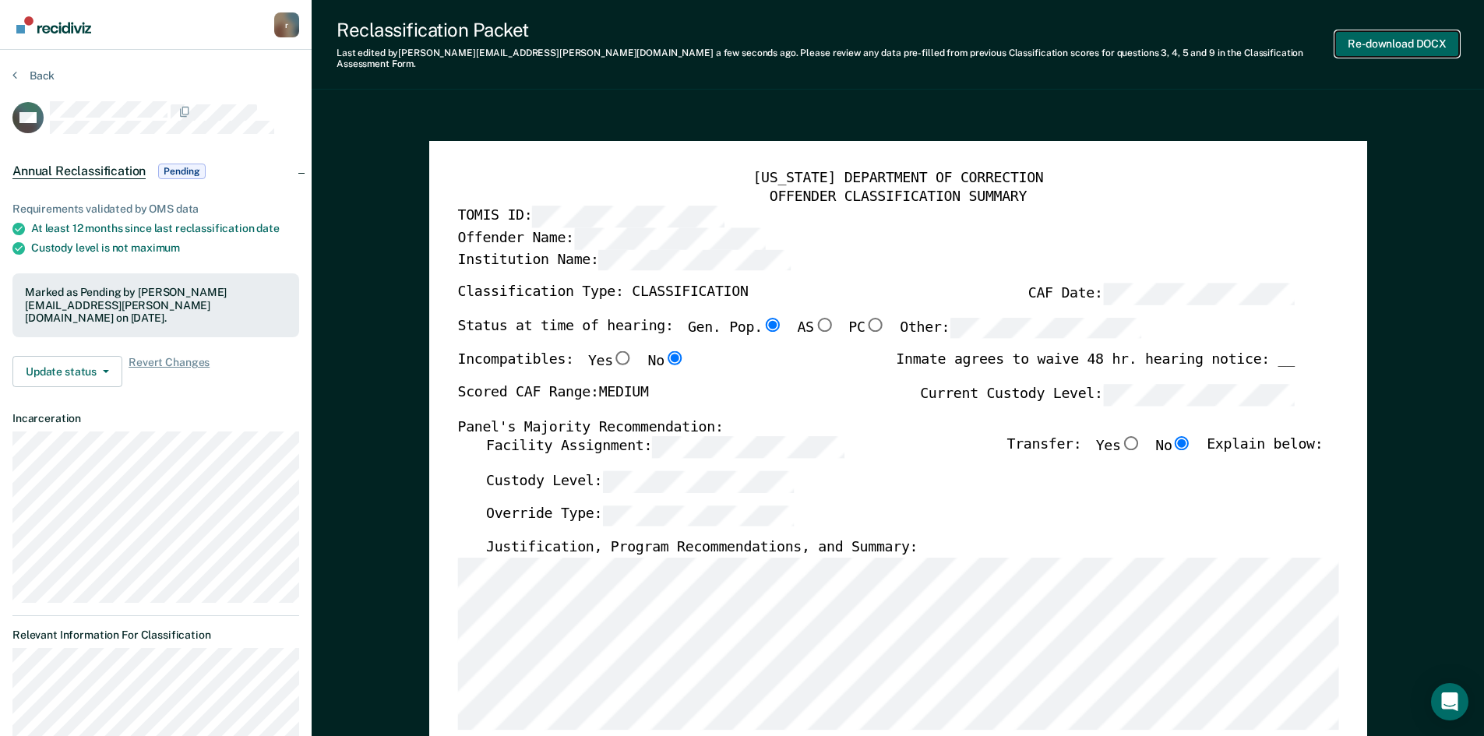
click at [1404, 37] on button "Re-download DOCX" at bounding box center [1397, 44] width 124 height 26
type textarea "x"
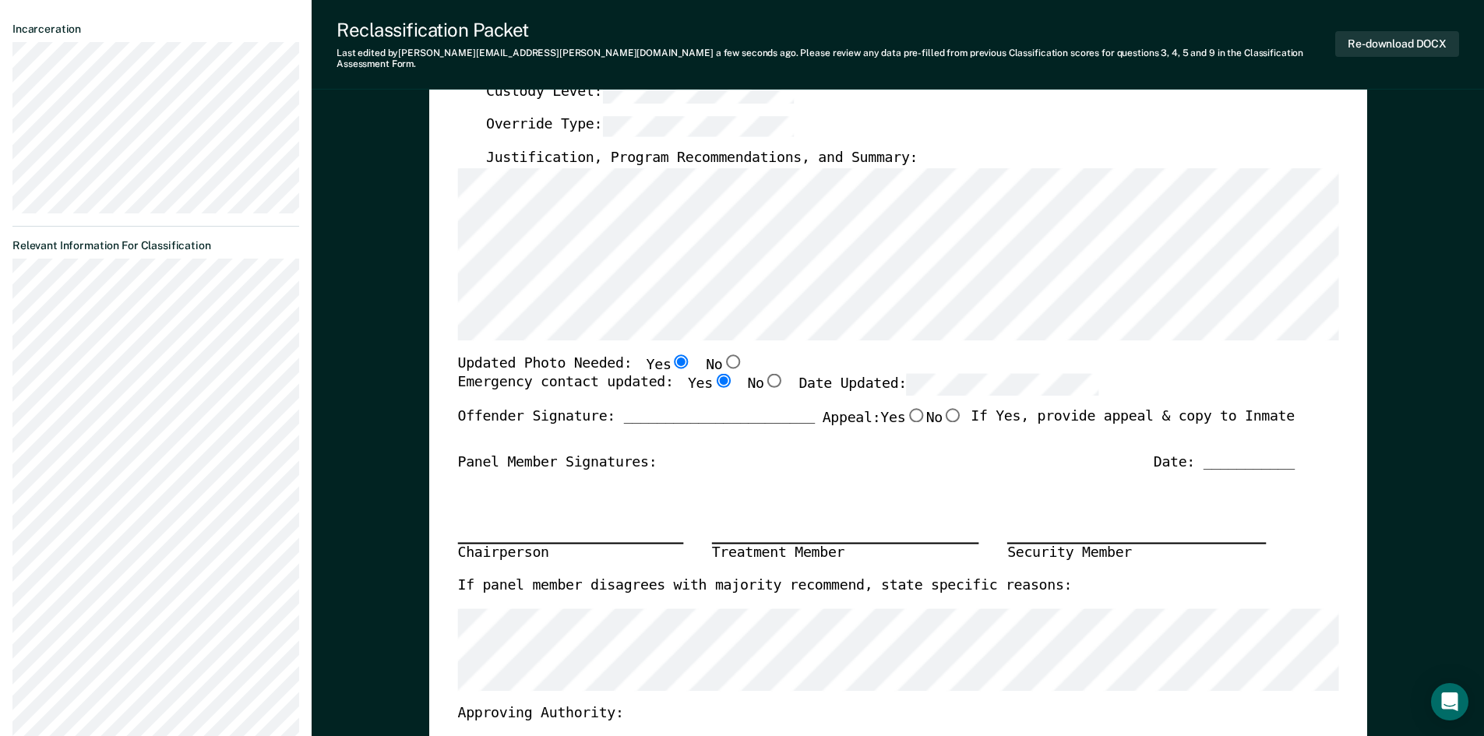
scroll to position [78, 0]
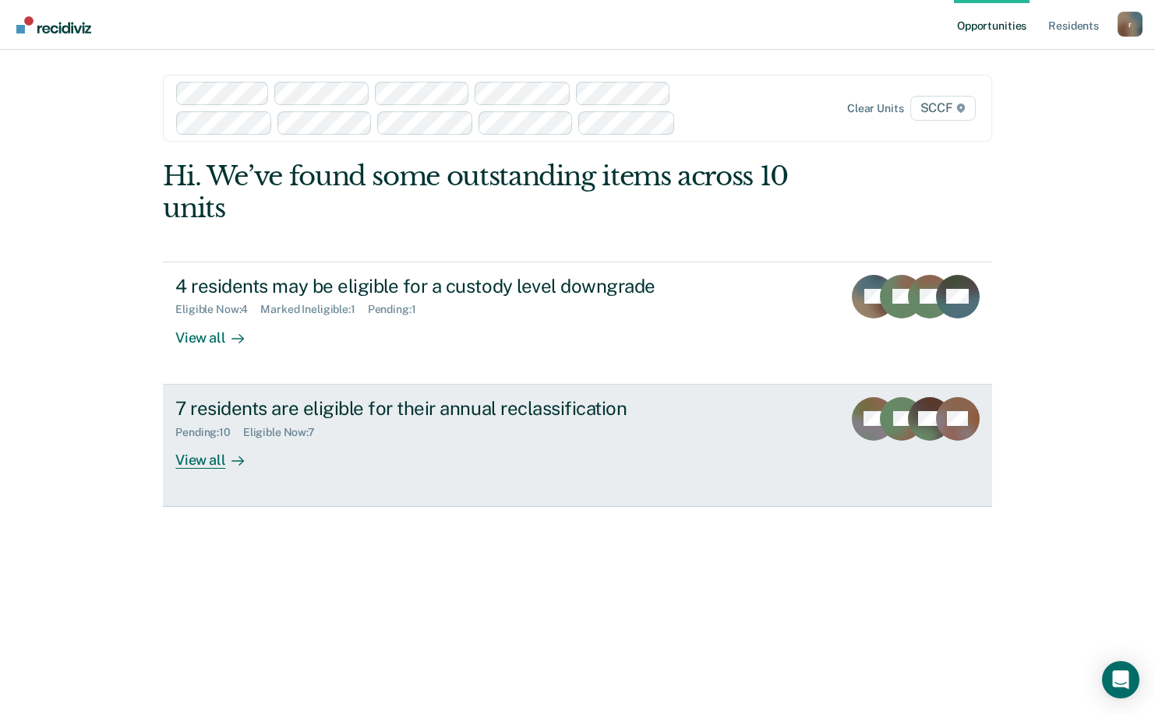
click at [225, 462] on div at bounding box center [234, 460] width 19 height 18
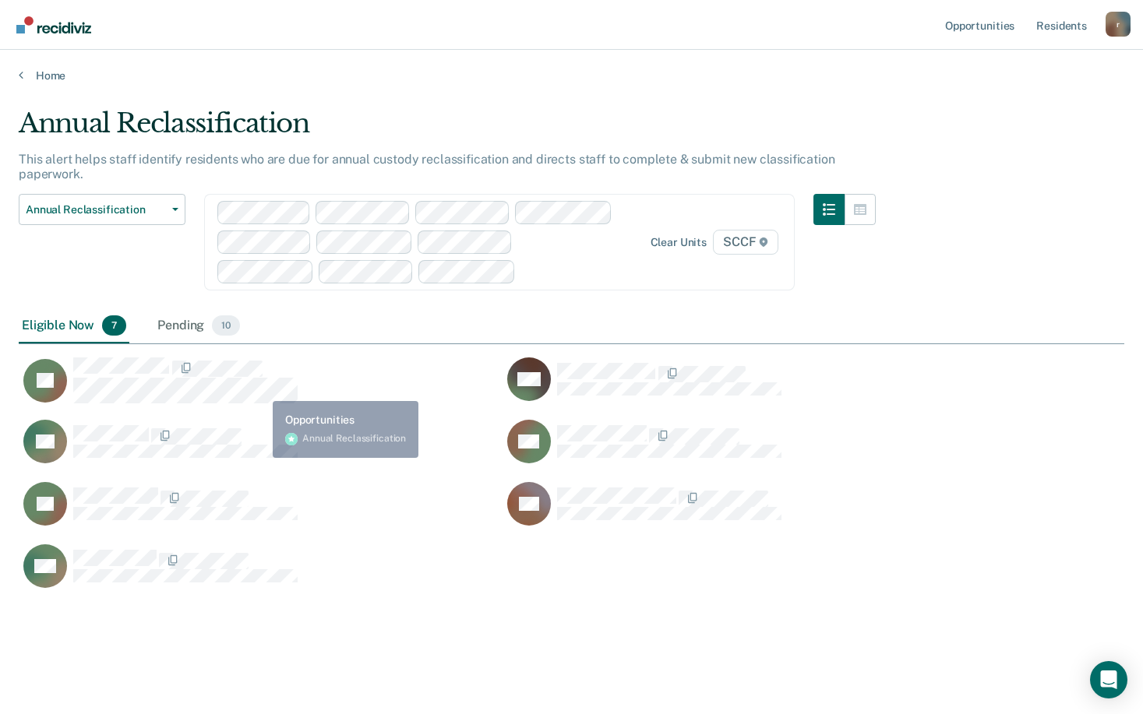
scroll to position [482, 1094]
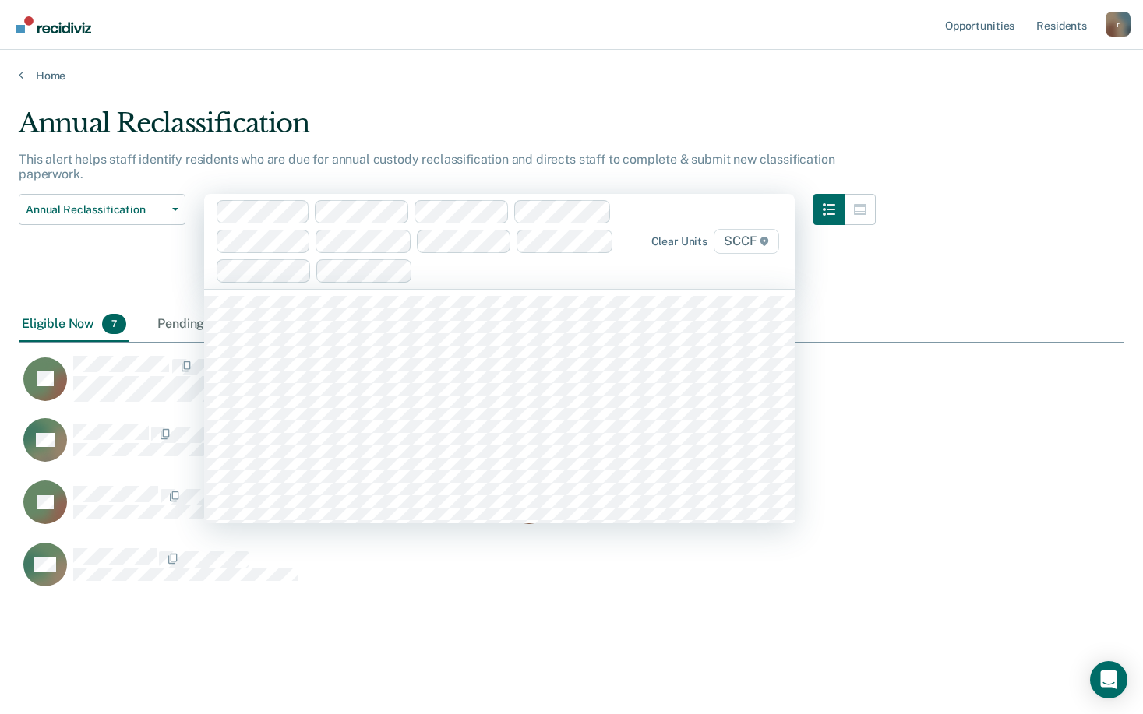
click at [486, 274] on div at bounding box center [515, 271] width 192 height 18
type input "sccf"
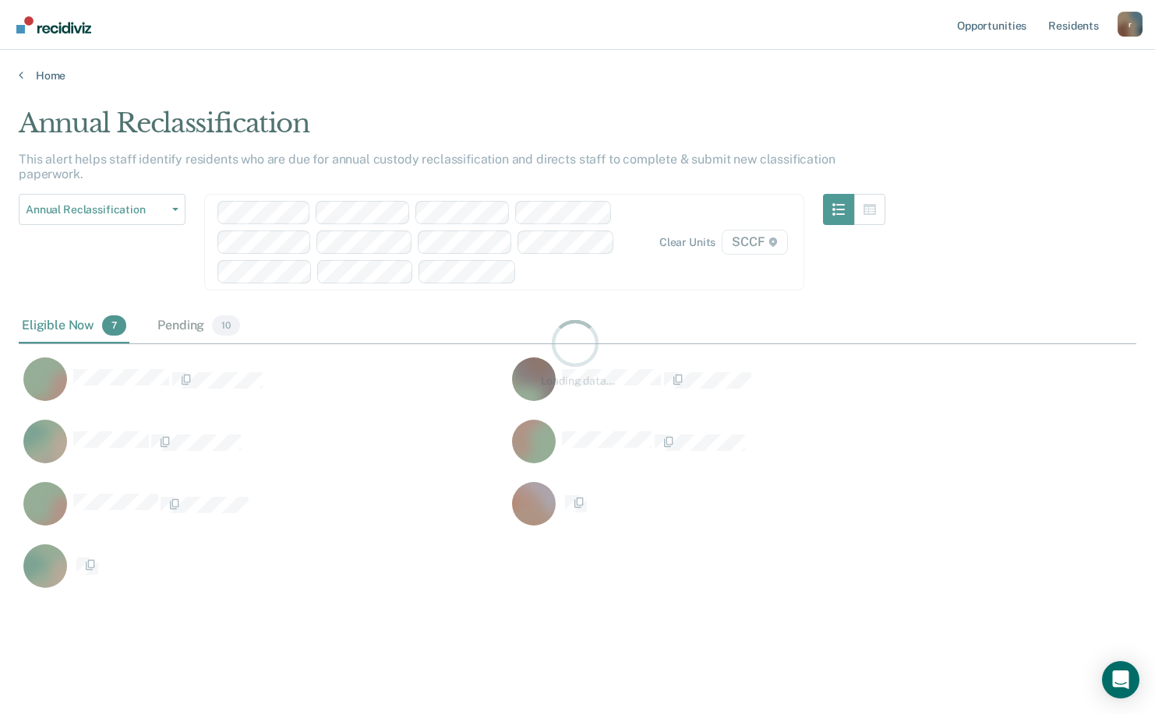
scroll to position [12, 12]
